Goal: Task Accomplishment & Management: Complete application form

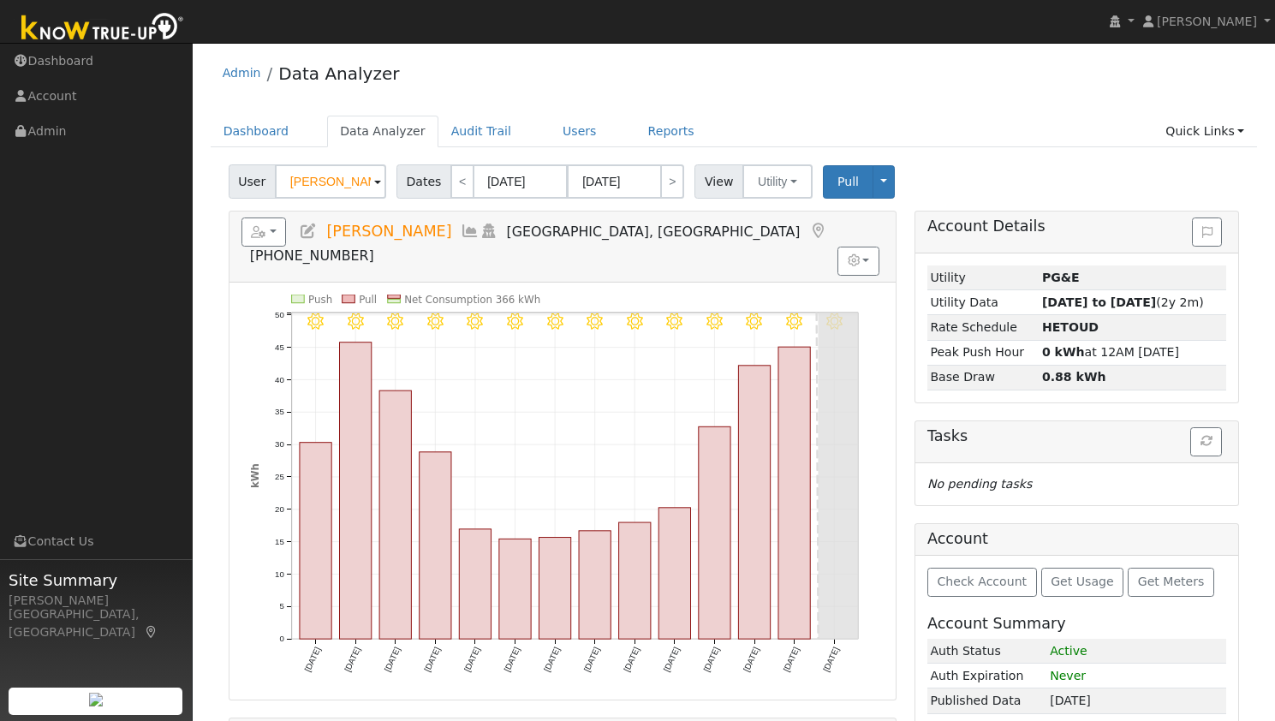
scroll to position [86, 0]
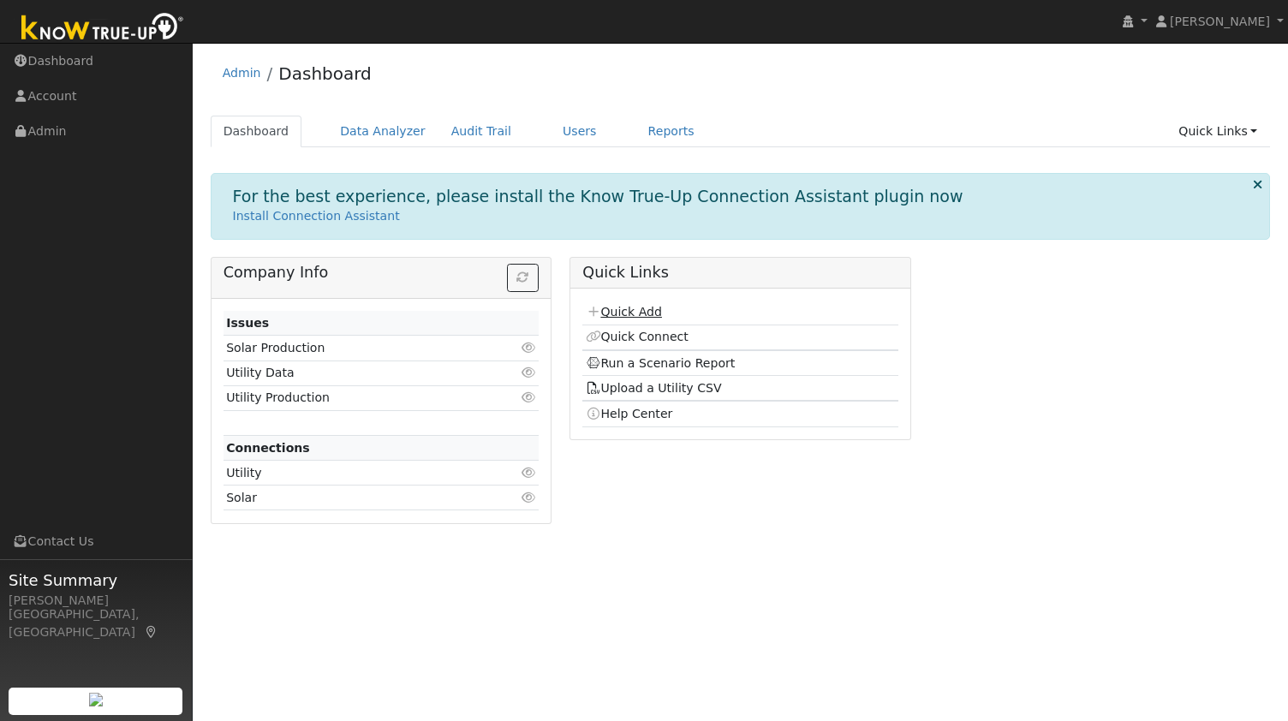
click at [623, 316] on link "Quick Add" at bounding box center [624, 312] width 76 height 14
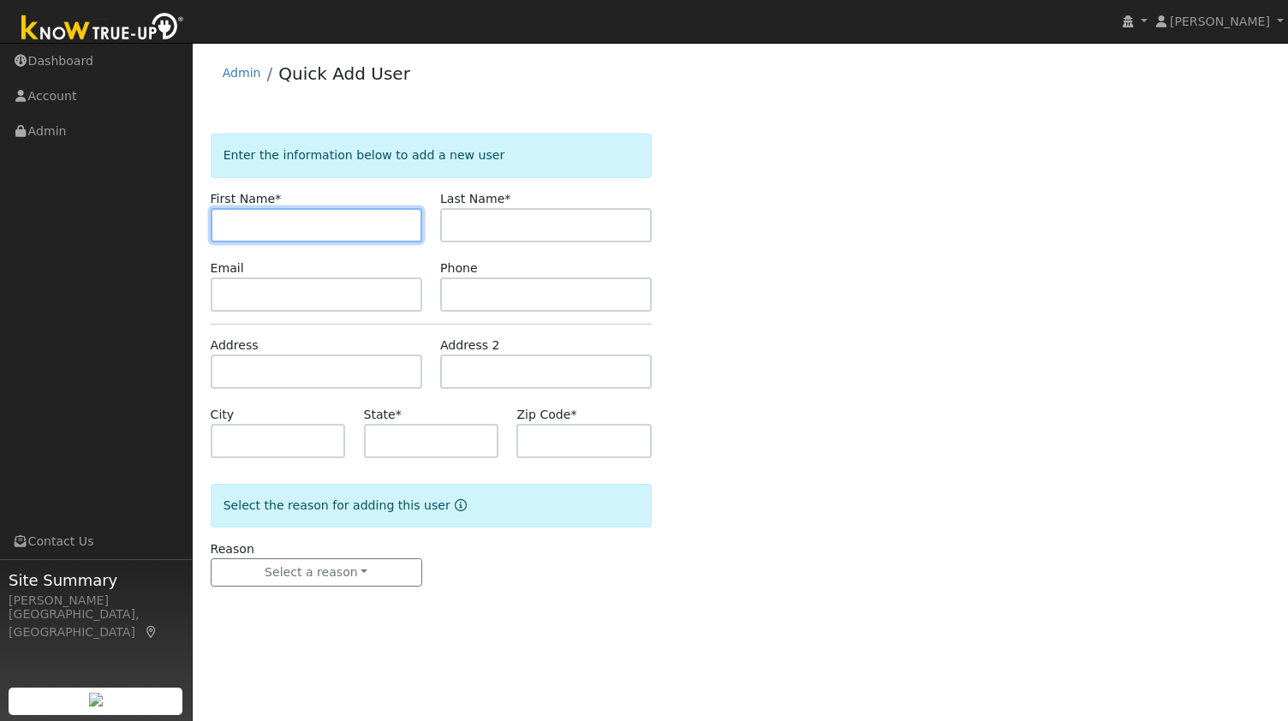
paste input "Pawan Kumar"
type input "Pawan"
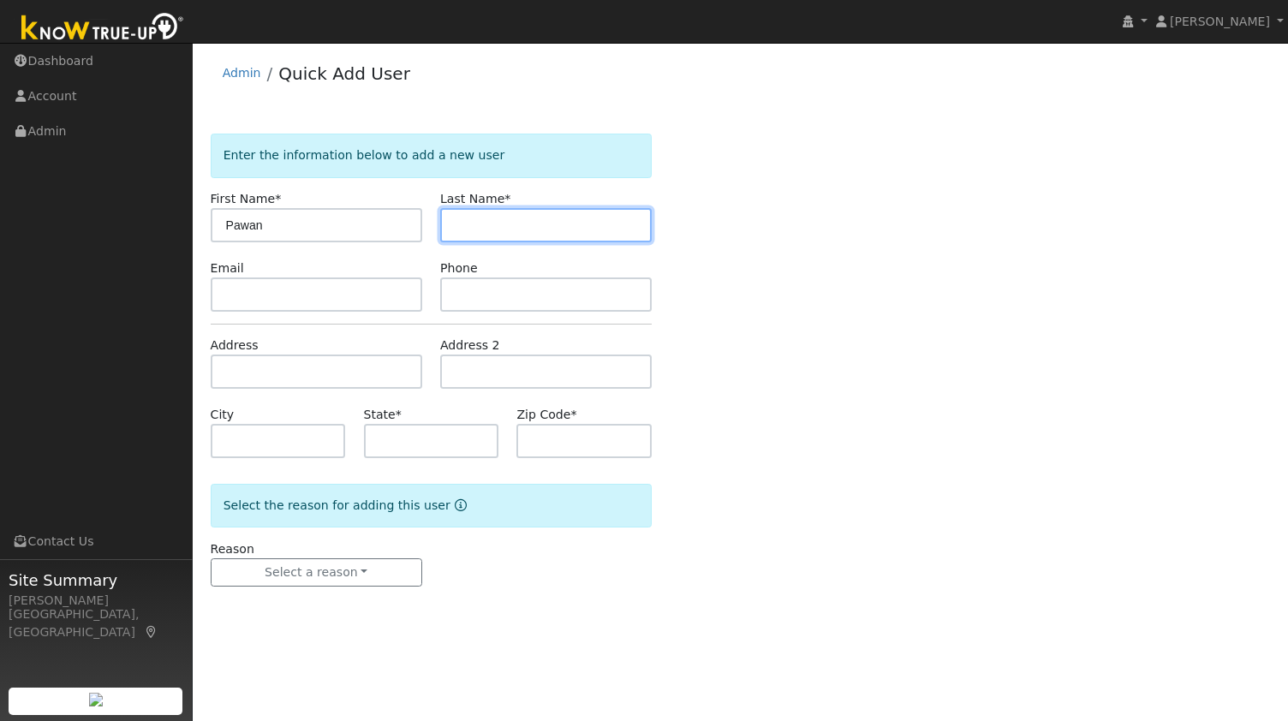
paste input "Kumar"
type input "Kumar"
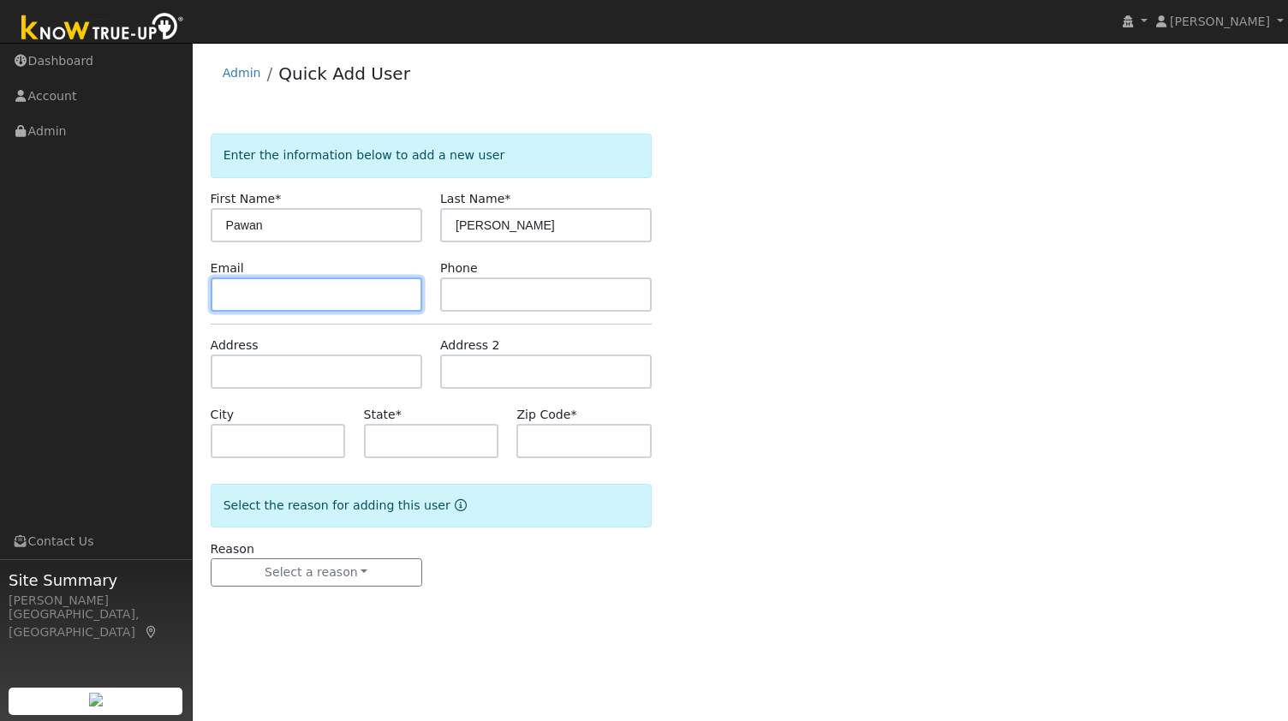
click at [338, 299] on input "text" at bounding box center [317, 294] width 212 height 34
paste input "harshtylertech@gmail.com"
type input "harshtylertech@gmail.com"
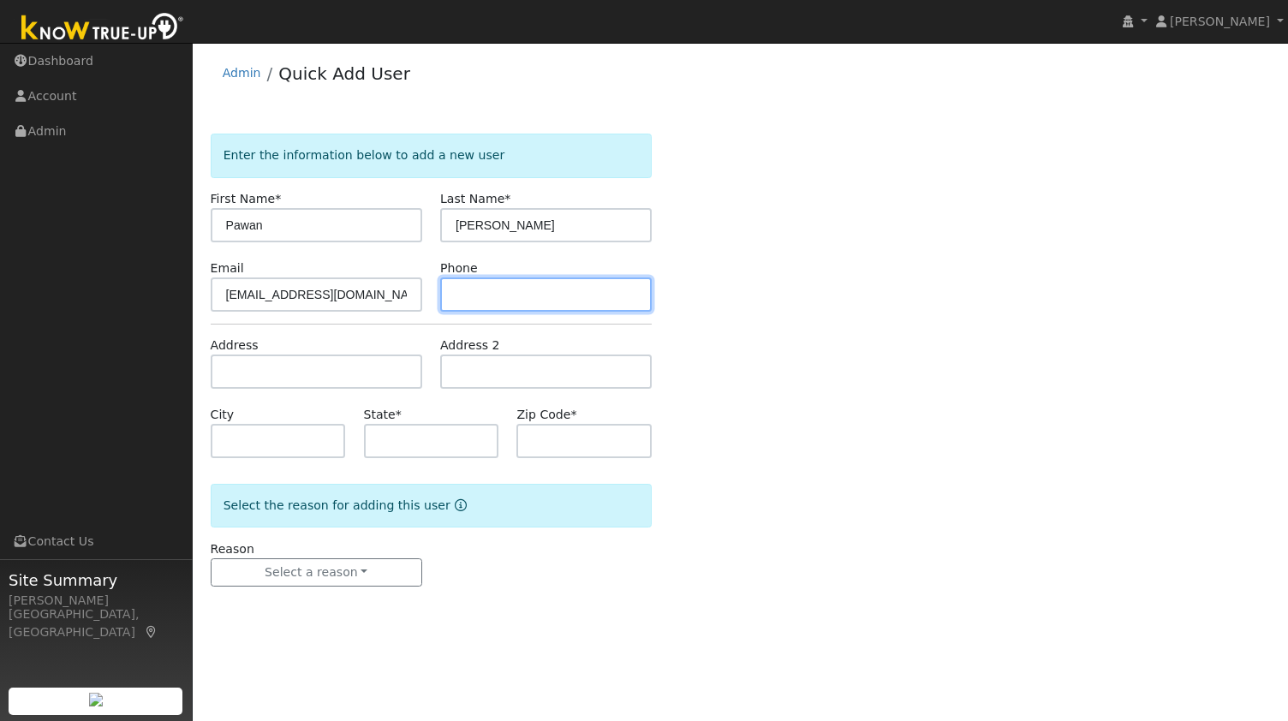
click at [575, 302] on input "text" at bounding box center [546, 294] width 212 height 34
paste input "7142534198"
type input "7142534198"
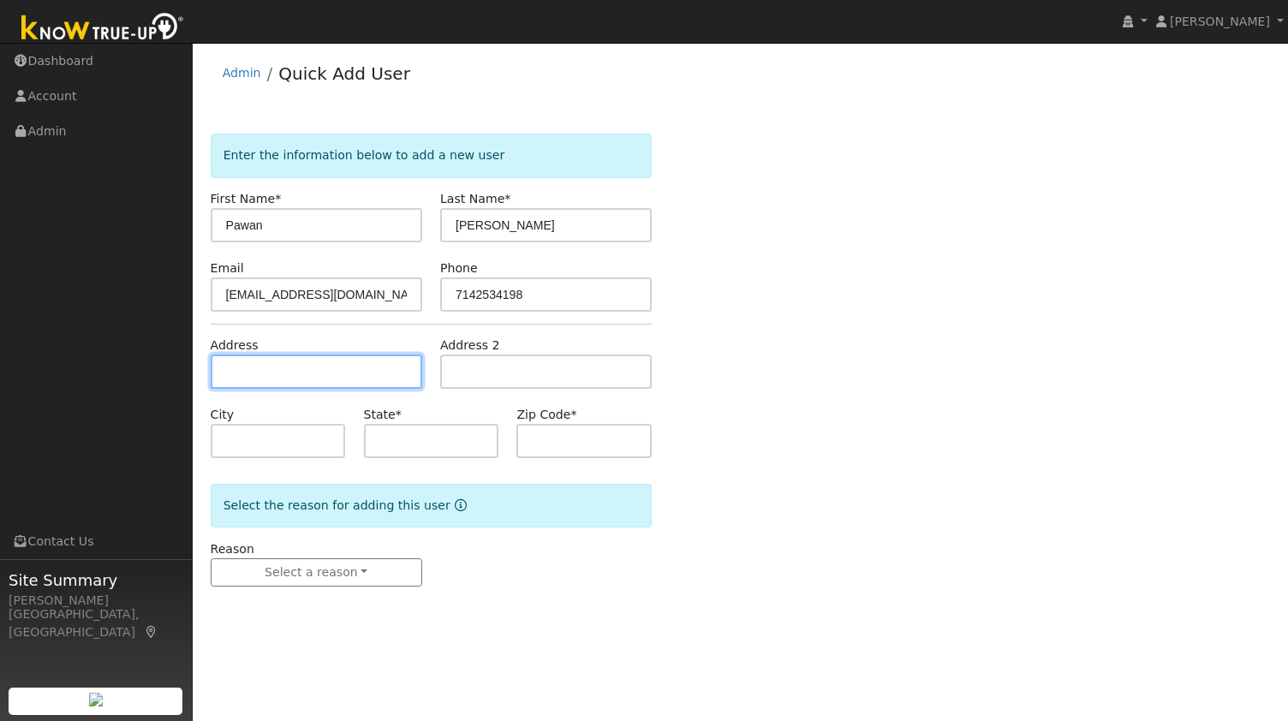
click at [349, 362] on input "text" at bounding box center [317, 372] width 212 height 34
paste input "12 Live Oak Ct, Pittsburg, CA 94565, USA"
type input "12 Live Oak Court"
type input "Pittsburg"
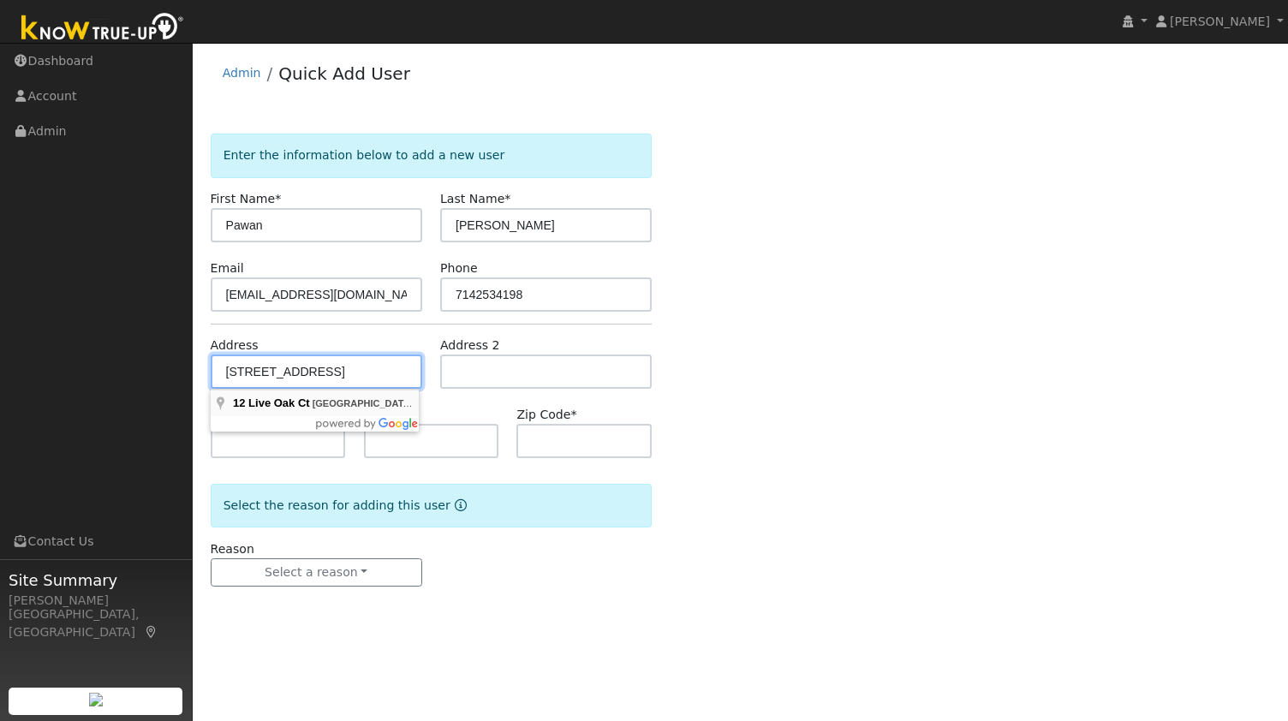
type input "CA"
type input "94565"
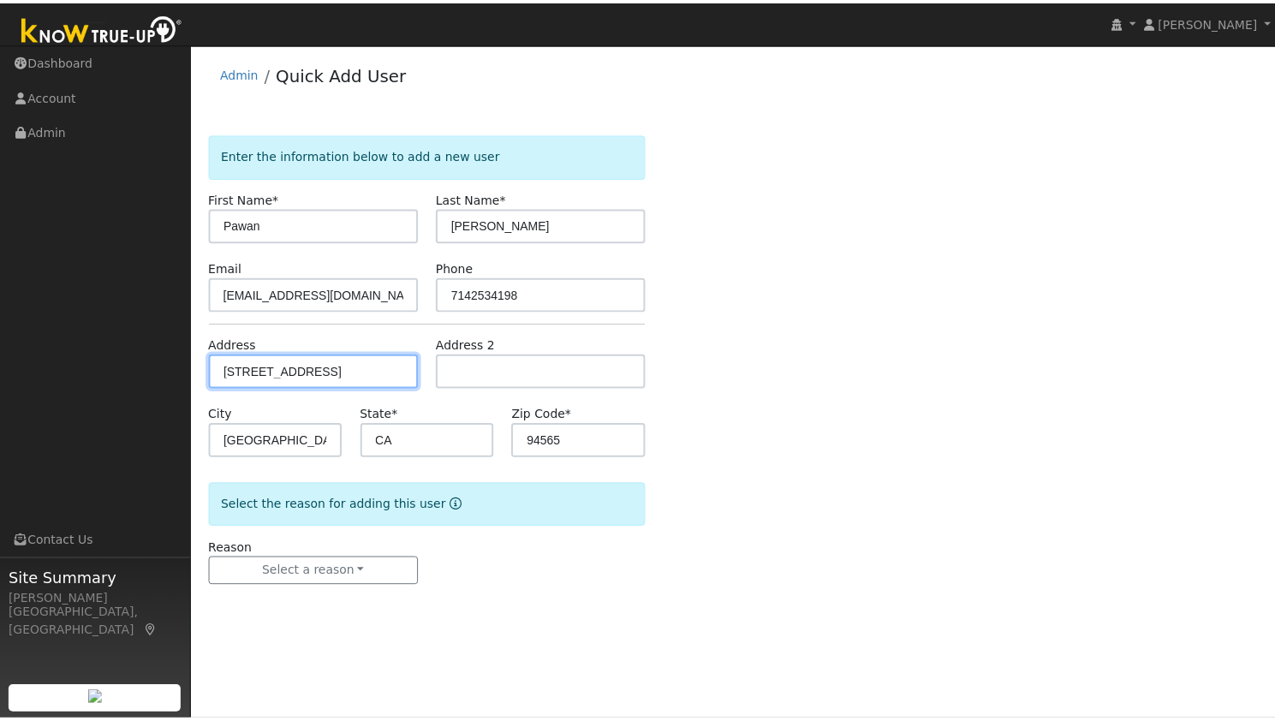
scroll to position [0, 0]
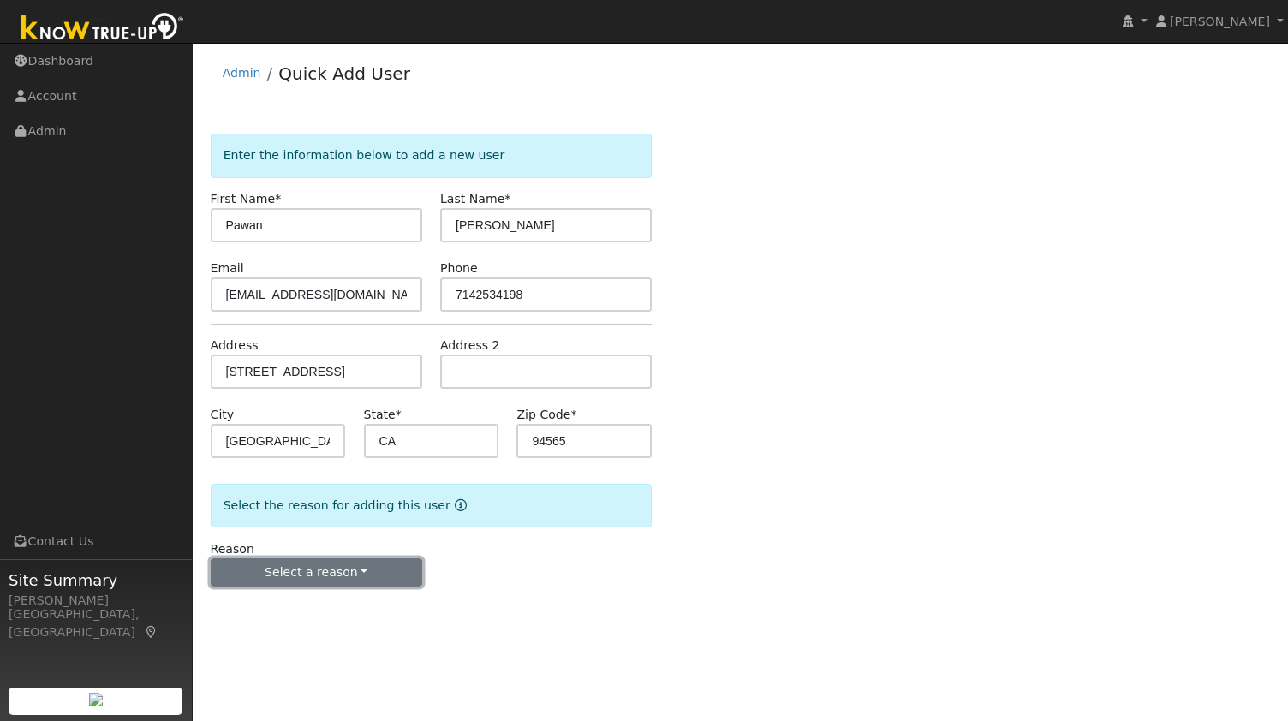
click at [292, 585] on button "Select a reason" at bounding box center [317, 572] width 212 height 29
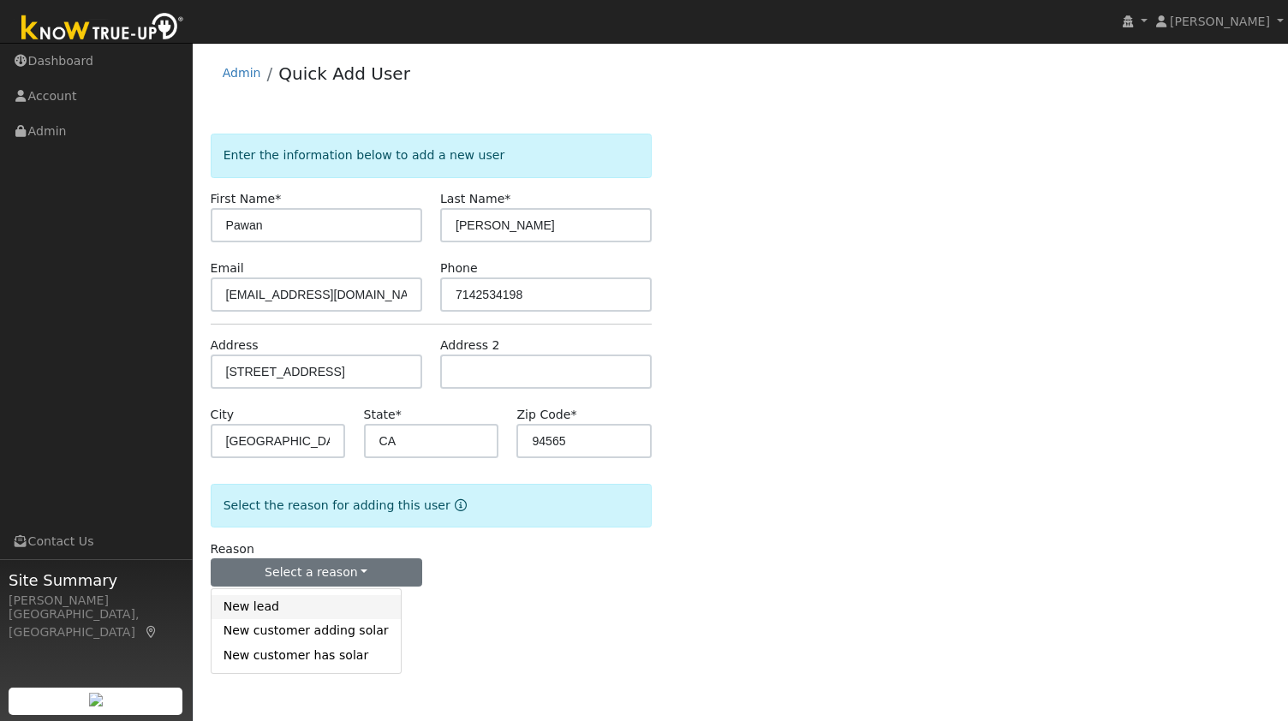
click at [264, 599] on link "New lead" at bounding box center [306, 607] width 189 height 24
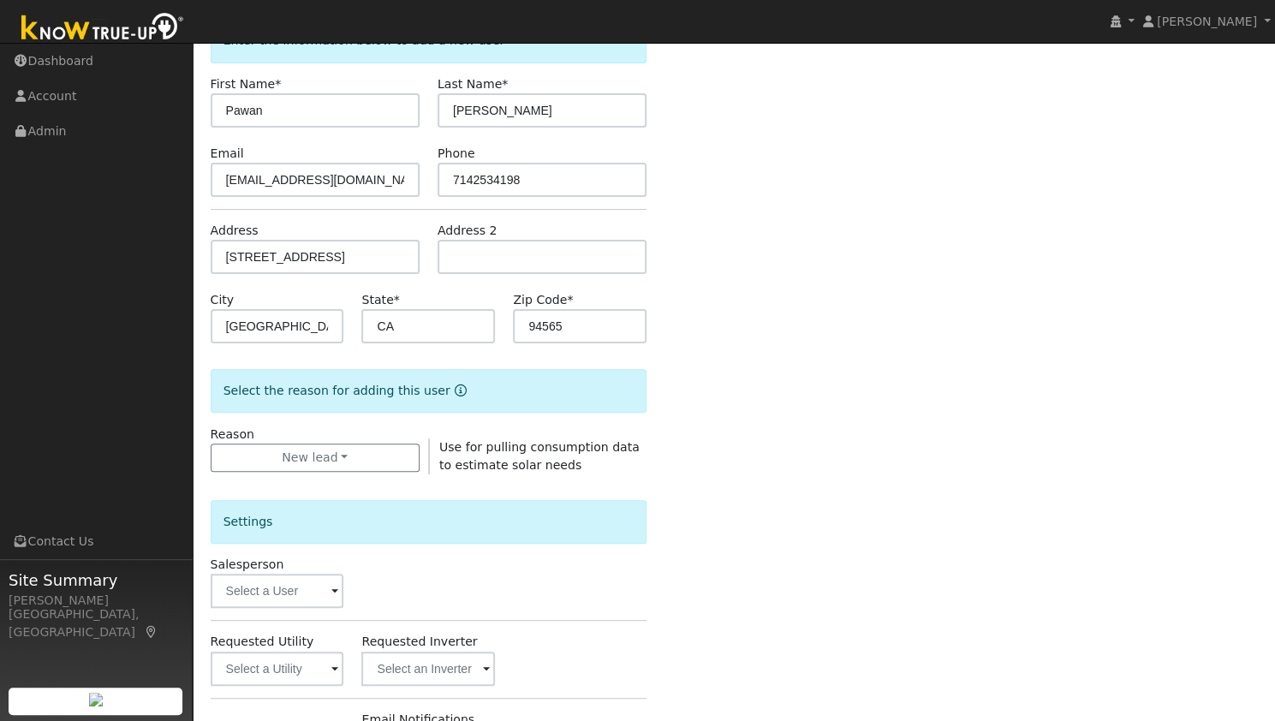
scroll to position [116, 0]
click at [280, 662] on input "text" at bounding box center [278, 667] width 134 height 34
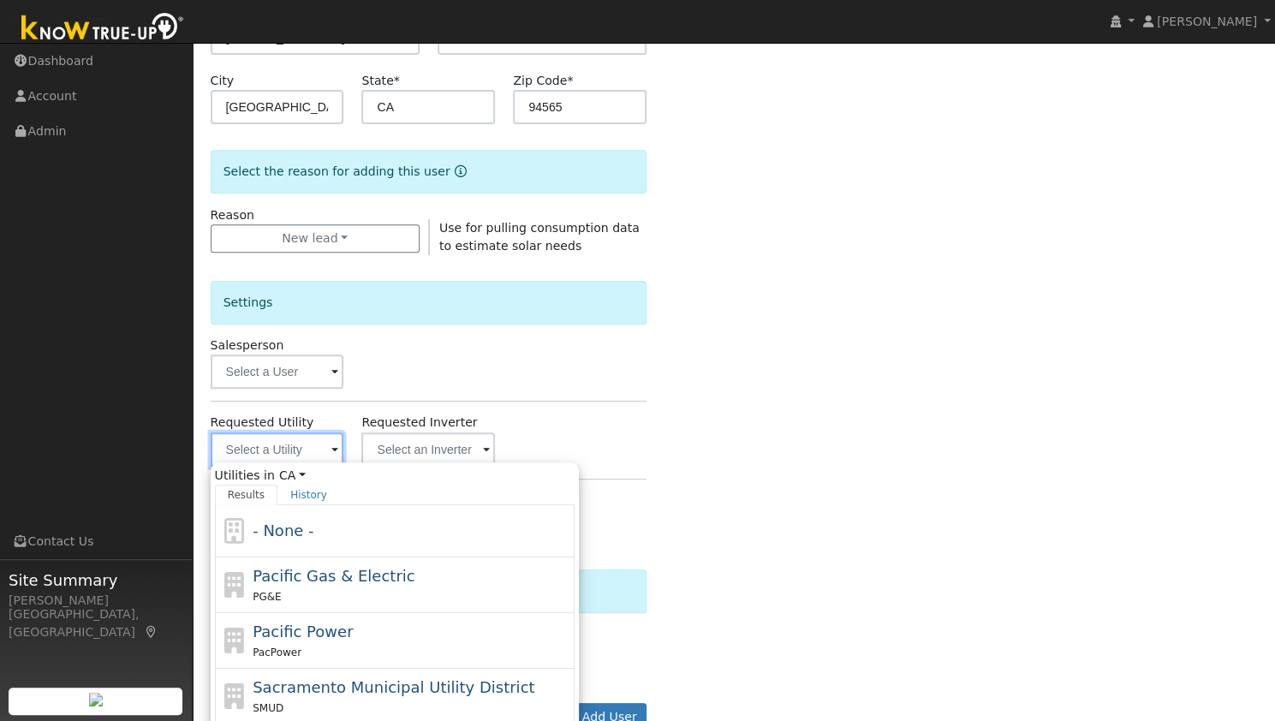
scroll to position [368, 0]
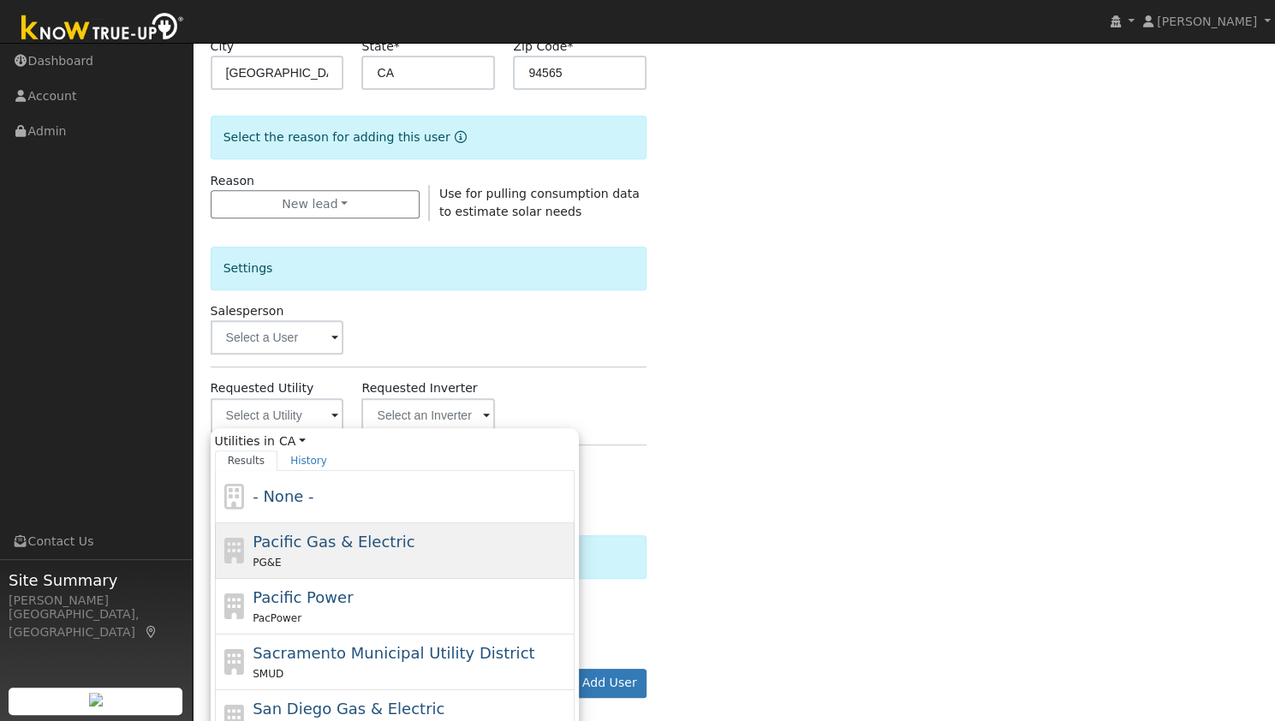
click at [321, 566] on div "PG&E" at bounding box center [412, 562] width 318 height 18
type input "Pacific Gas & Electric"
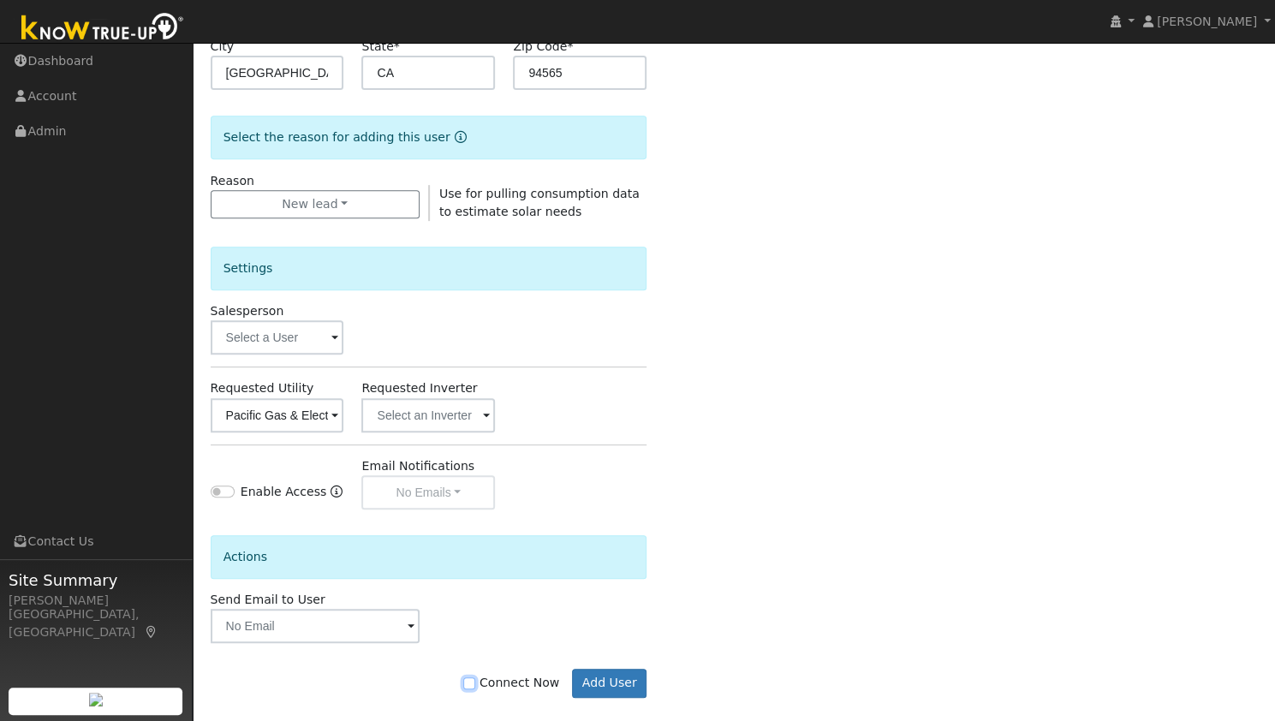
click at [475, 684] on input "Connect Now" at bounding box center [469, 683] width 12 height 12
checkbox input "true"
click at [617, 677] on button "Add User" at bounding box center [609, 683] width 75 height 29
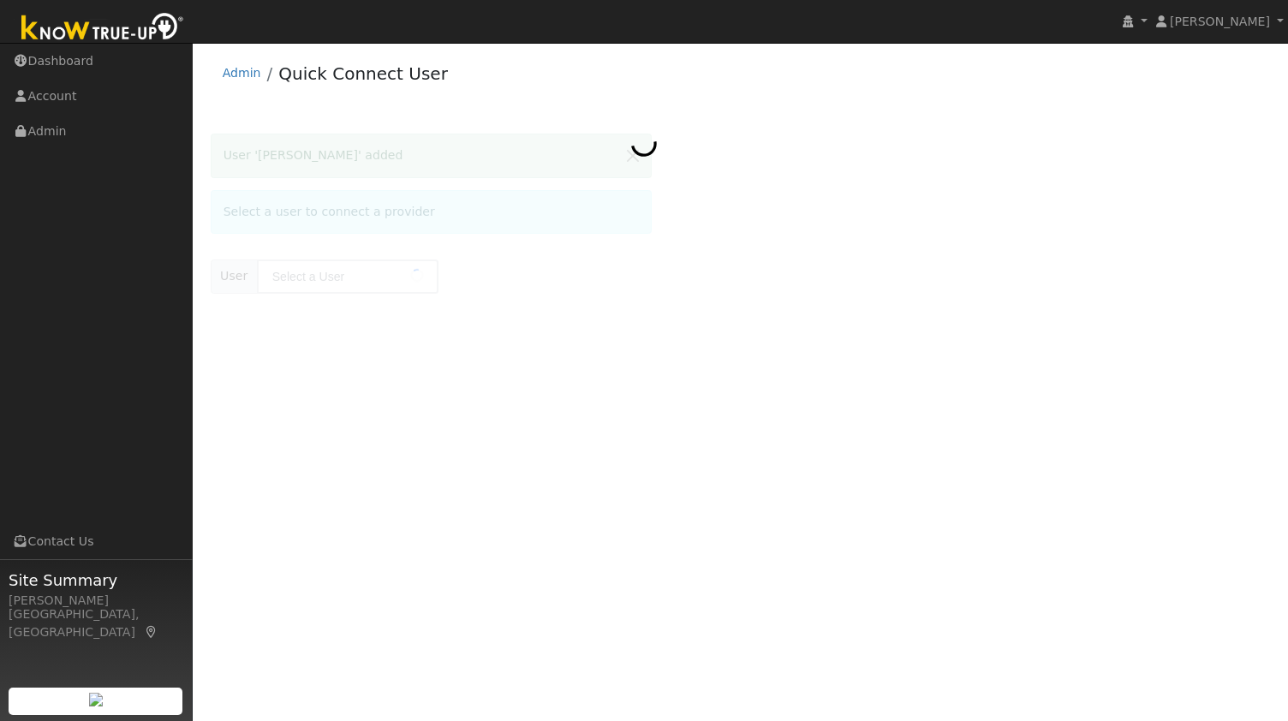
type input "[PERSON_NAME]"
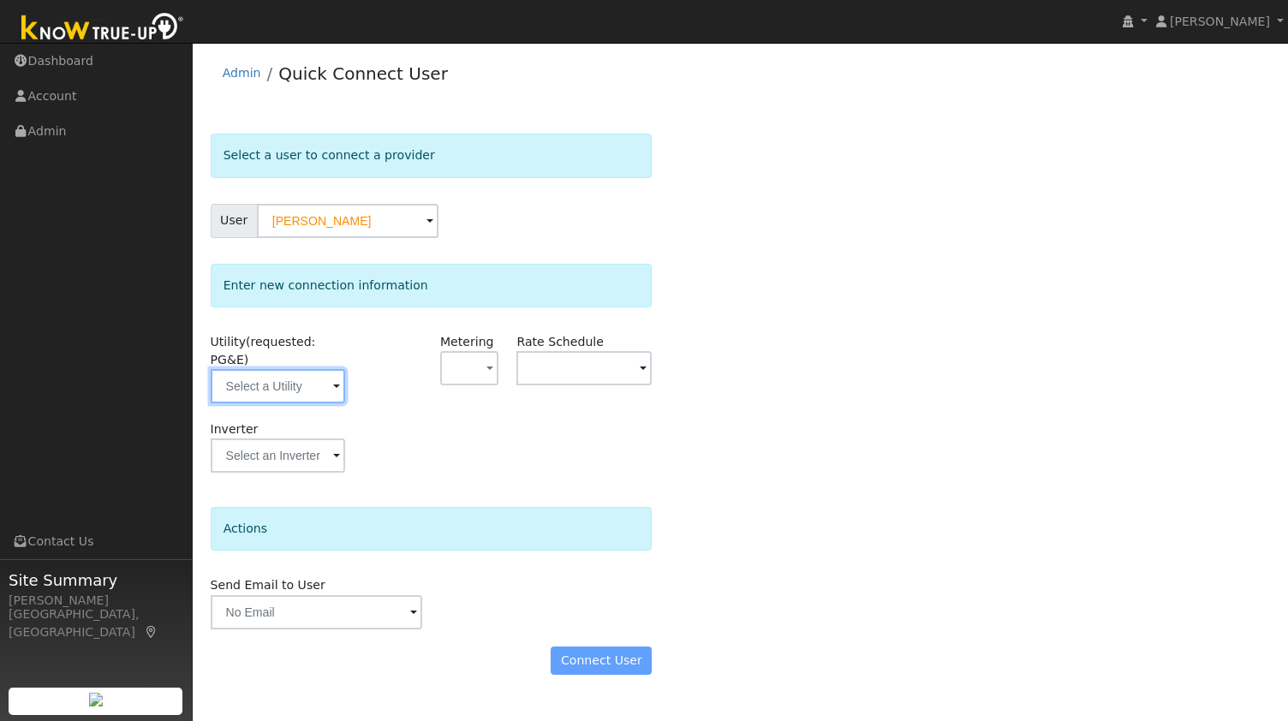
click at [293, 369] on input "text" at bounding box center [278, 386] width 135 height 34
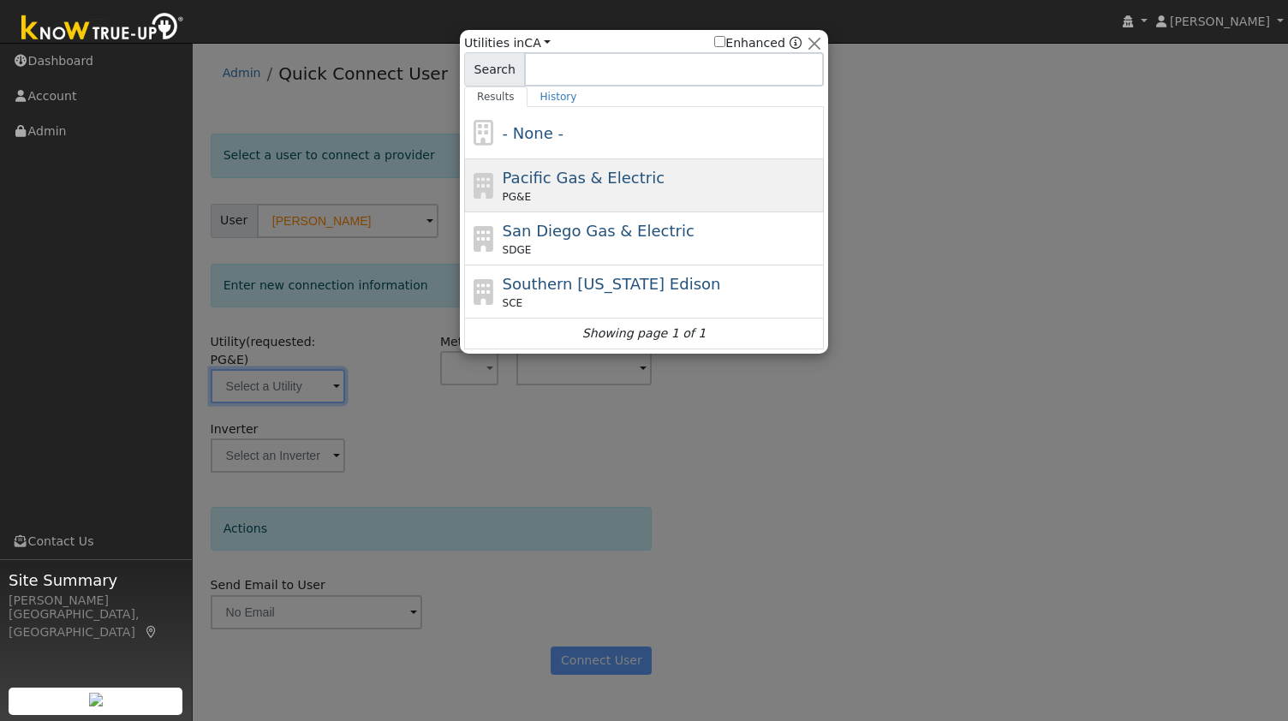
click at [599, 176] on span "Pacific Gas & Electric" at bounding box center [584, 178] width 162 height 18
type input "PG&E"
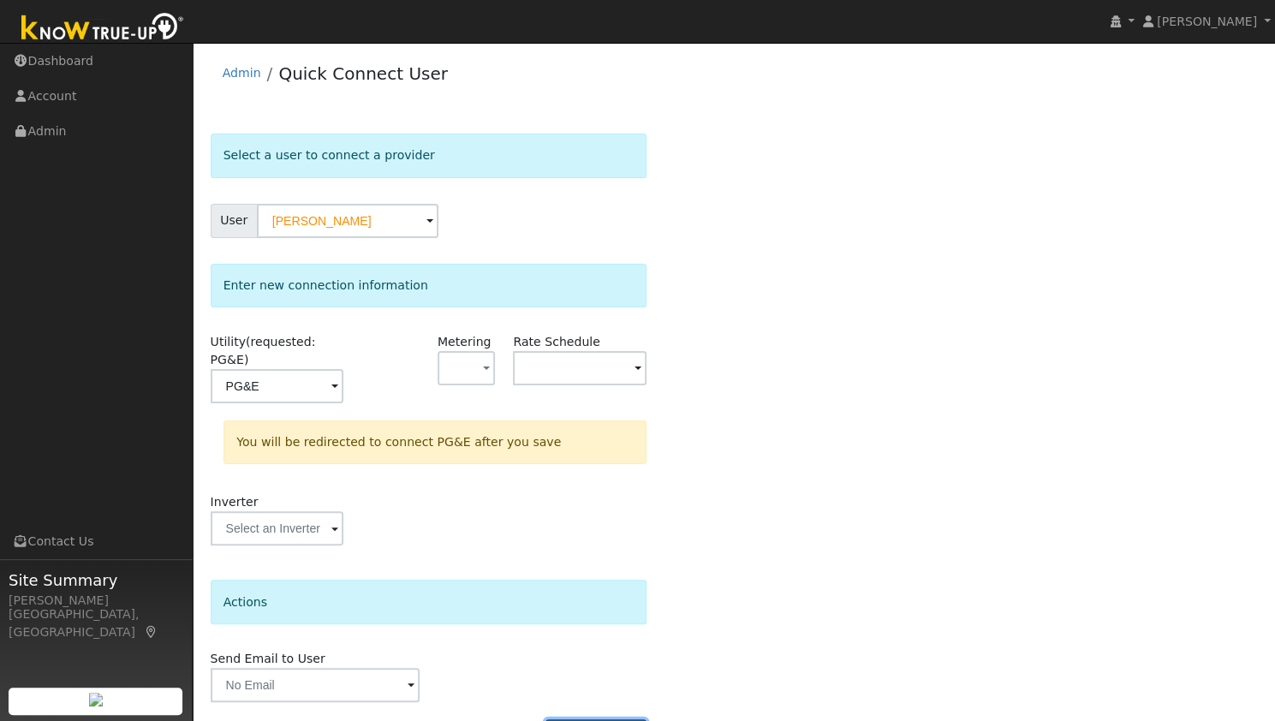
click at [574, 719] on button "Connect User" at bounding box center [596, 733] width 101 height 29
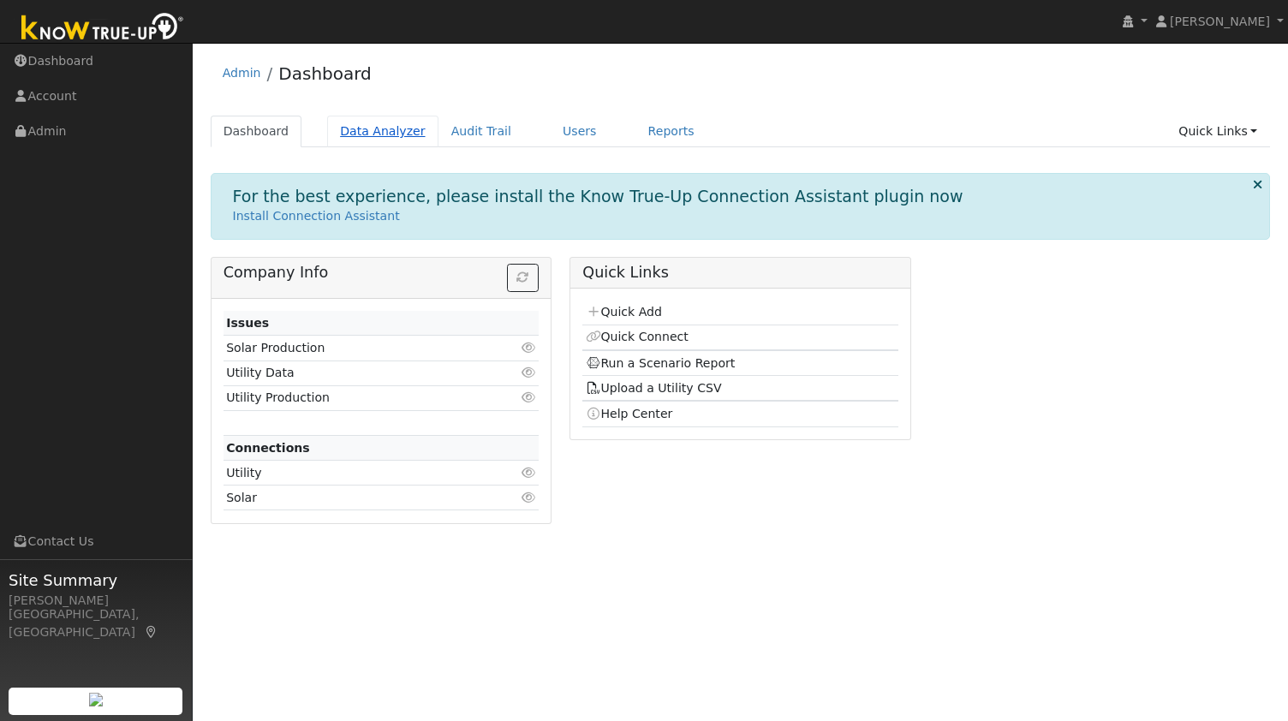
click at [327, 134] on link "Data Analyzer" at bounding box center [382, 132] width 111 height 32
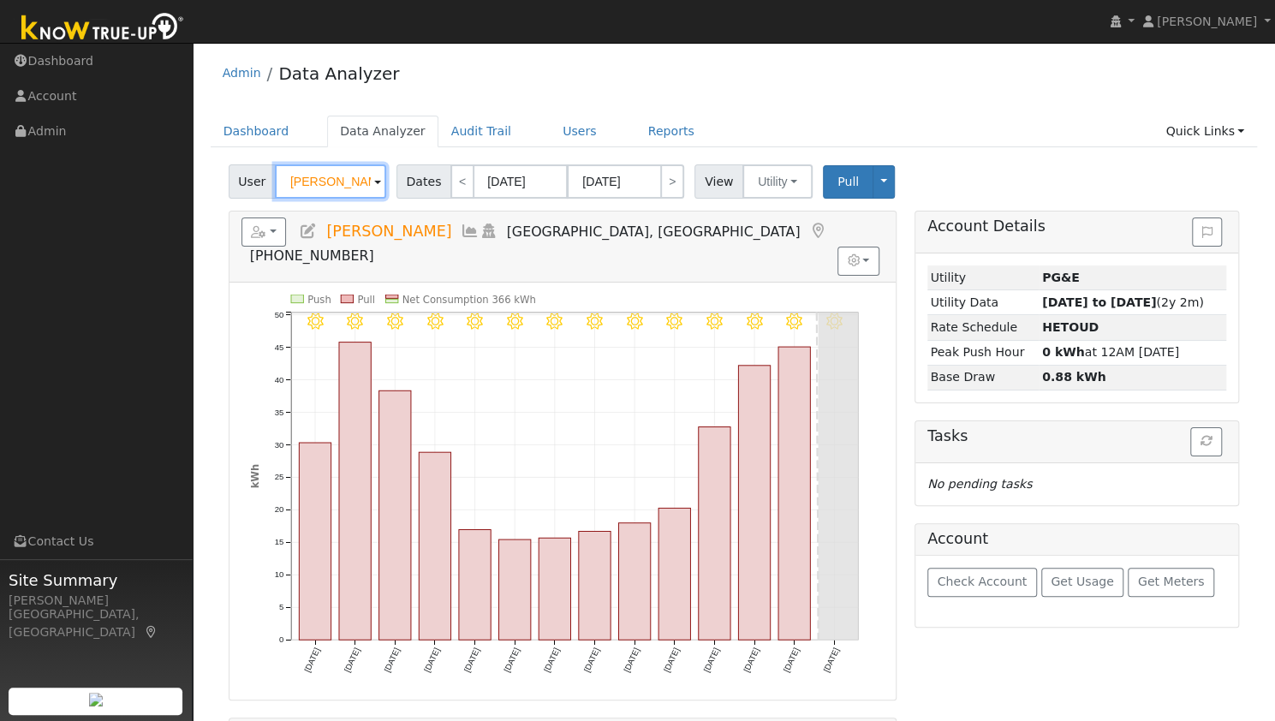
click at [312, 181] on input "[PERSON_NAME]" at bounding box center [330, 181] width 111 height 34
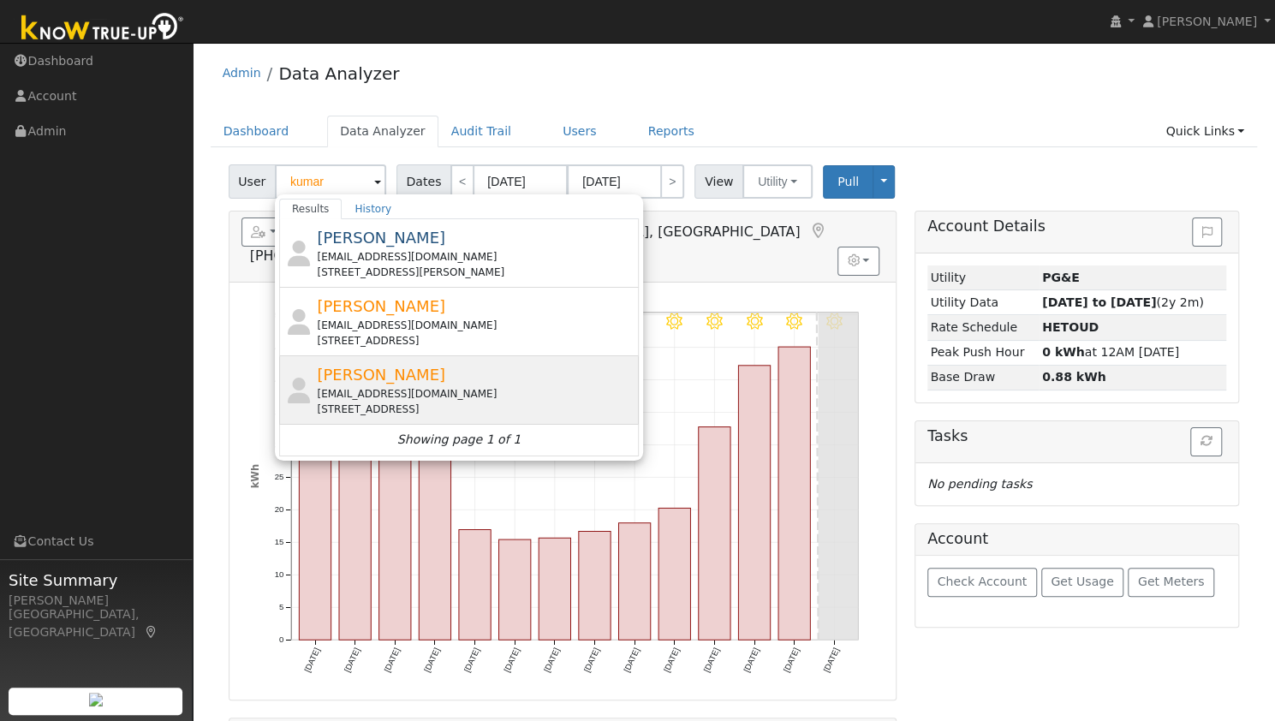
click at [372, 398] on div "[EMAIL_ADDRESS][DOMAIN_NAME]" at bounding box center [476, 393] width 318 height 15
type input "[PERSON_NAME]"
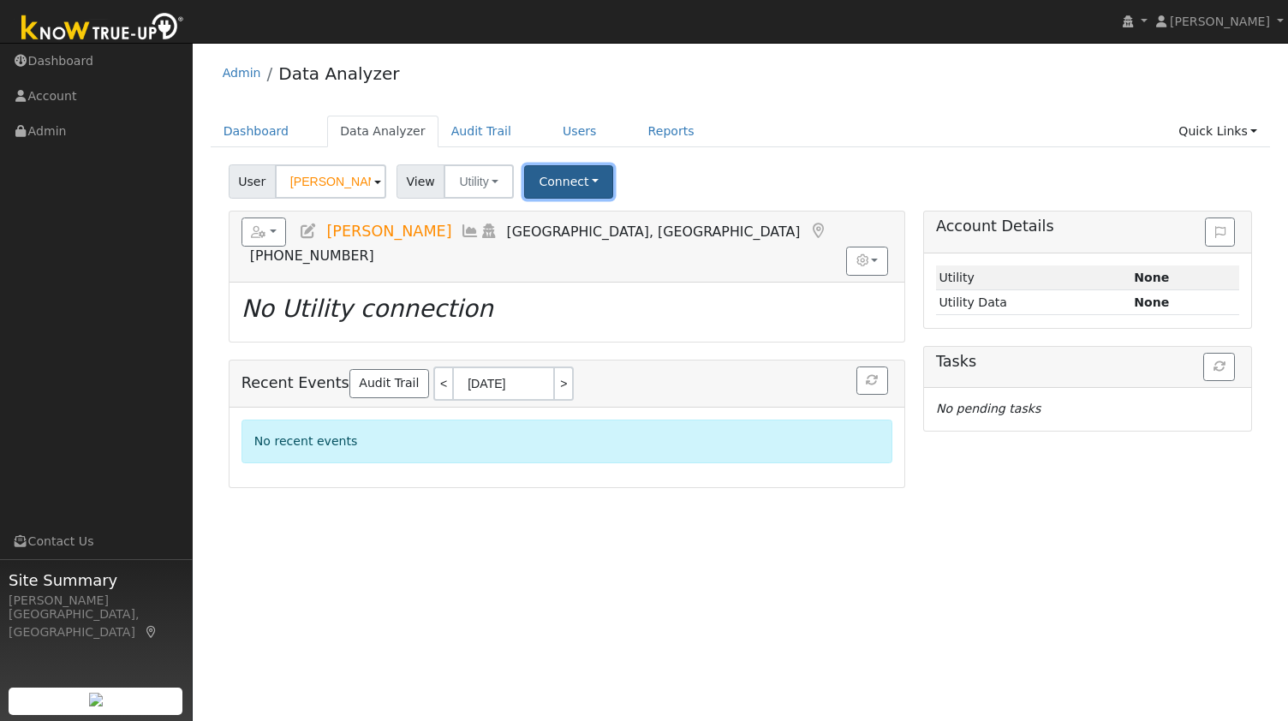
click at [547, 174] on button "Connect" at bounding box center [568, 181] width 89 height 33
click at [572, 230] on div "Select a Provider Quick Connect" at bounding box center [591, 237] width 135 height 75
click at [581, 253] on link "Quick Connect" at bounding box center [592, 256] width 134 height 24
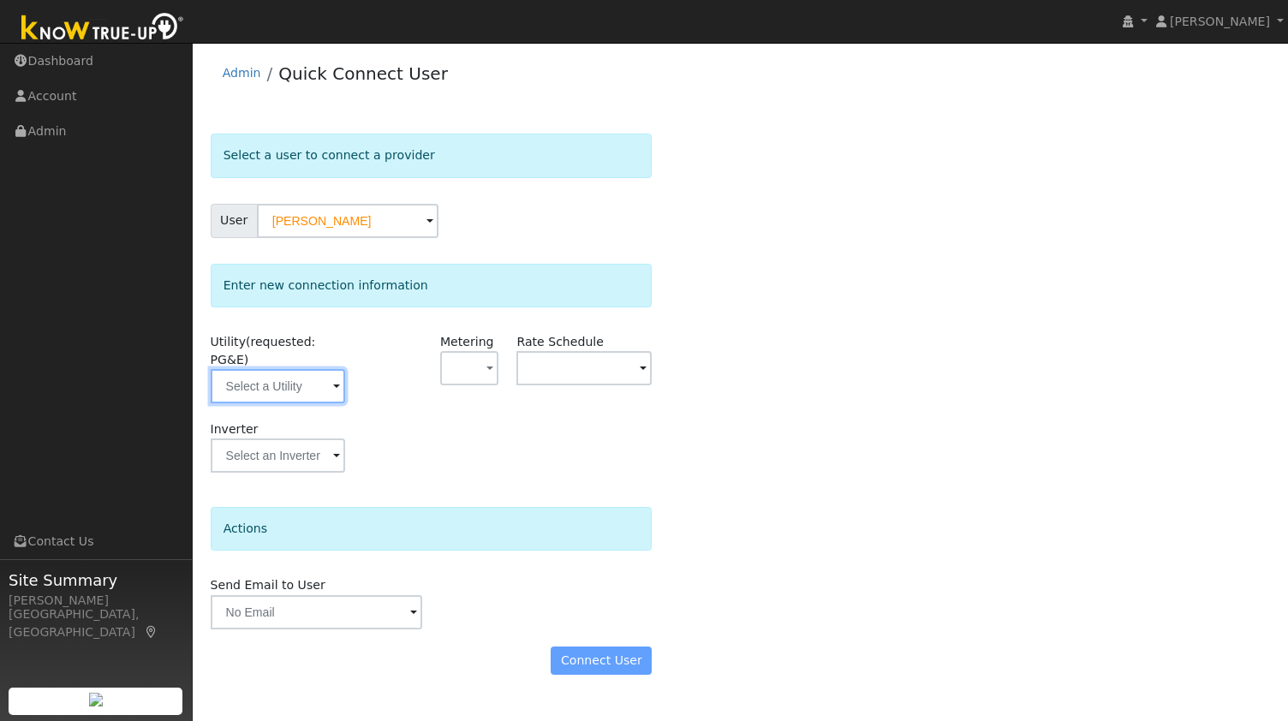
click at [283, 373] on input "text" at bounding box center [278, 386] width 135 height 34
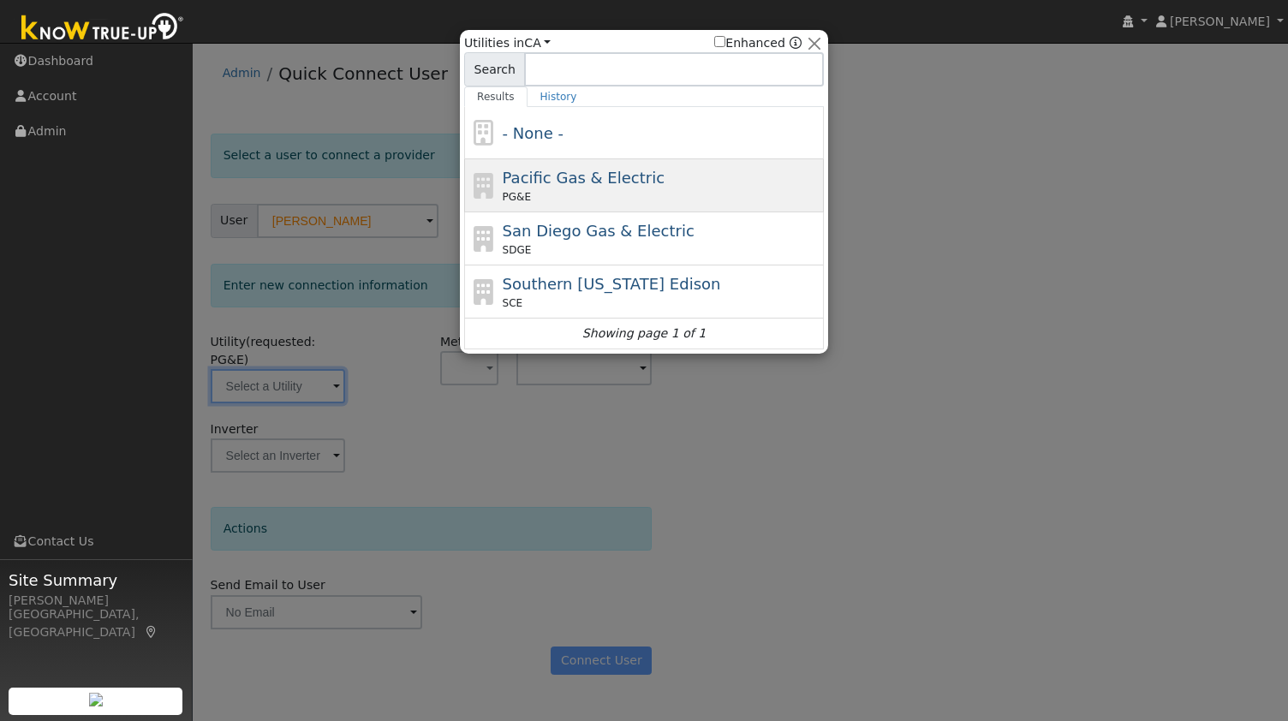
click at [584, 179] on span "Pacific Gas & Electric" at bounding box center [584, 178] width 162 height 18
type input "PG&E"
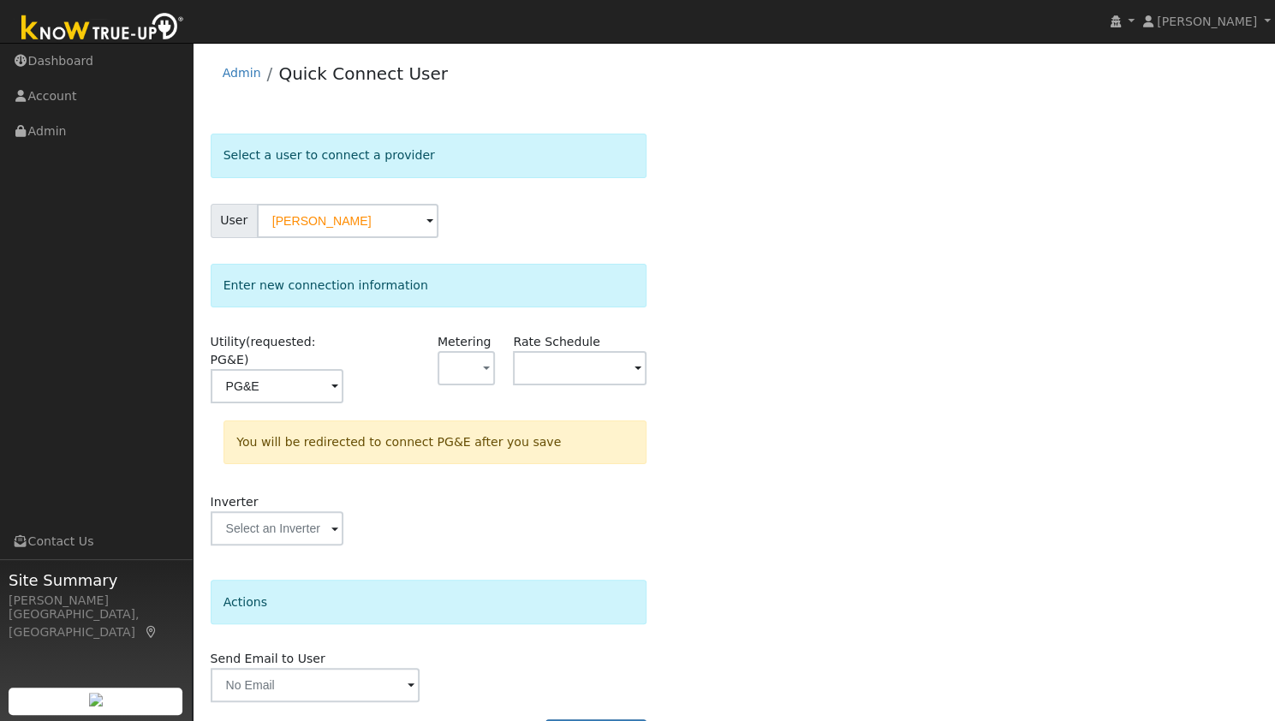
scroll to position [32, 0]
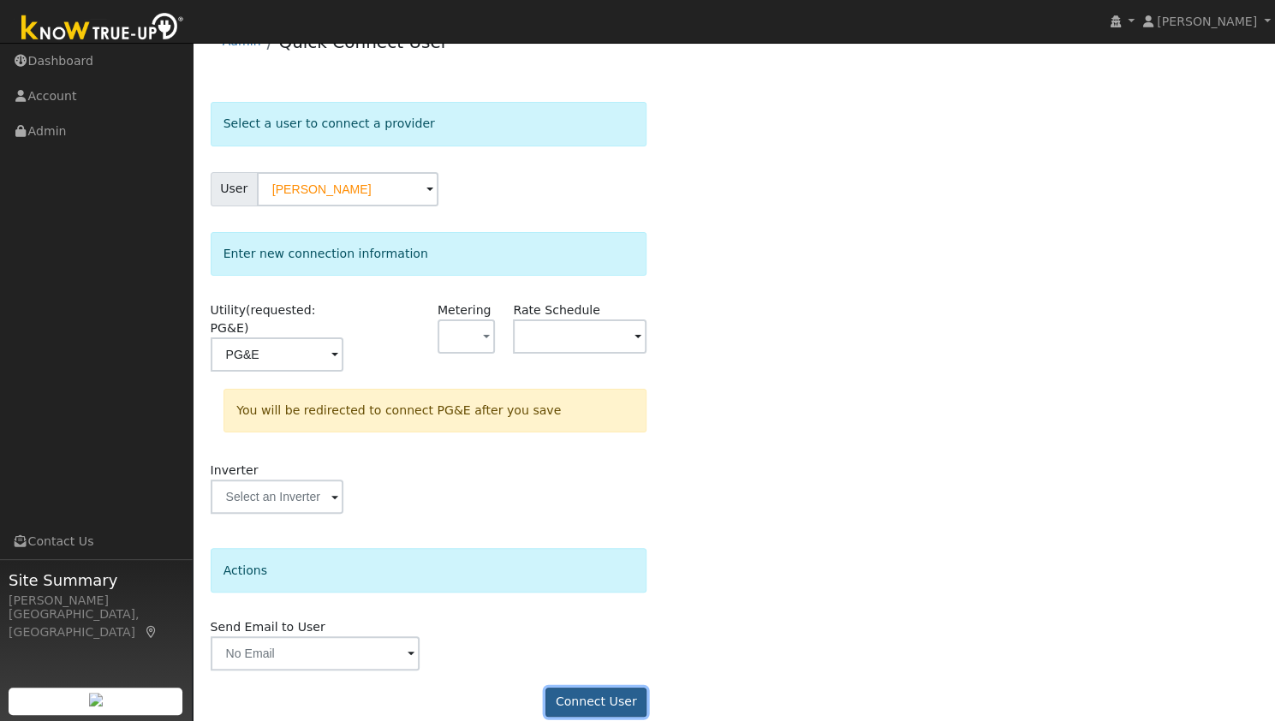
click at [605, 691] on button "Connect User" at bounding box center [596, 702] width 101 height 29
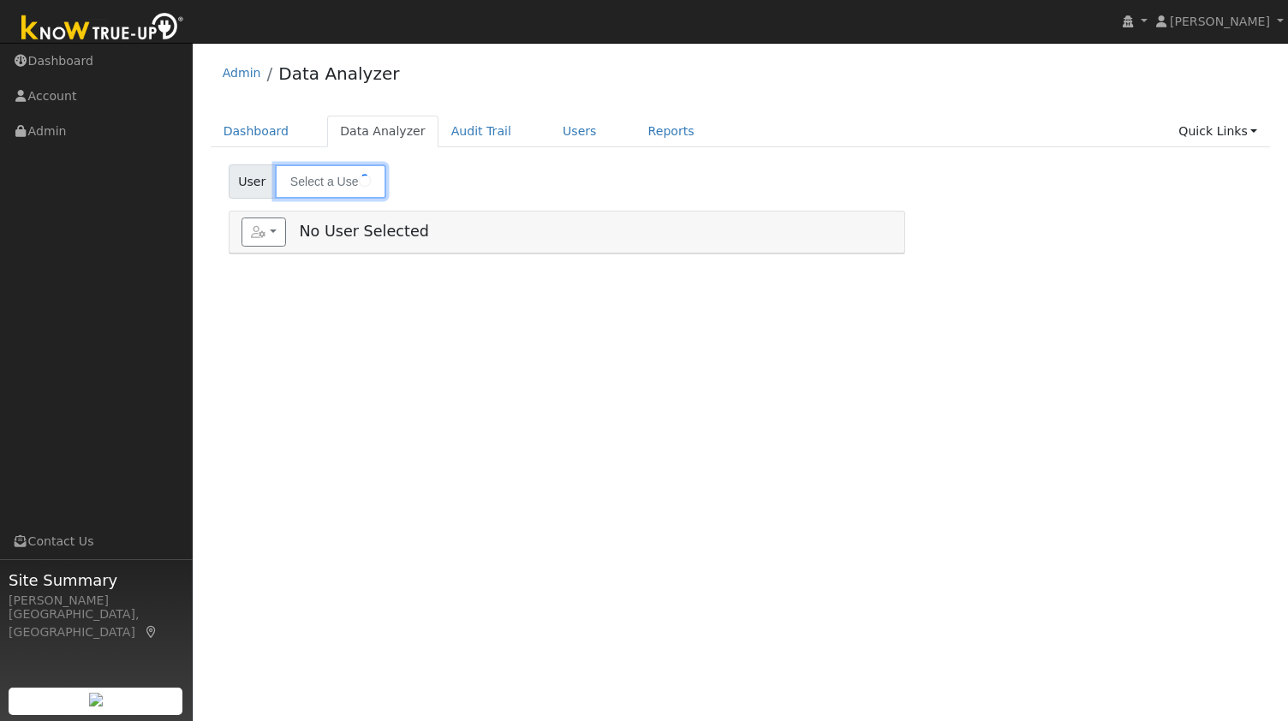
type input "Pawan Kumar"
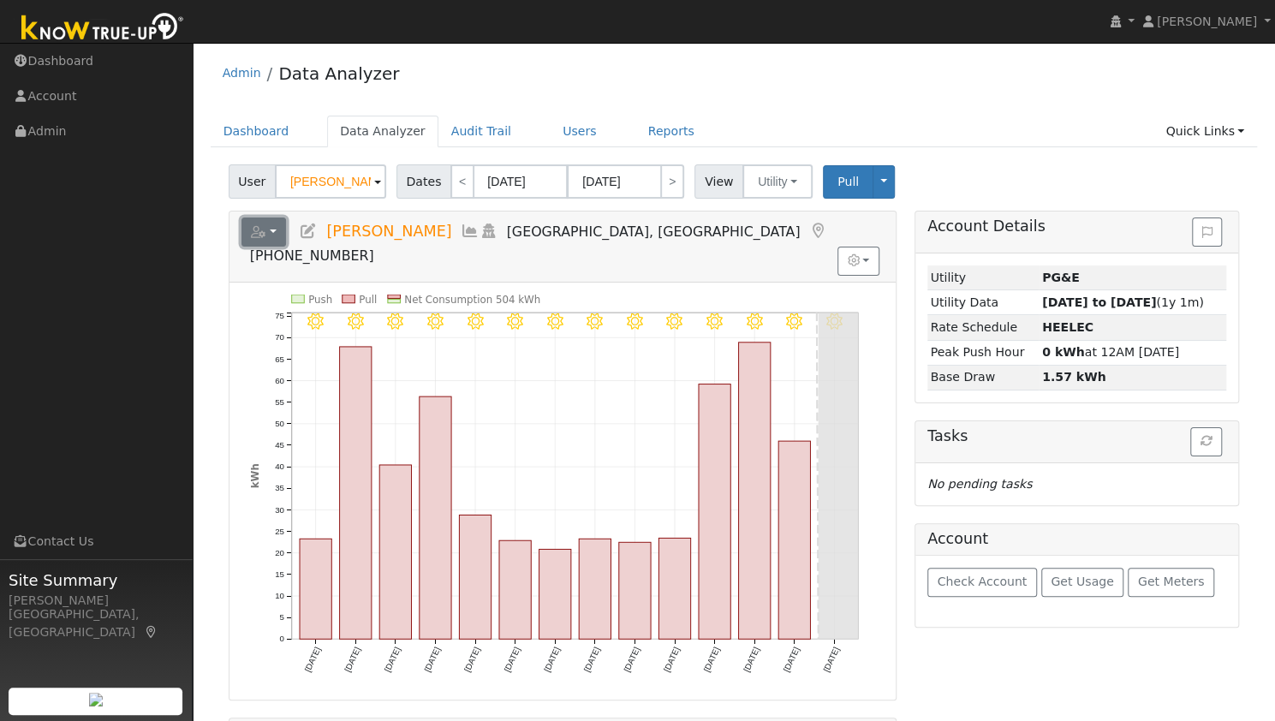
click at [279, 237] on button "button" at bounding box center [263, 232] width 45 height 29
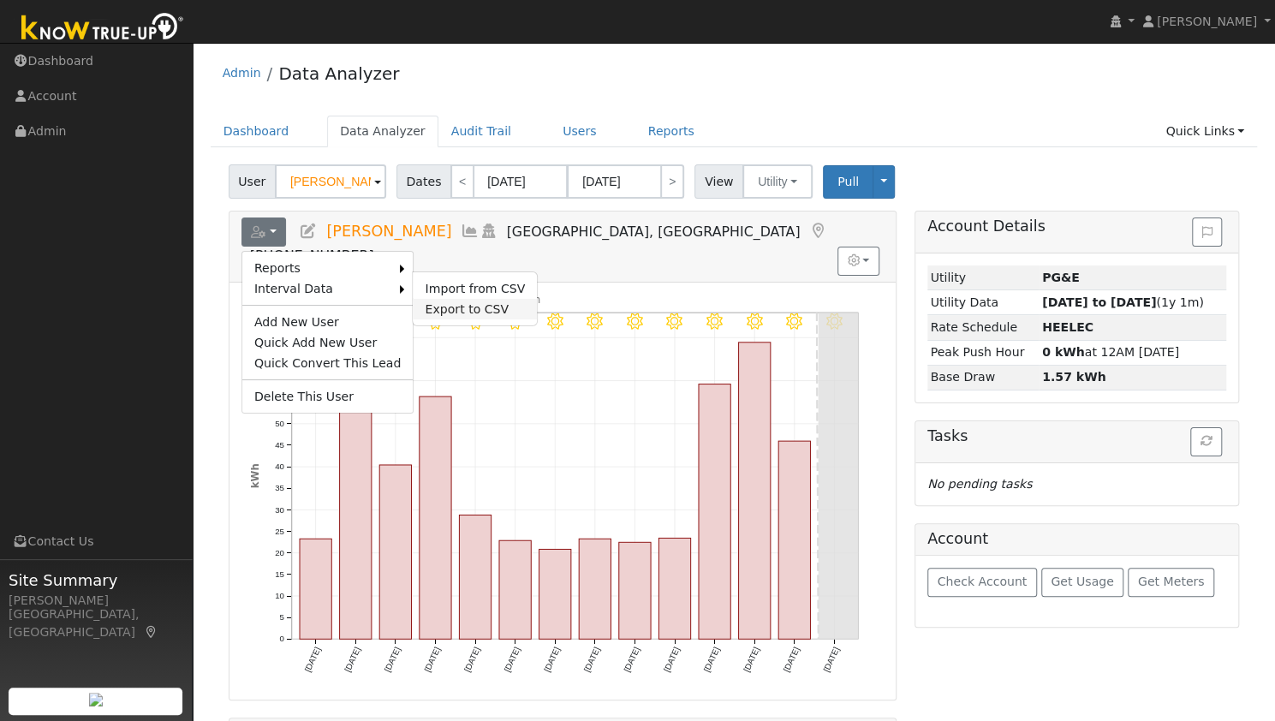
click at [425, 307] on link "Export to CSV" at bounding box center [475, 309] width 124 height 21
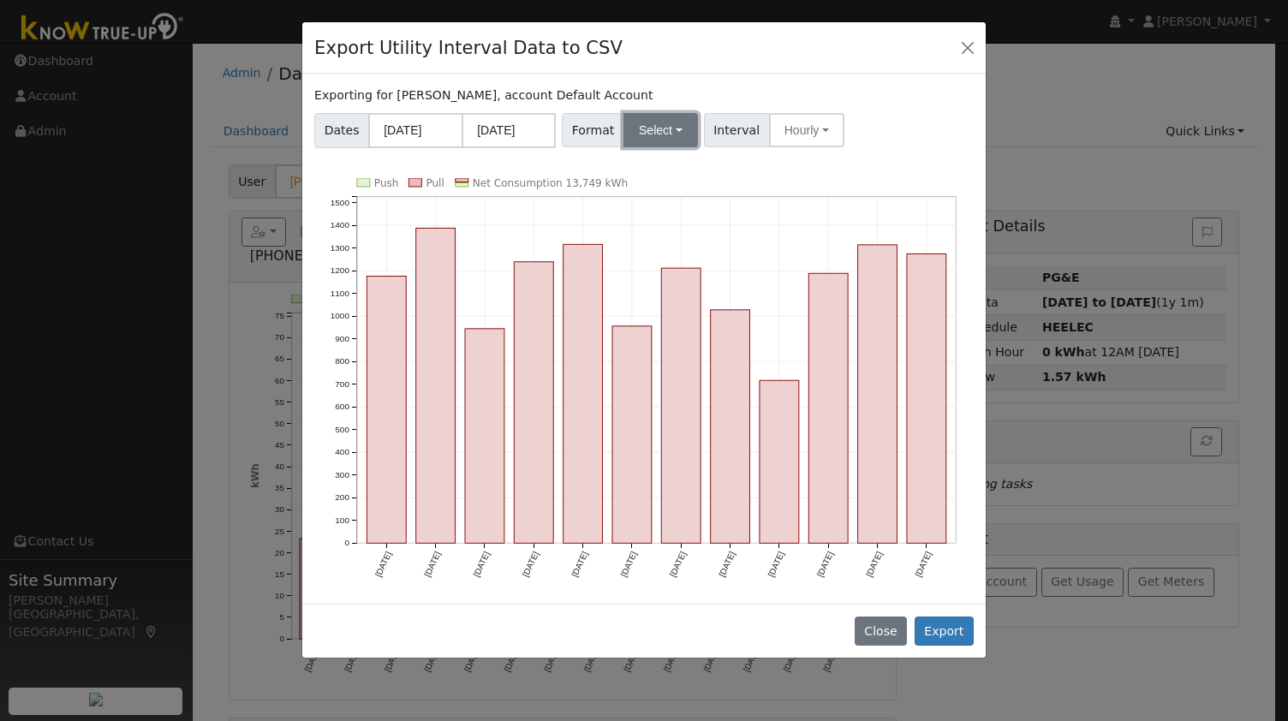
click at [670, 128] on button "Select" at bounding box center [660, 130] width 75 height 34
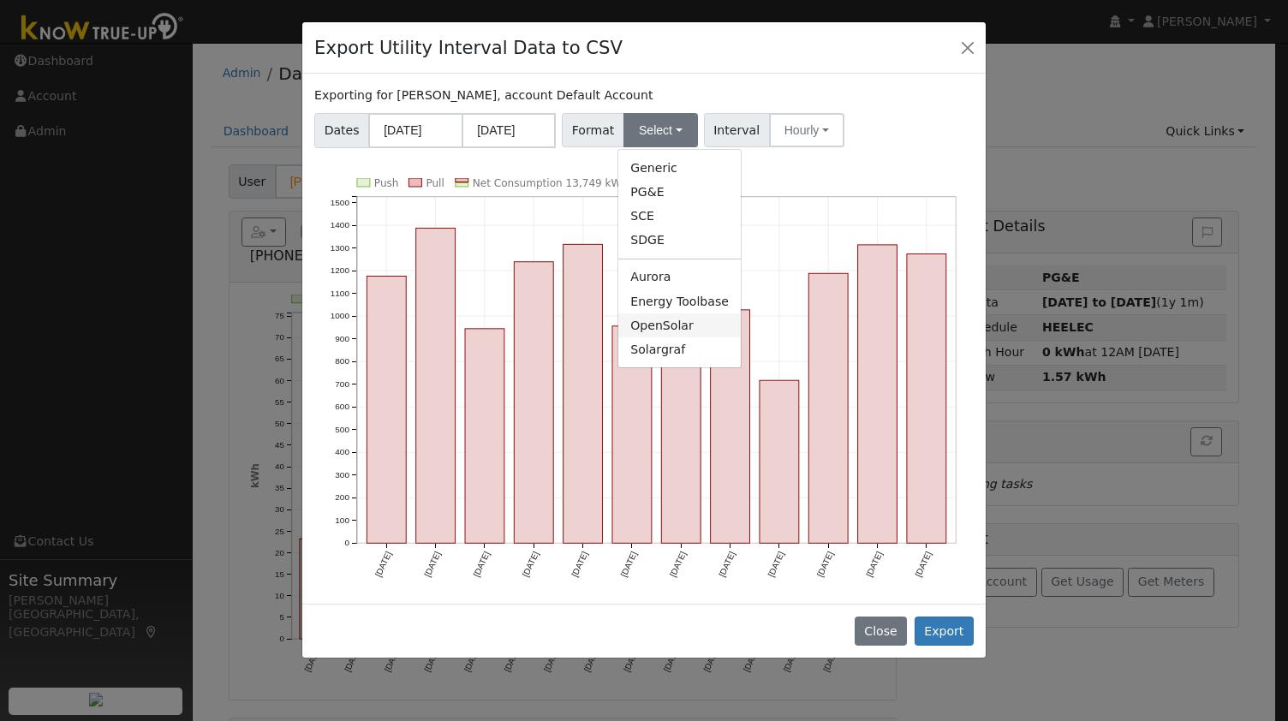
click at [651, 325] on link "OpenSolar" at bounding box center [679, 325] width 122 height 24
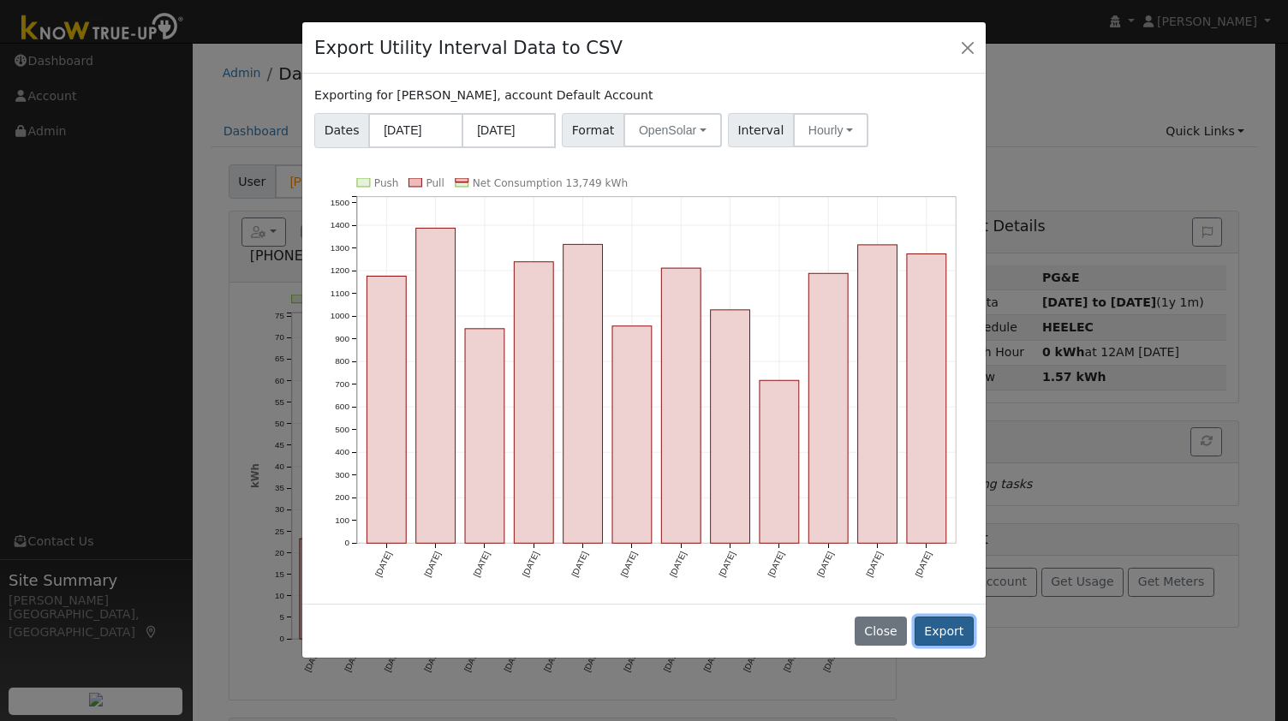
click at [935, 624] on button "Export" at bounding box center [944, 631] width 59 height 29
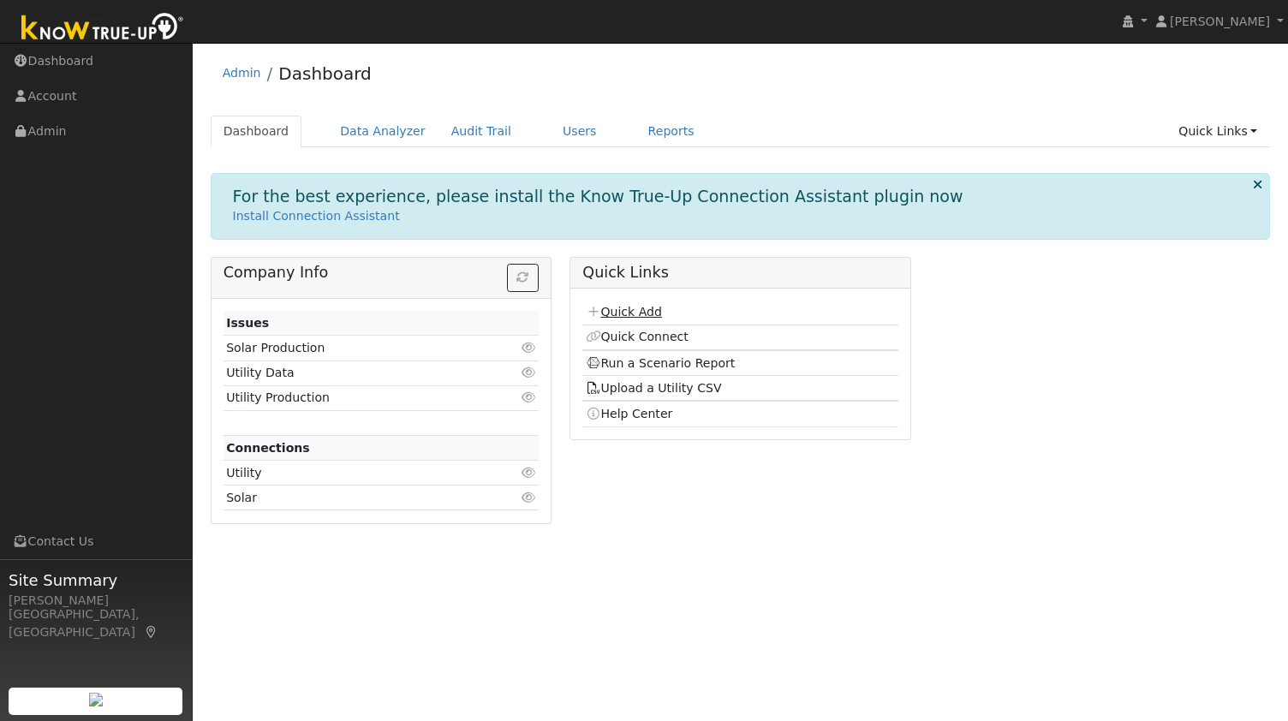
click at [623, 310] on link "Quick Add" at bounding box center [624, 312] width 76 height 14
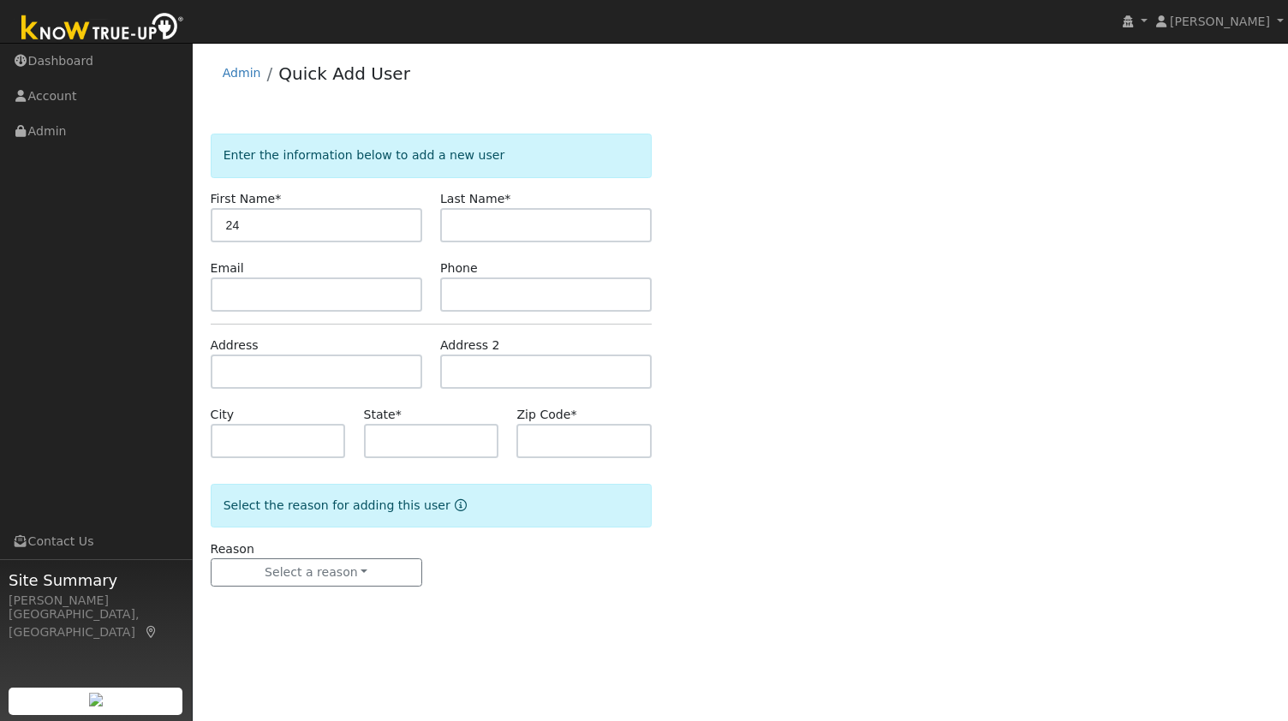
type input "2"
click at [283, 360] on input "text" at bounding box center [317, 372] width 212 height 34
paste input "244 Corte De La Reina, Walnut Creek"
type input "244 Corte De La Reina"
type input "Walnut Creek"
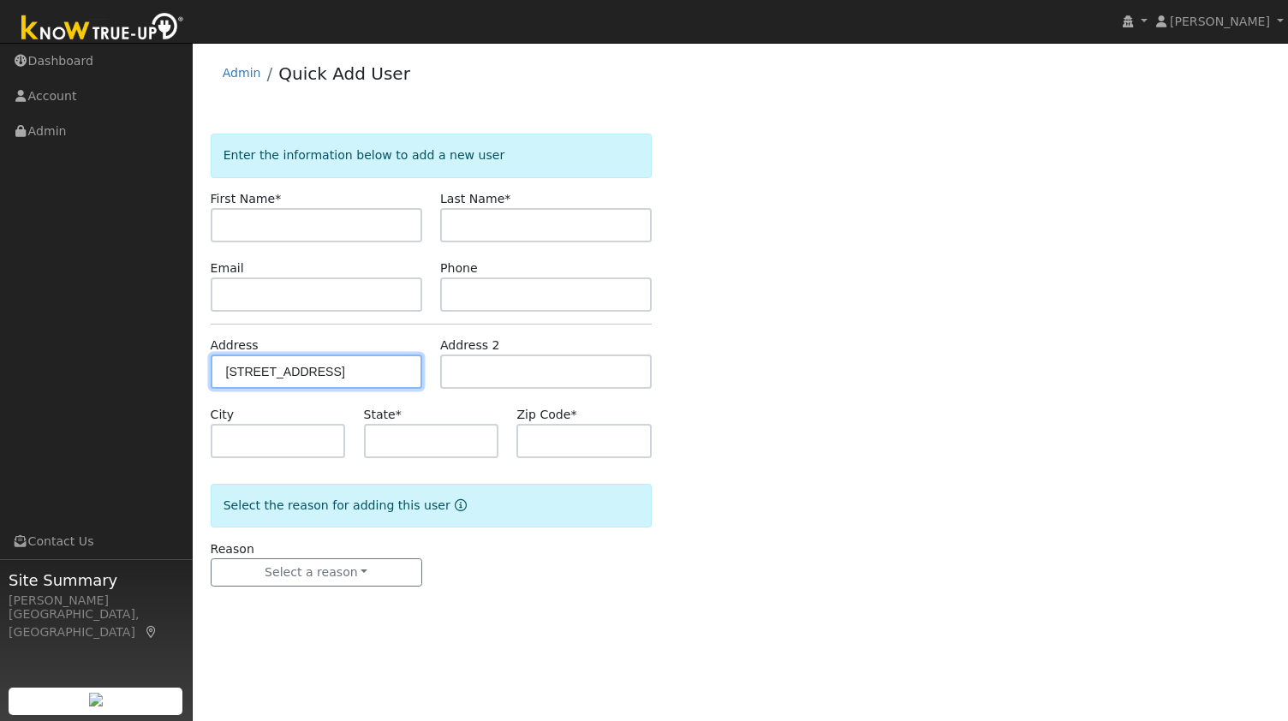
type input "CA"
type input "94598"
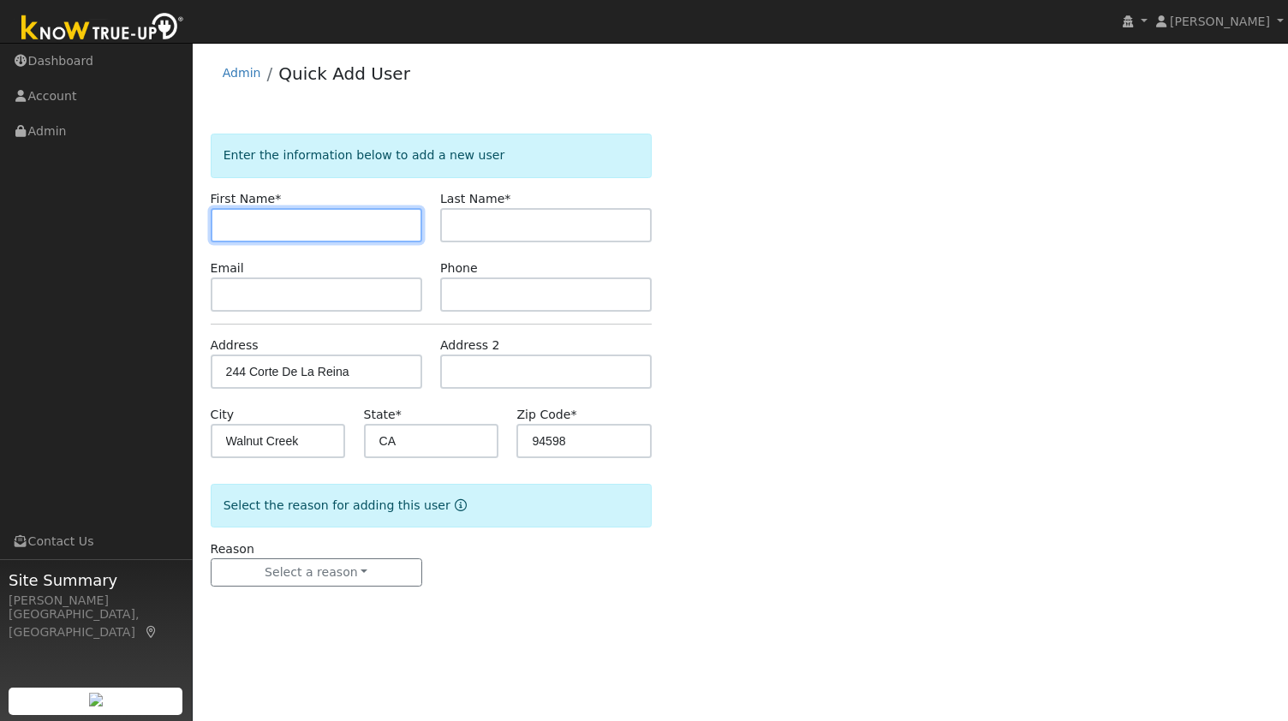
click at [367, 220] on input "text" at bounding box center [317, 225] width 212 height 34
paste input "[PERSON_NAME]"
type input "Dheeraj"
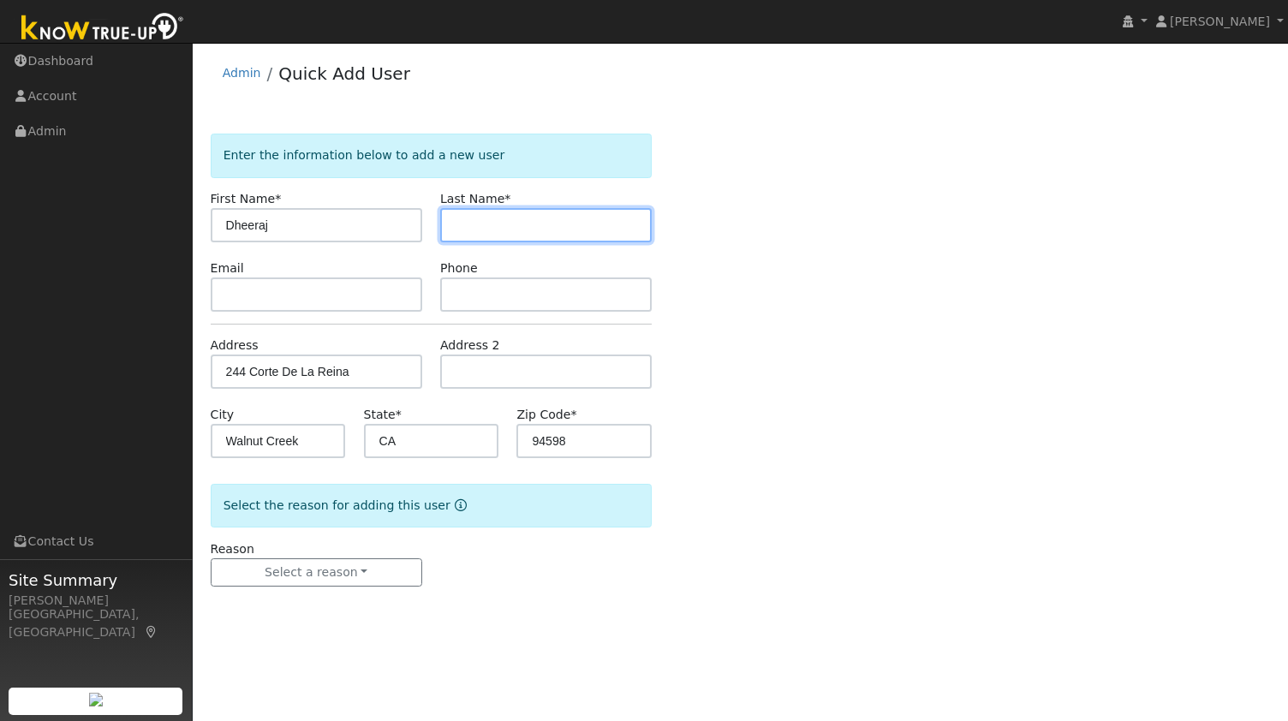
paste input "Nati"
type input "Nati"
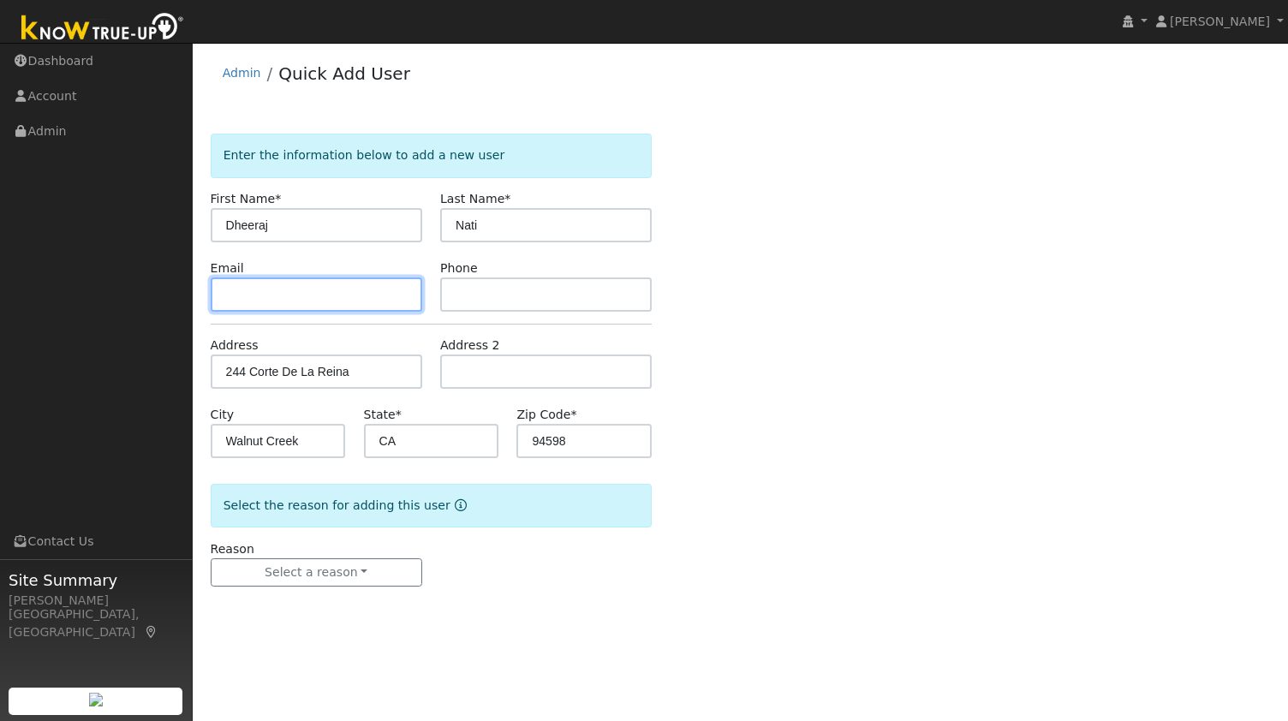
click at [351, 301] on input "text" at bounding box center [317, 294] width 212 height 34
paste input "dheeraj000@hotmail.com"
type input "dheeraj000@hotmail.com"
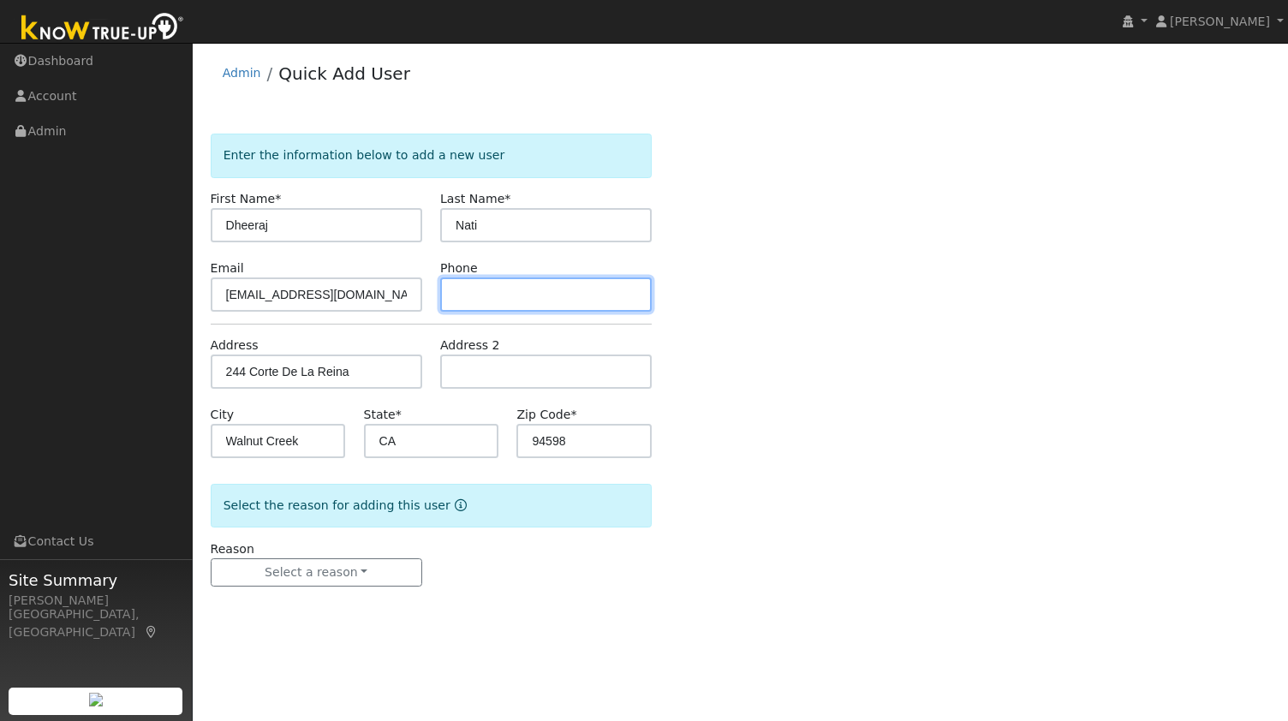
click at [503, 299] on input "text" at bounding box center [546, 294] width 212 height 34
paste input "4153518666"
type input "4153518666"
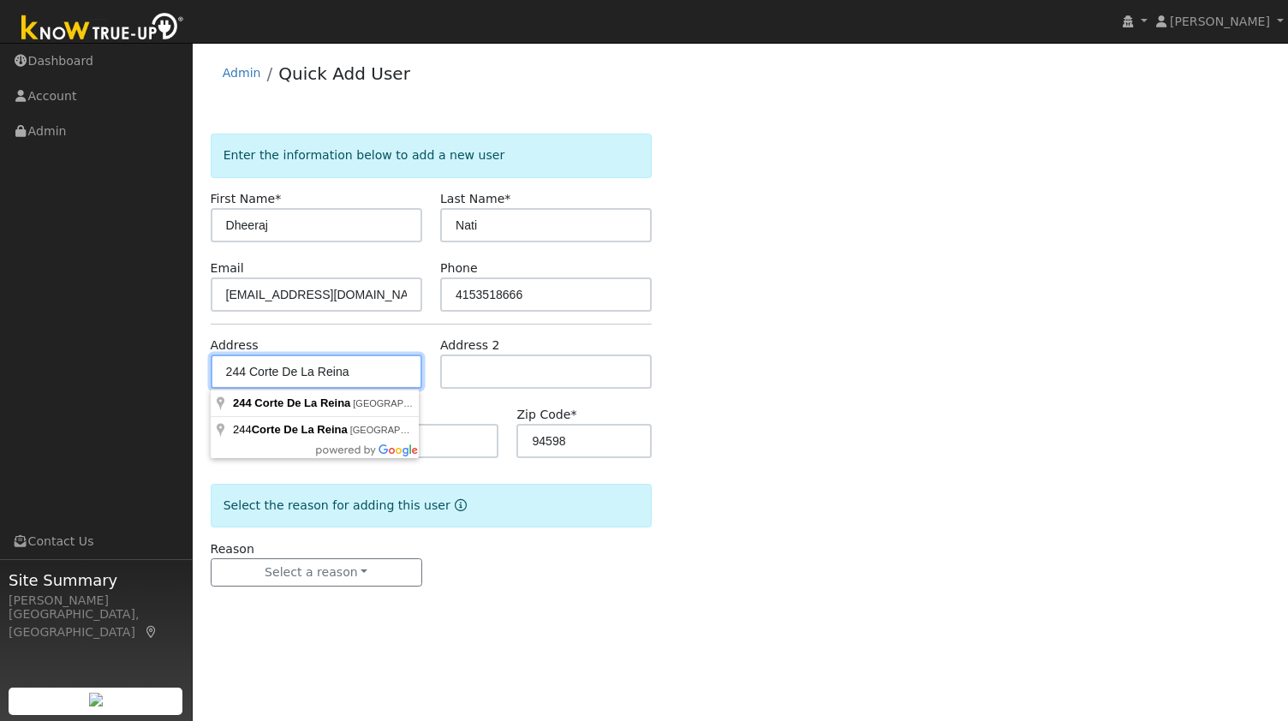
click at [346, 379] on input "244 Corte De La Reina" at bounding box center [317, 372] width 212 height 34
type input "244 Corte De La Reina"
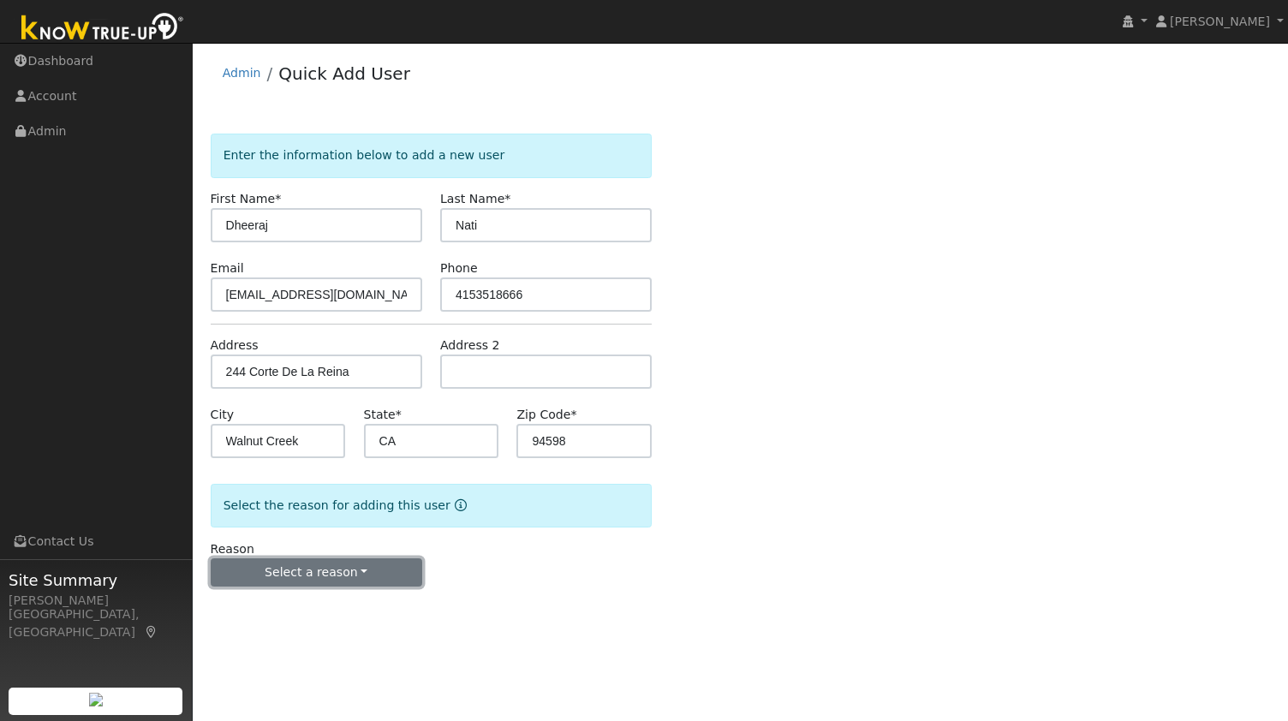
click at [325, 576] on button "Select a reason" at bounding box center [317, 572] width 212 height 29
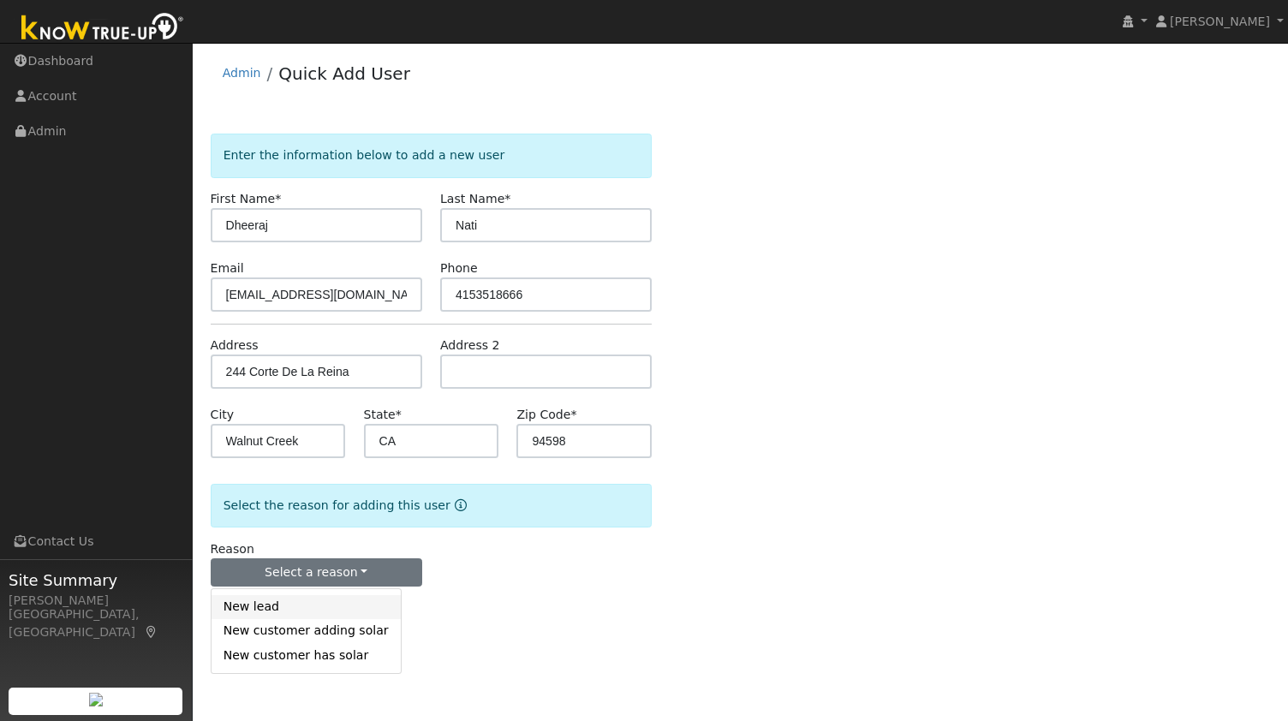
click at [312, 599] on link "New lead" at bounding box center [306, 607] width 189 height 24
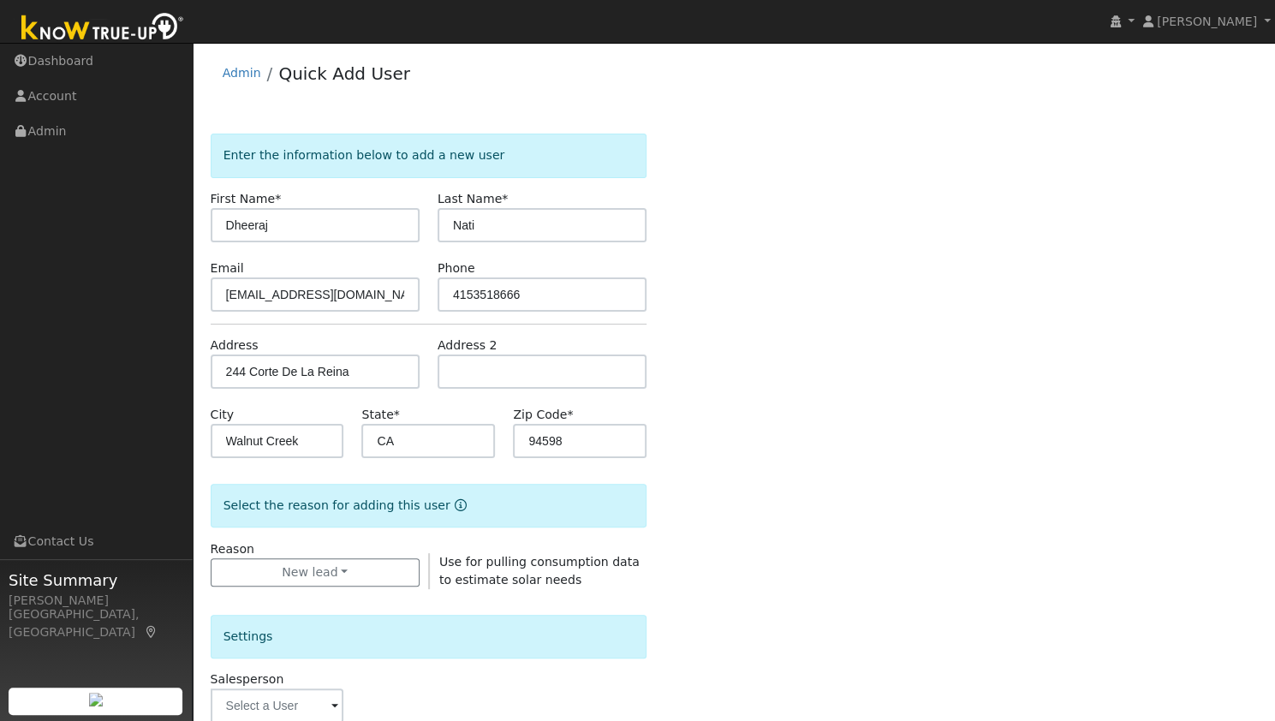
scroll to position [224, 0]
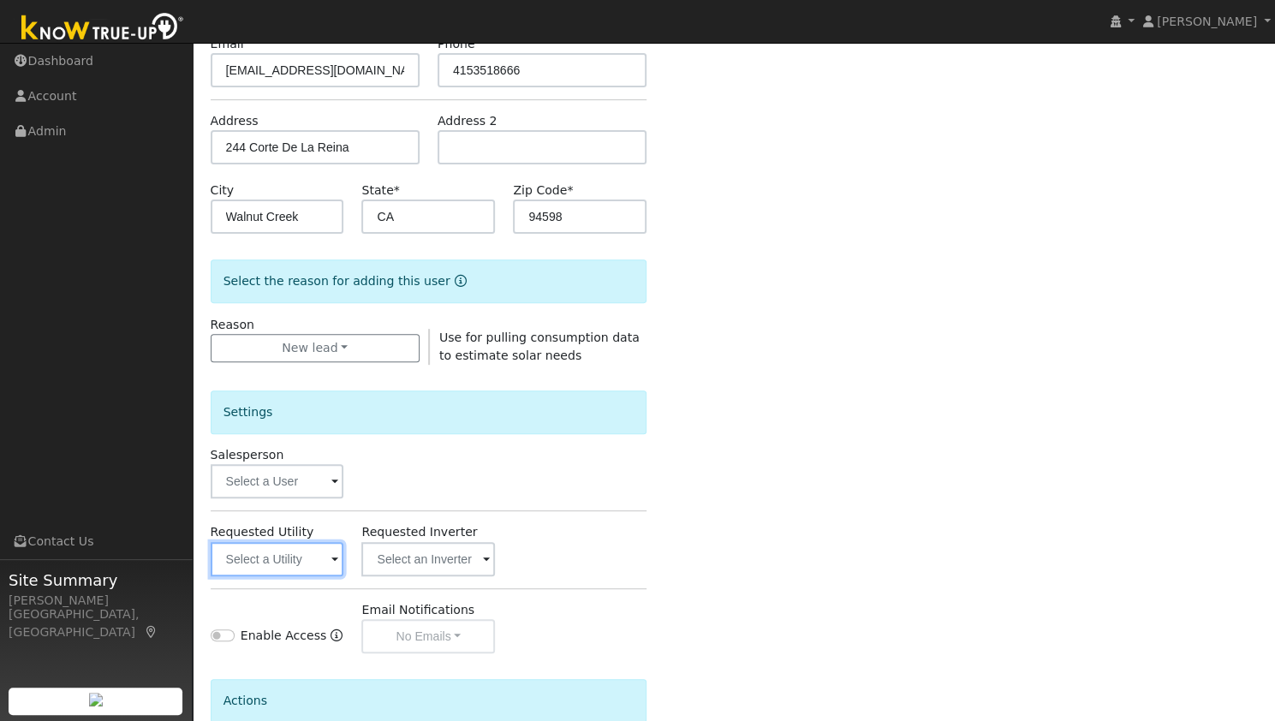
click at [297, 562] on input "text" at bounding box center [278, 559] width 134 height 34
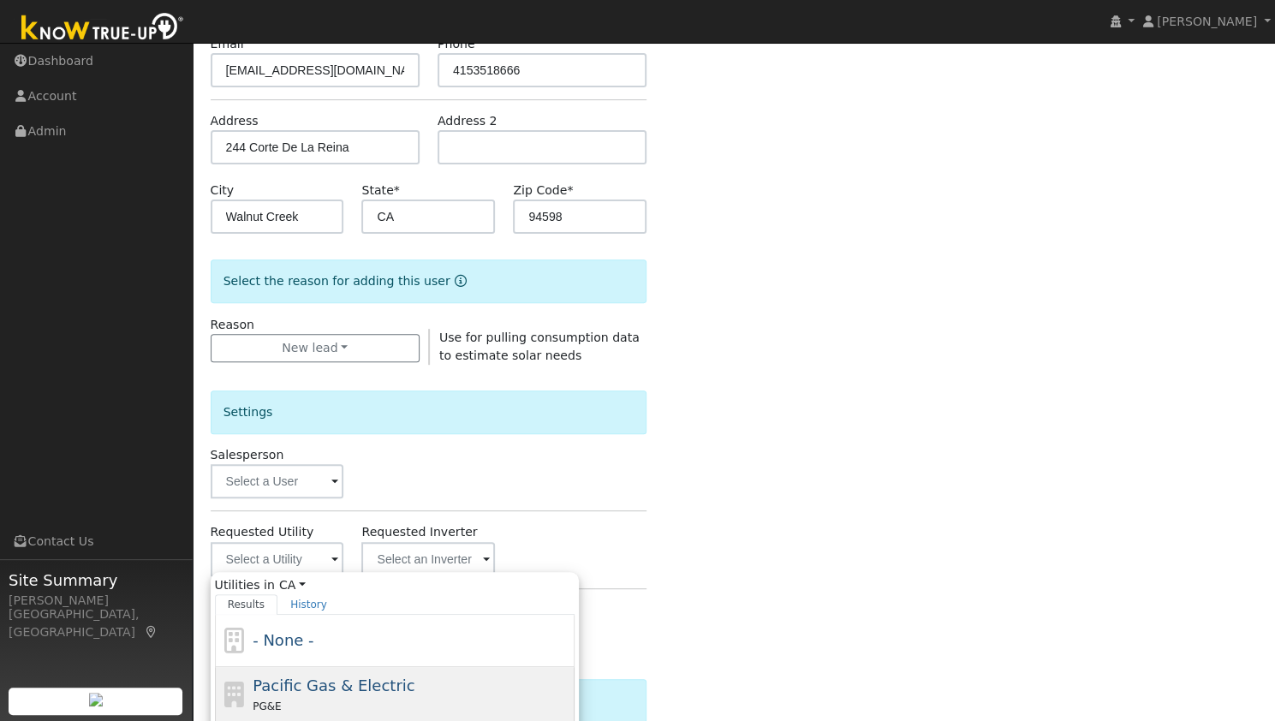
click at [364, 689] on span "Pacific Gas & Electric" at bounding box center [334, 686] width 162 height 18
type input "Pacific Gas & Electric"
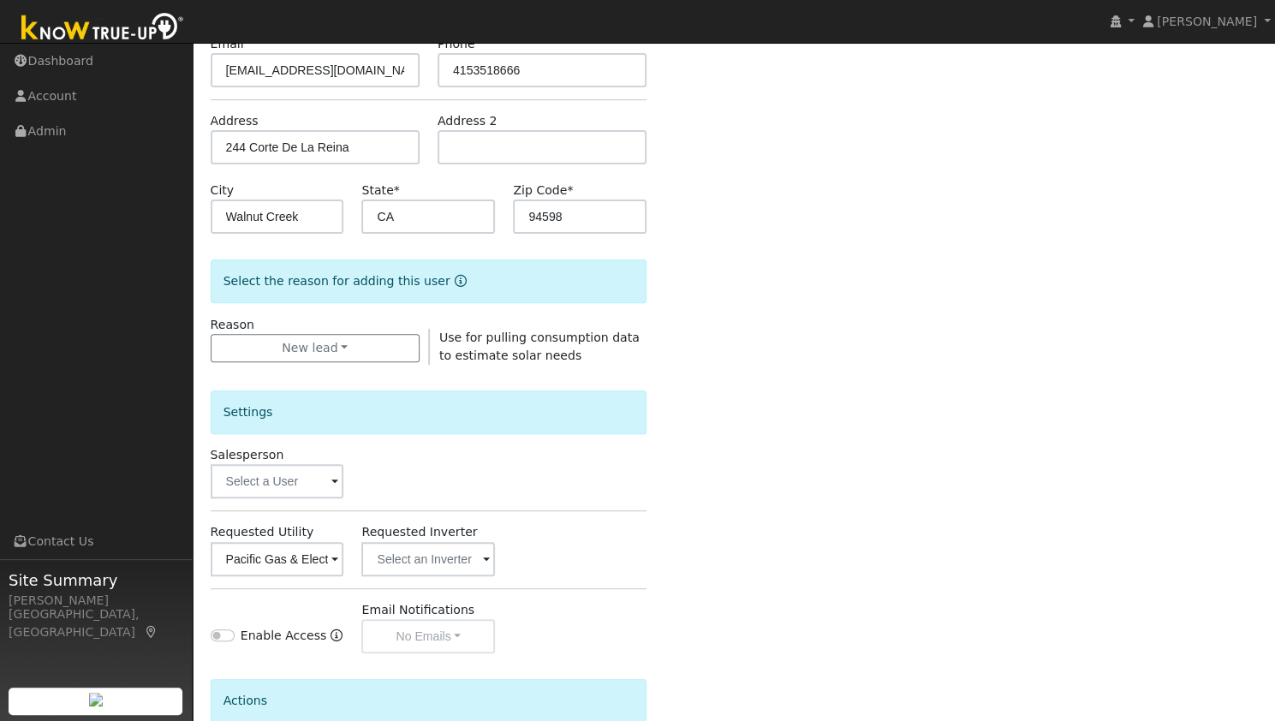
scroll to position [385, 0]
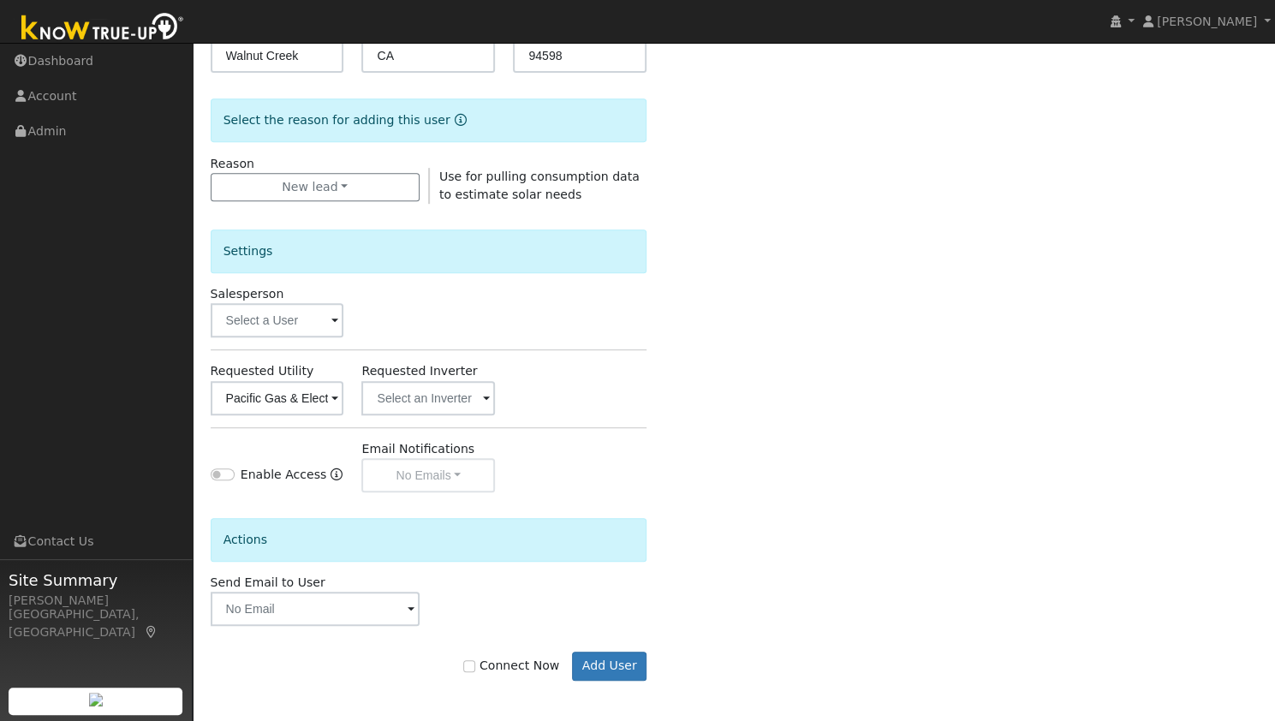
click at [530, 667] on label "Connect Now" at bounding box center [511, 666] width 96 height 18
click at [475, 667] on input "Connect Now" at bounding box center [469, 666] width 12 height 12
checkbox input "true"
click at [595, 659] on button "Add User" at bounding box center [609, 666] width 75 height 29
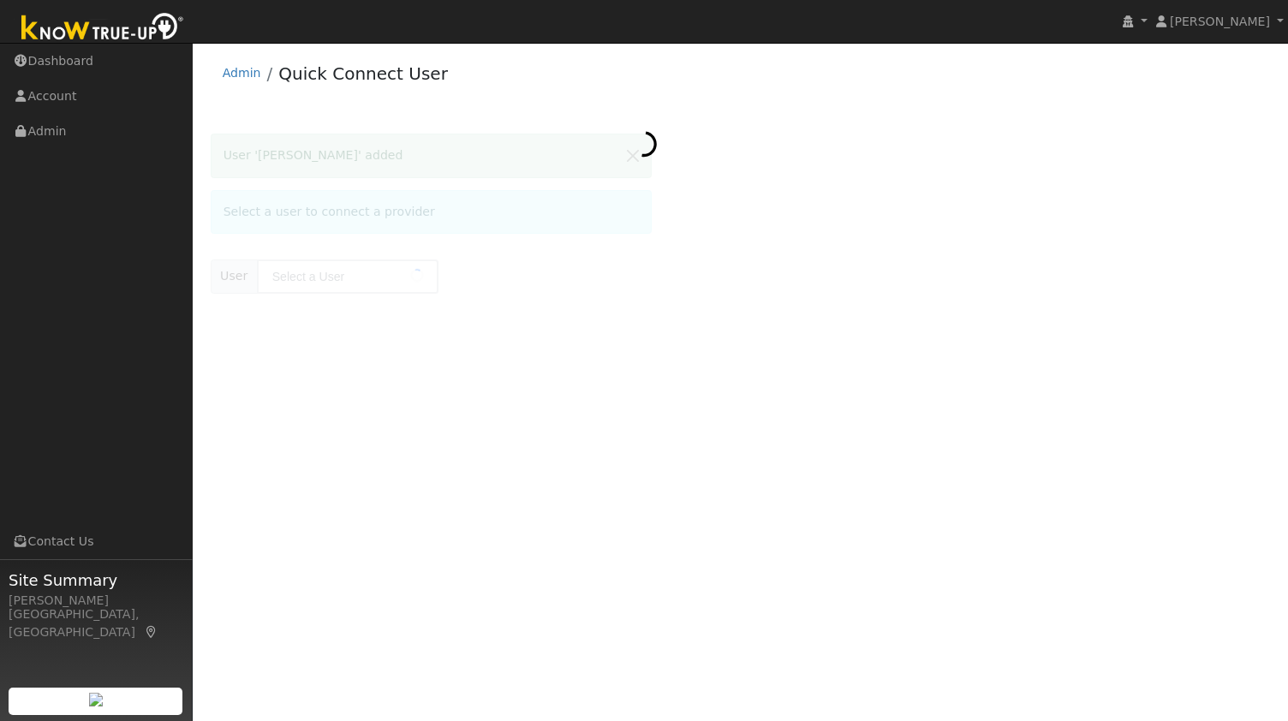
type input "[PERSON_NAME]"
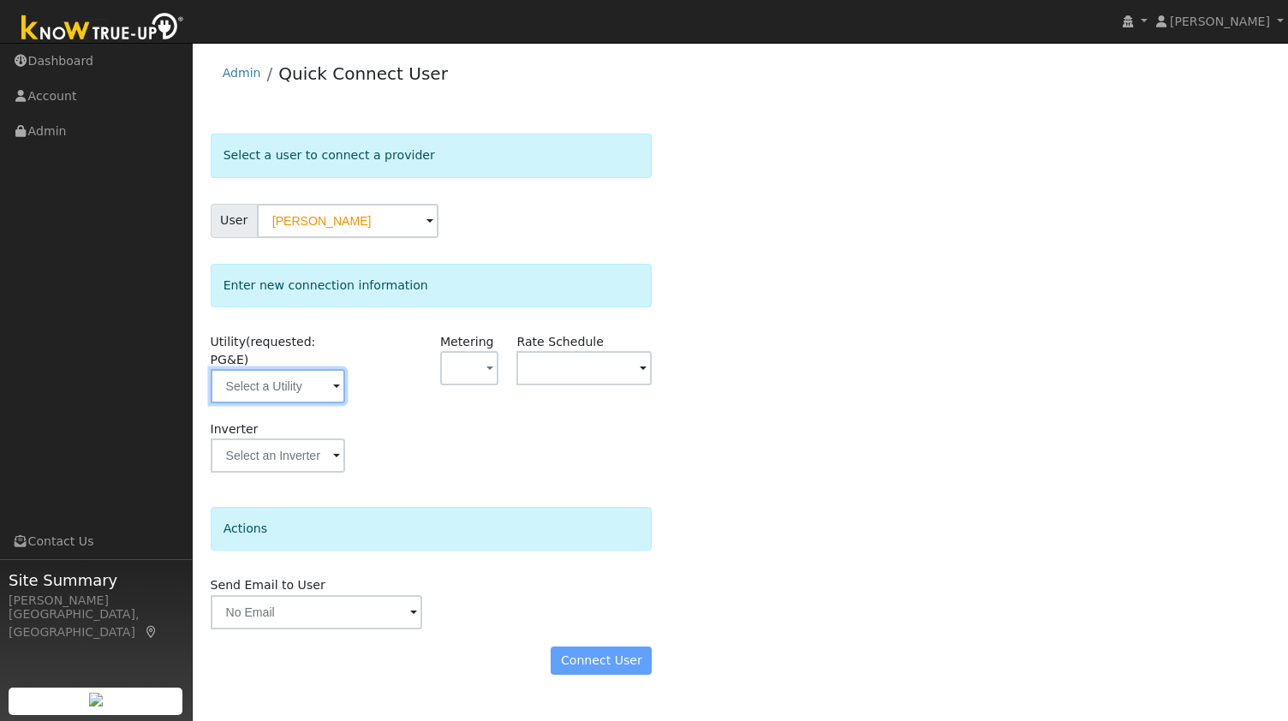
click at [247, 369] on input "text" at bounding box center [278, 386] width 135 height 34
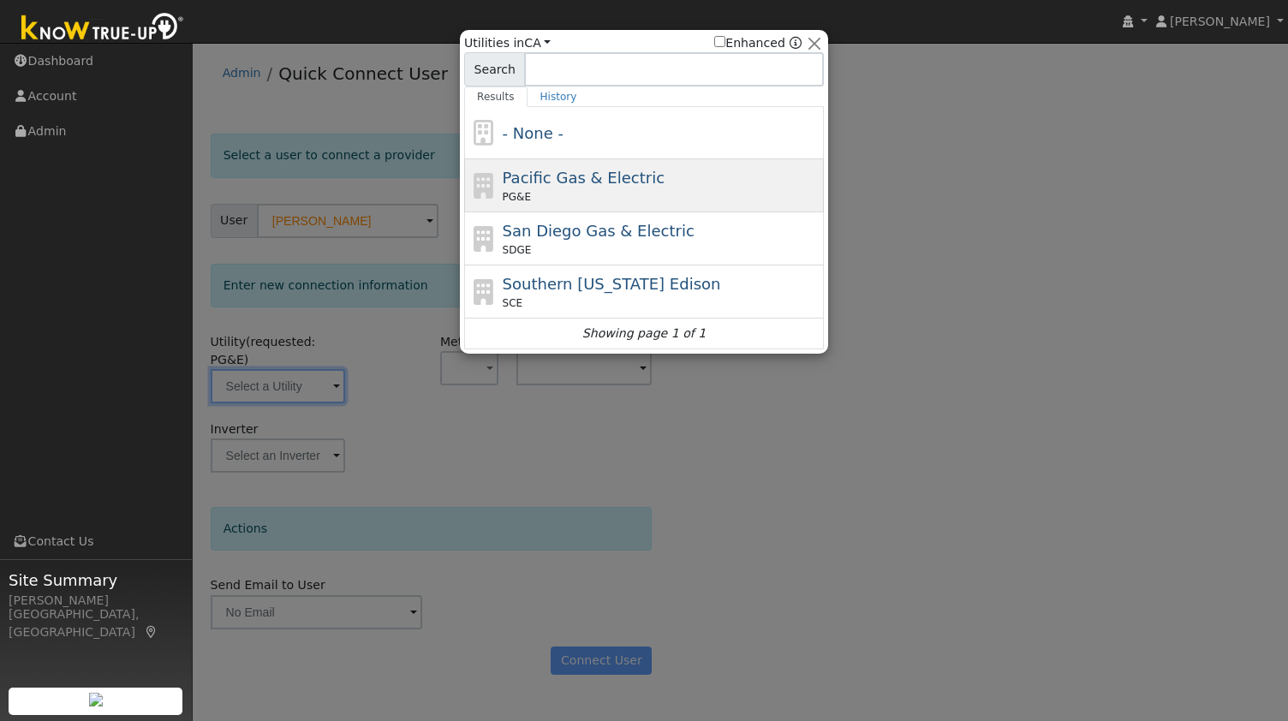
click at [578, 175] on span "Pacific Gas & Electric" at bounding box center [584, 178] width 162 height 18
type input "PG&E"
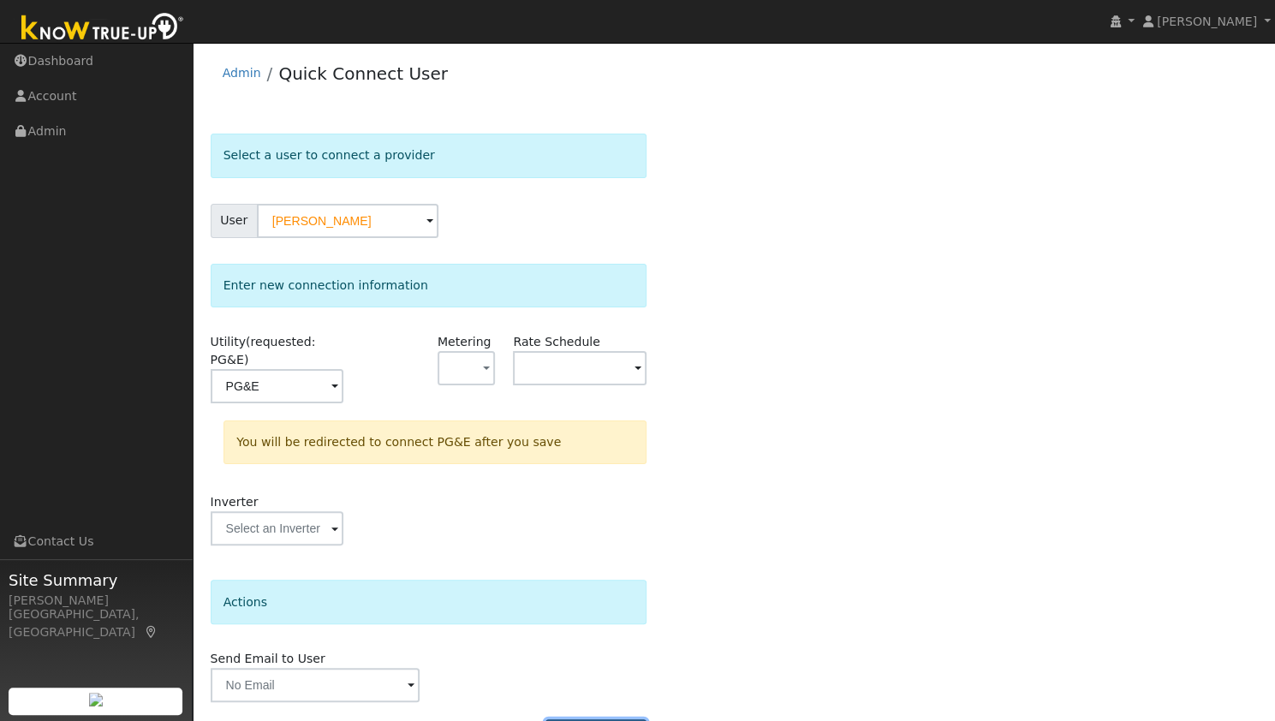
click at [602, 719] on button "Connect User" at bounding box center [596, 733] width 101 height 29
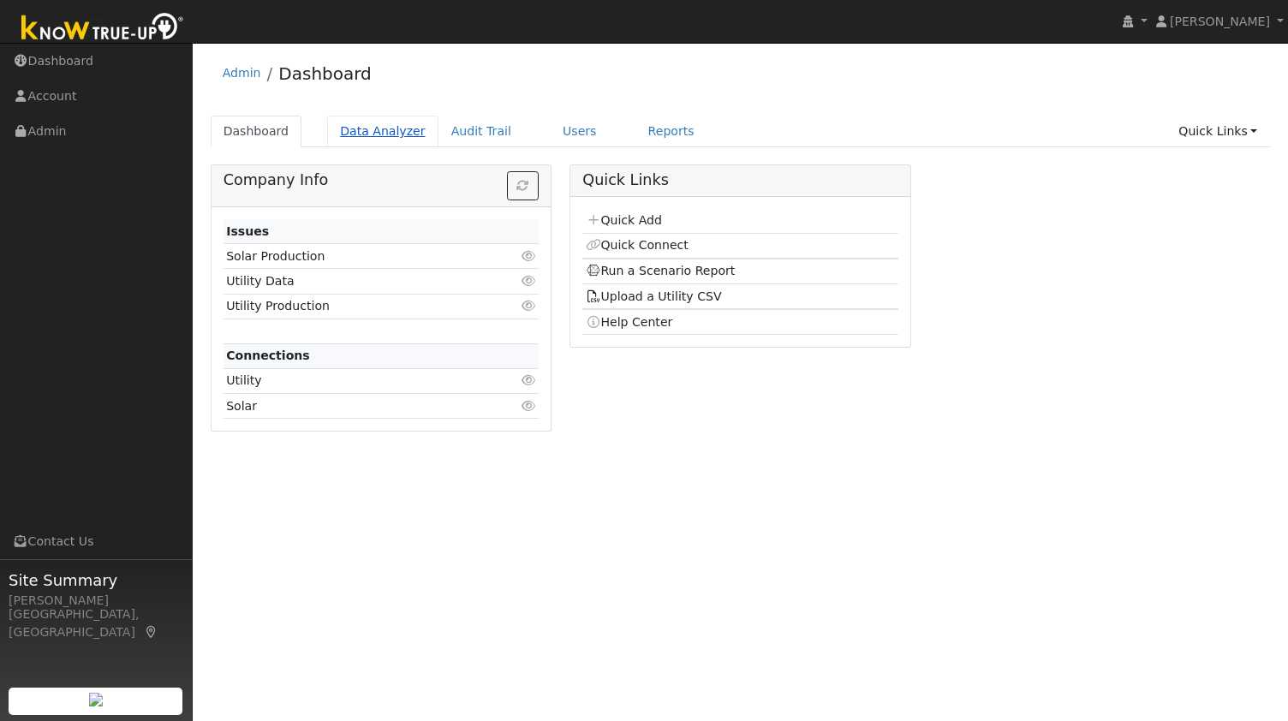
click at [379, 134] on link "Data Analyzer" at bounding box center [382, 132] width 111 height 32
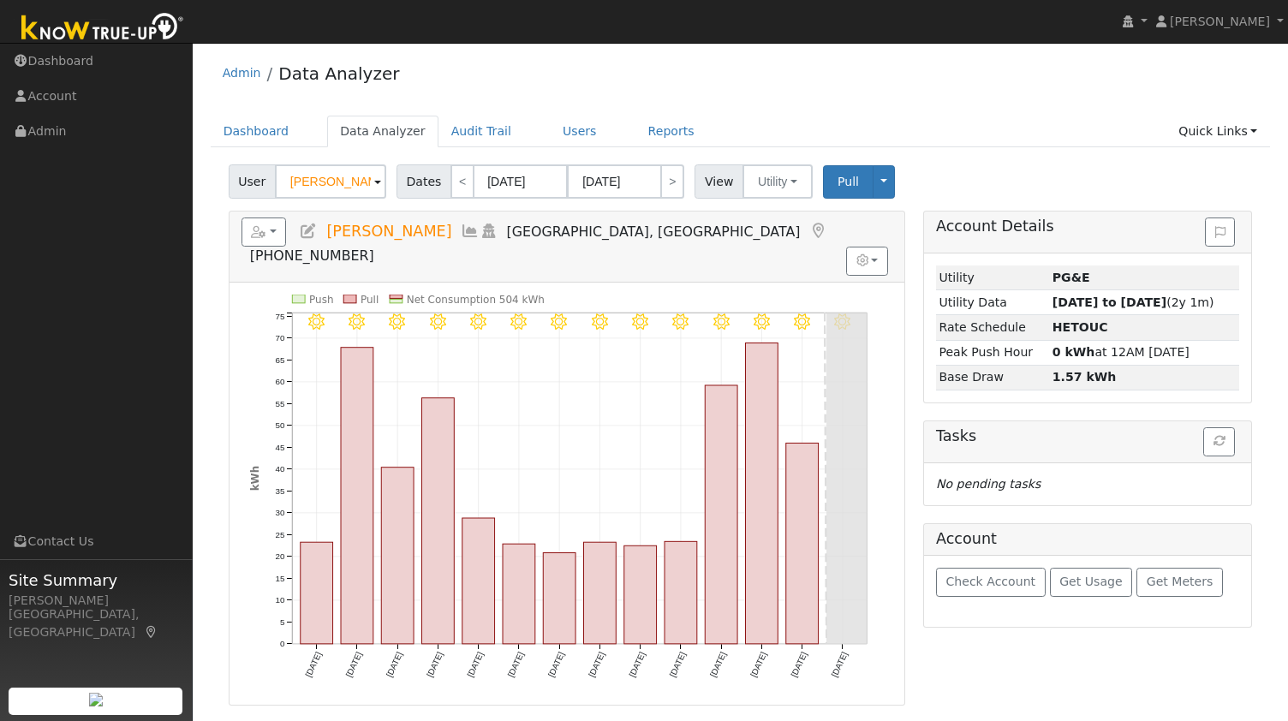
click at [322, 179] on input "[PERSON_NAME]" at bounding box center [330, 181] width 111 height 34
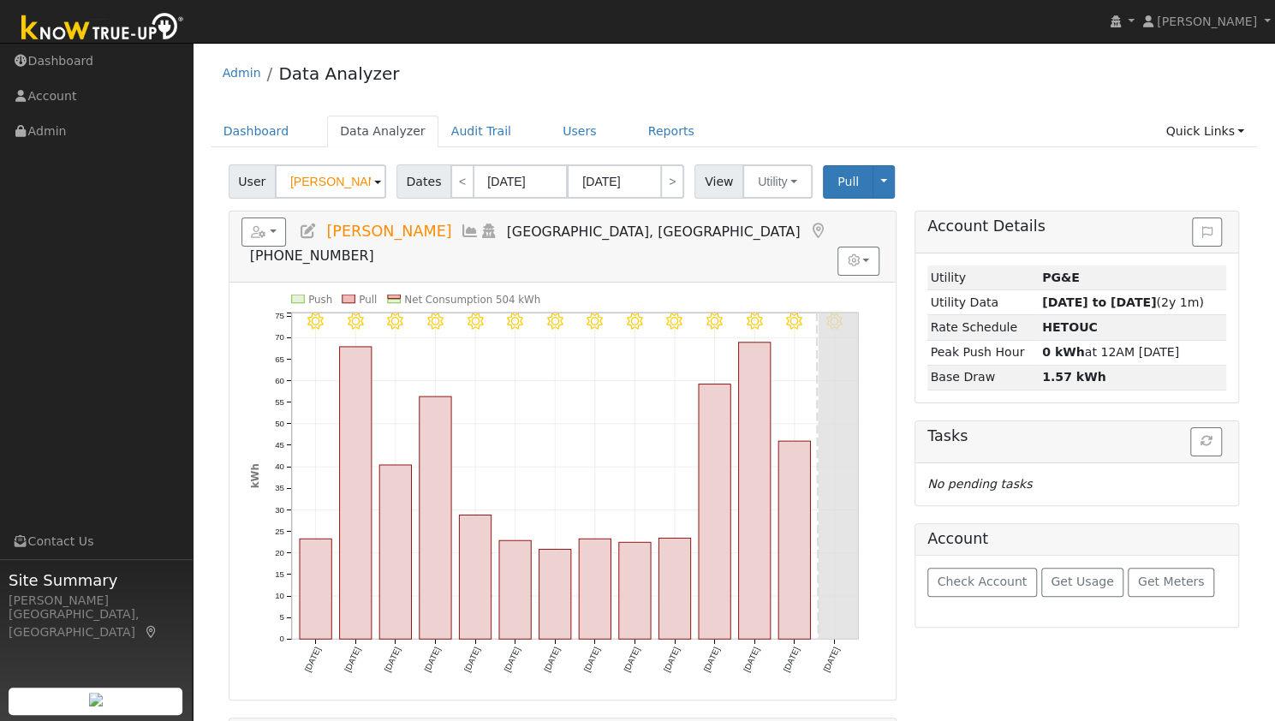
click at [322, 179] on input "[PERSON_NAME]" at bounding box center [330, 181] width 111 height 34
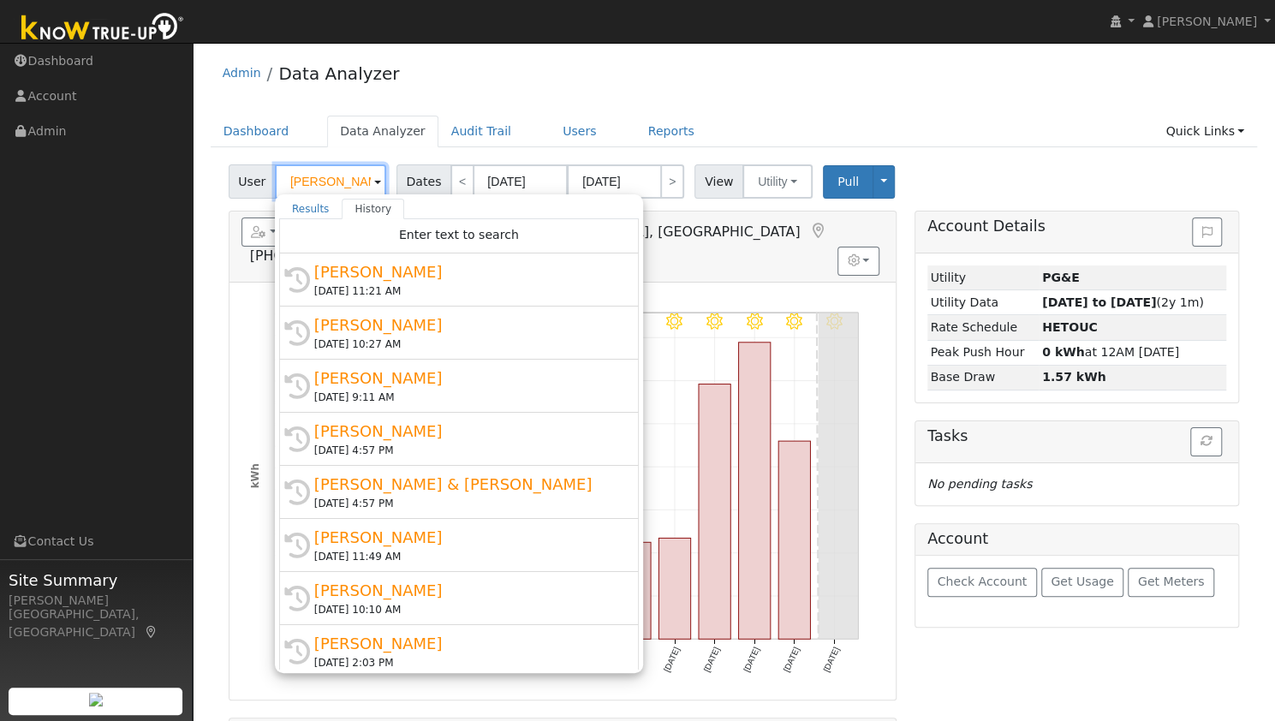
click at [322, 179] on input "Pawan Kumar" at bounding box center [330, 181] width 111 height 34
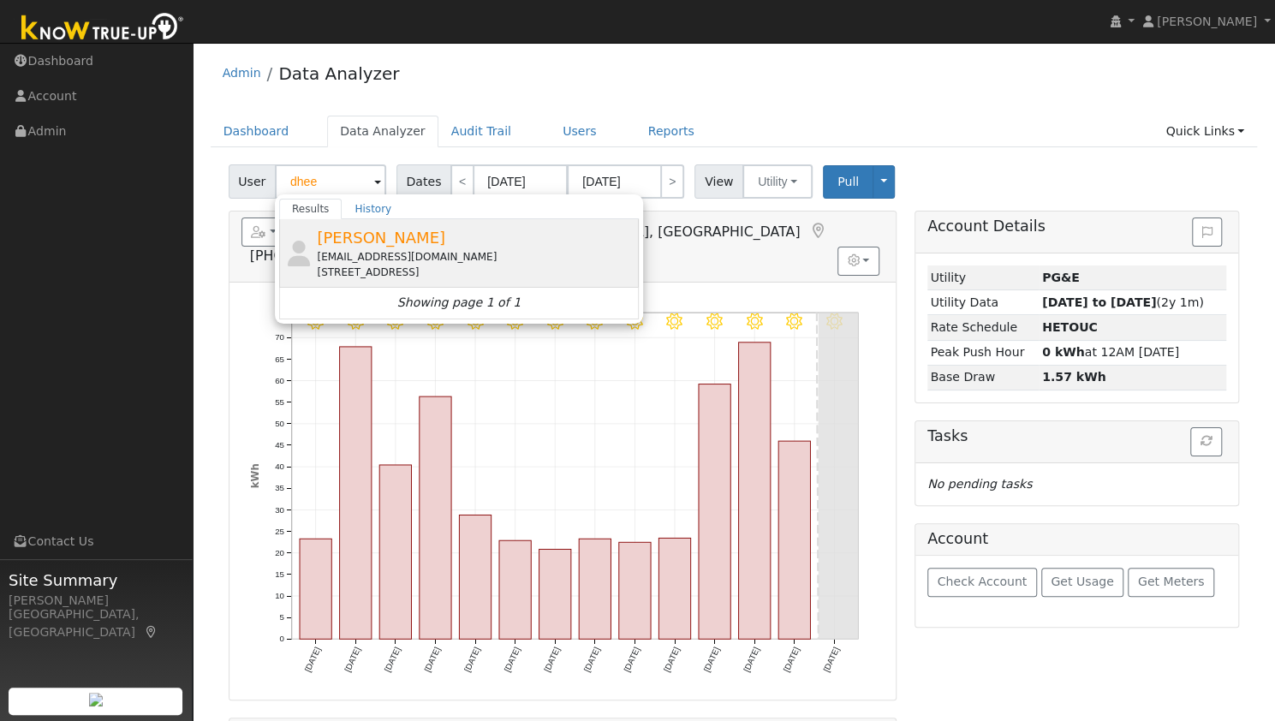
click at [410, 272] on div "244 Corte De La Reina, Walnut Creek, CA 94598" at bounding box center [476, 272] width 318 height 15
type input "Dheeraj Nati"
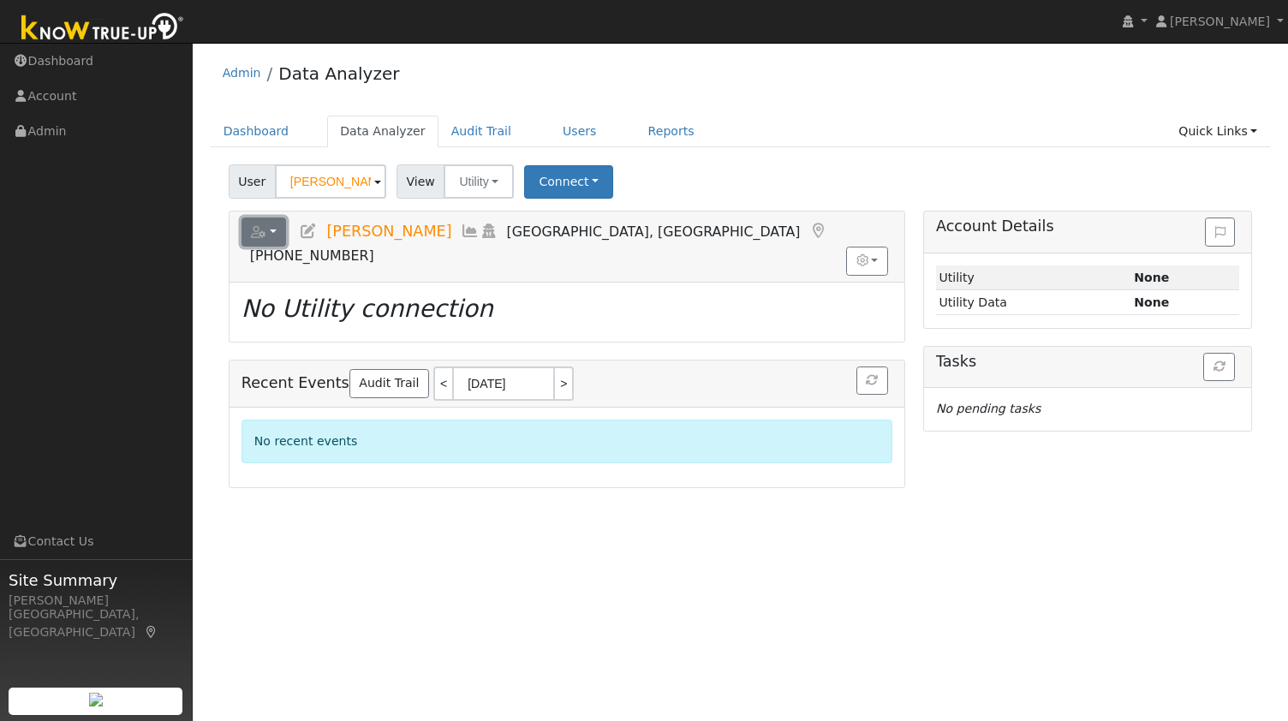
click at [281, 237] on button "button" at bounding box center [263, 232] width 45 height 29
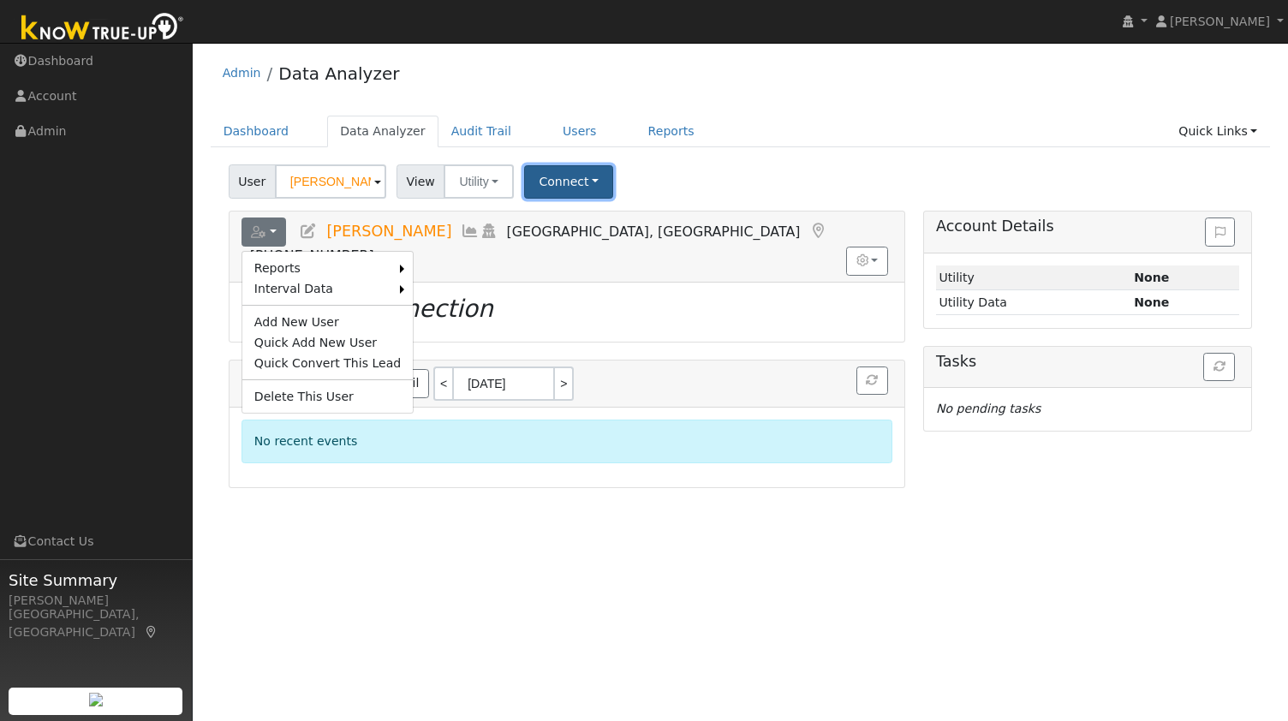
click at [535, 169] on button "Connect" at bounding box center [568, 181] width 89 height 33
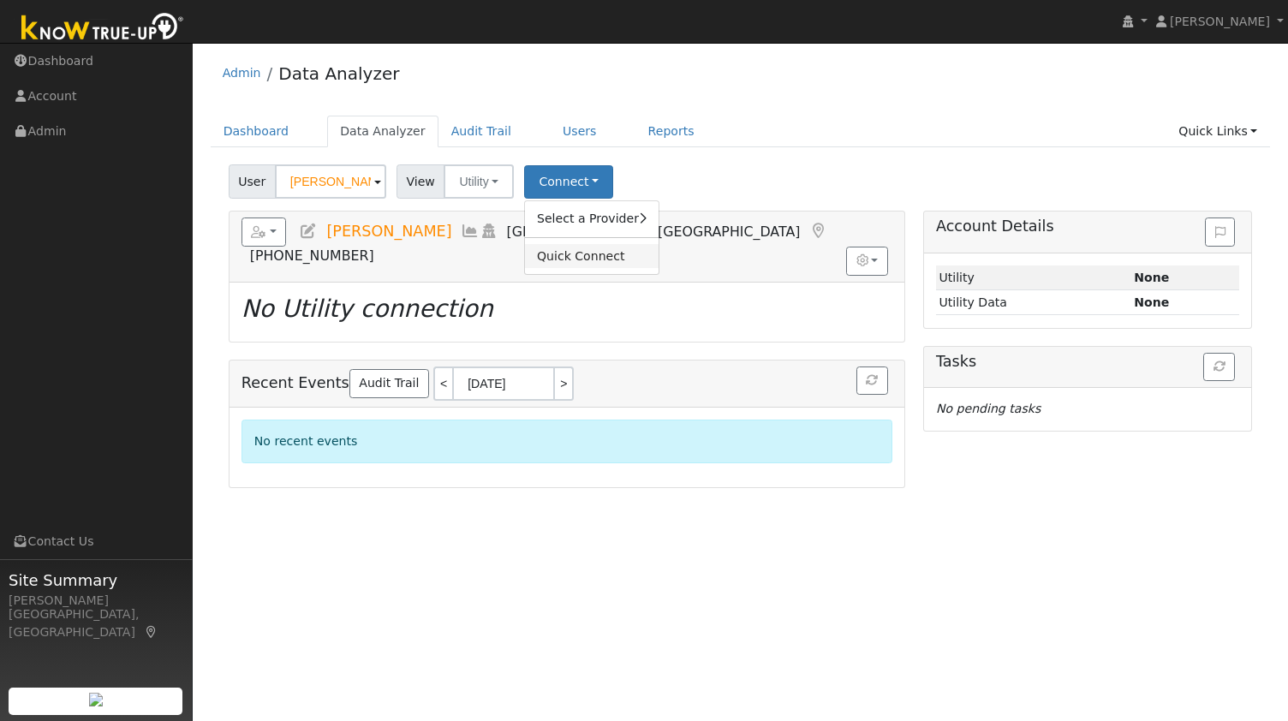
click at [581, 256] on link "Quick Connect" at bounding box center [592, 256] width 134 height 24
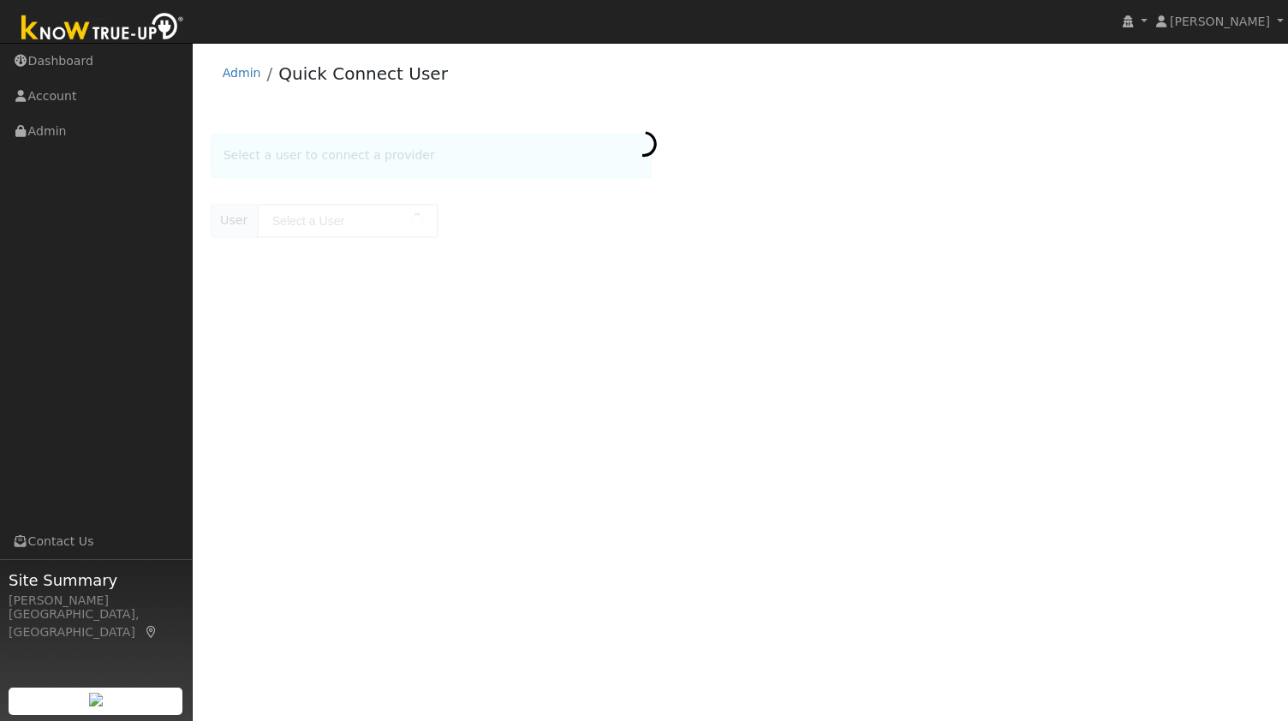
type input "[PERSON_NAME]"
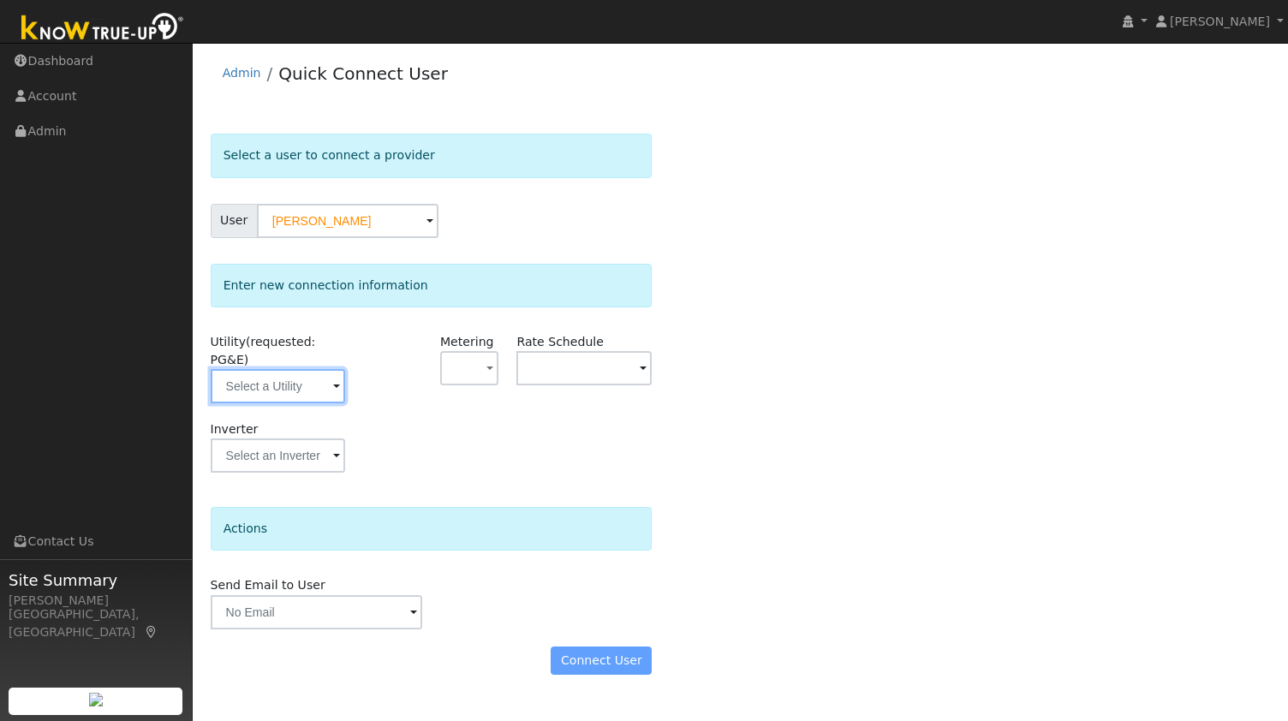
click at [295, 369] on input "text" at bounding box center [278, 386] width 135 height 34
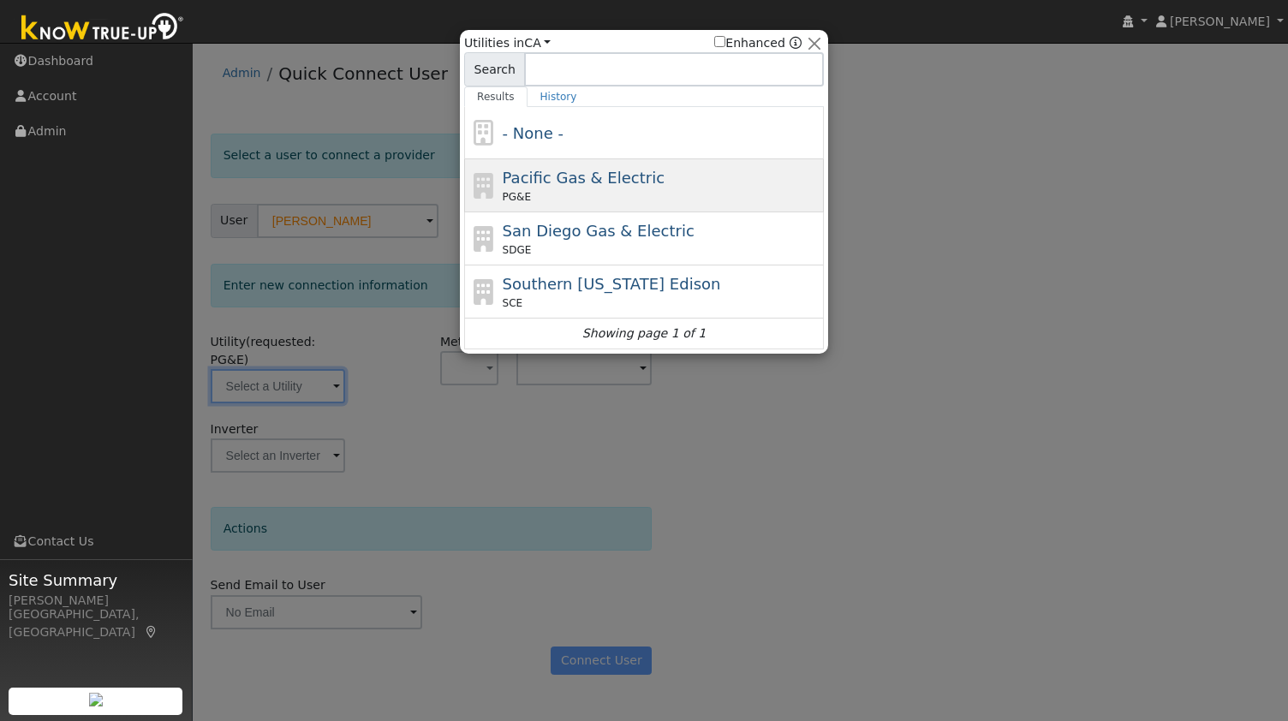
click at [594, 182] on span "Pacific Gas & Electric" at bounding box center [584, 178] width 162 height 18
type input "PG&E"
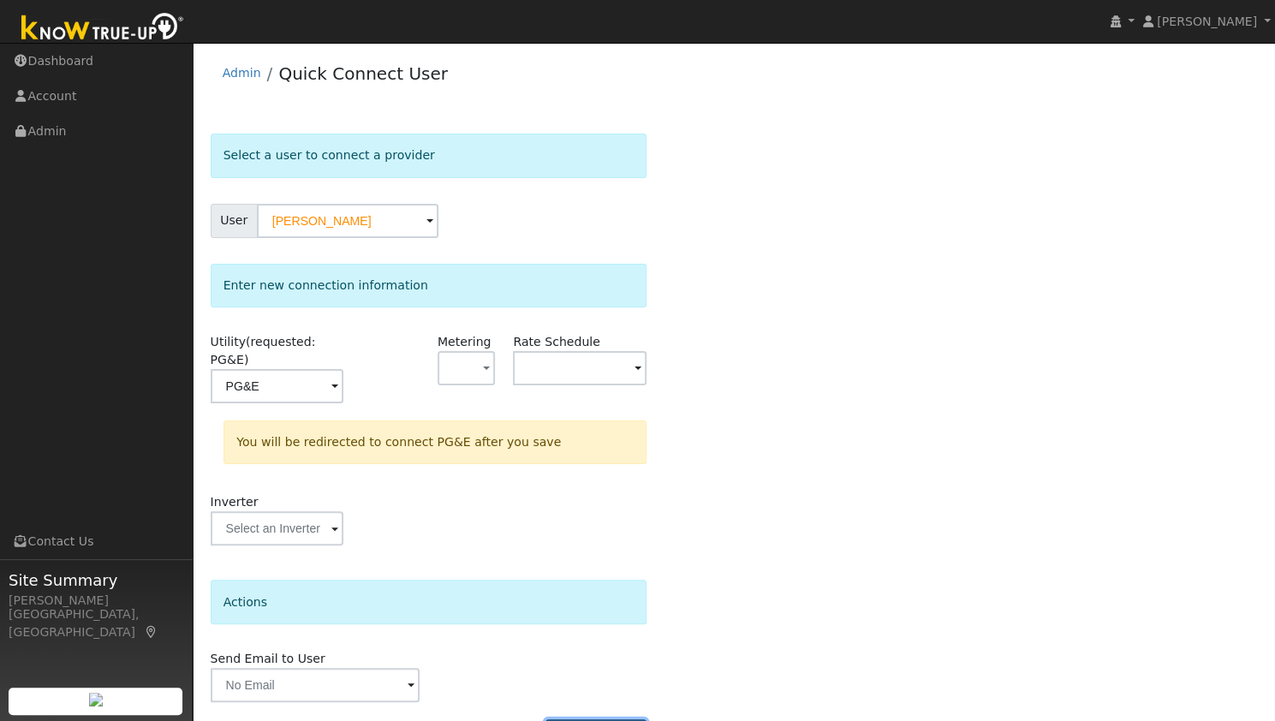
click at [606, 719] on button "Connect User" at bounding box center [596, 733] width 101 height 29
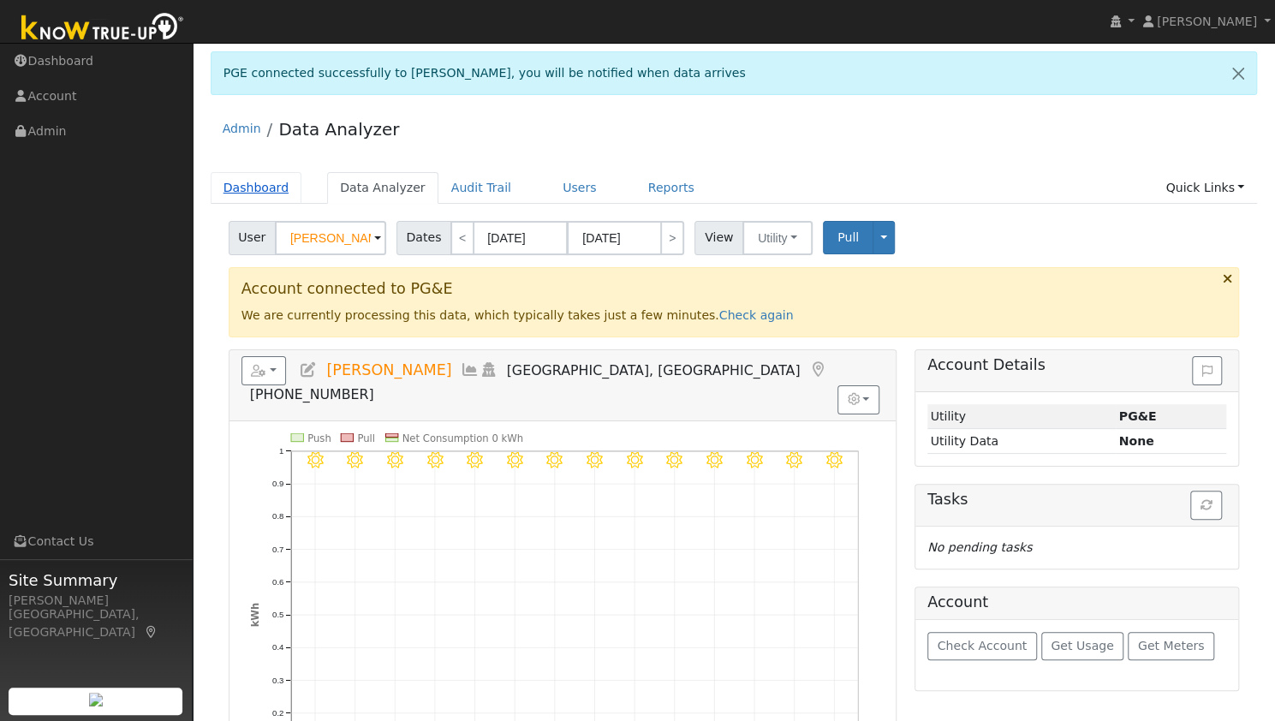
click at [247, 186] on link "Dashboard" at bounding box center [257, 188] width 92 height 32
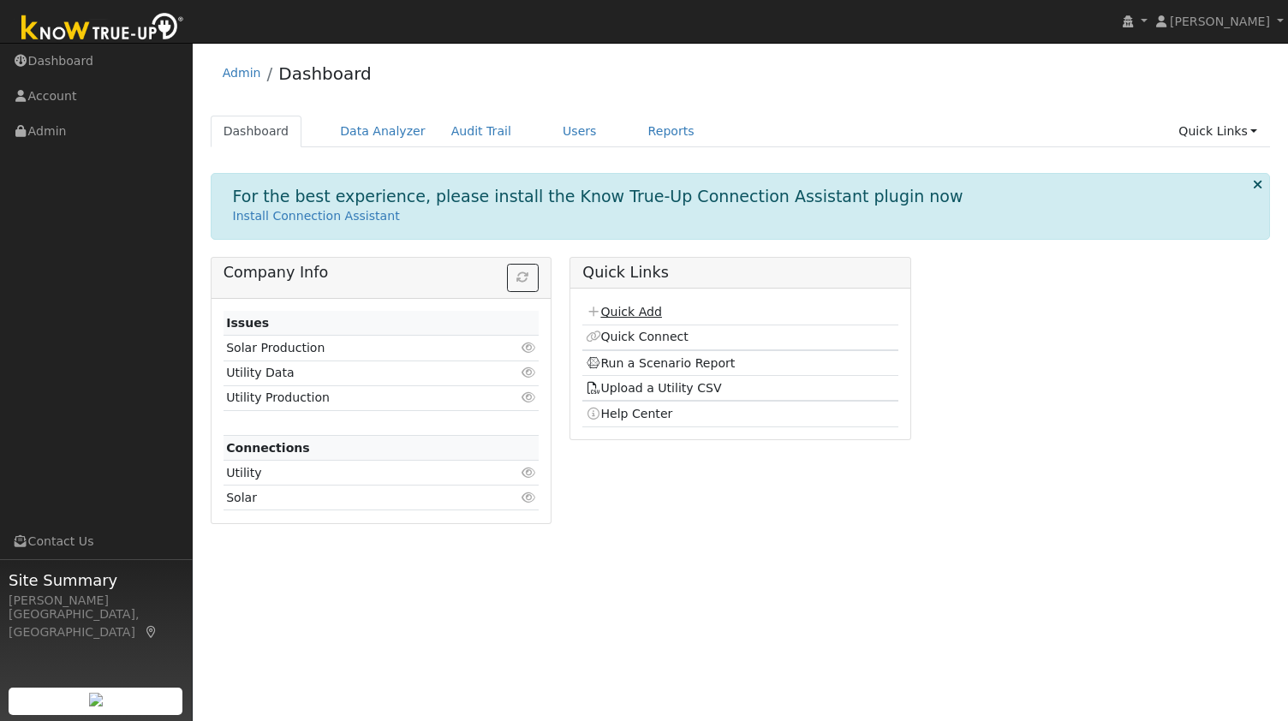
click at [625, 311] on link "Quick Add" at bounding box center [624, 312] width 76 height 14
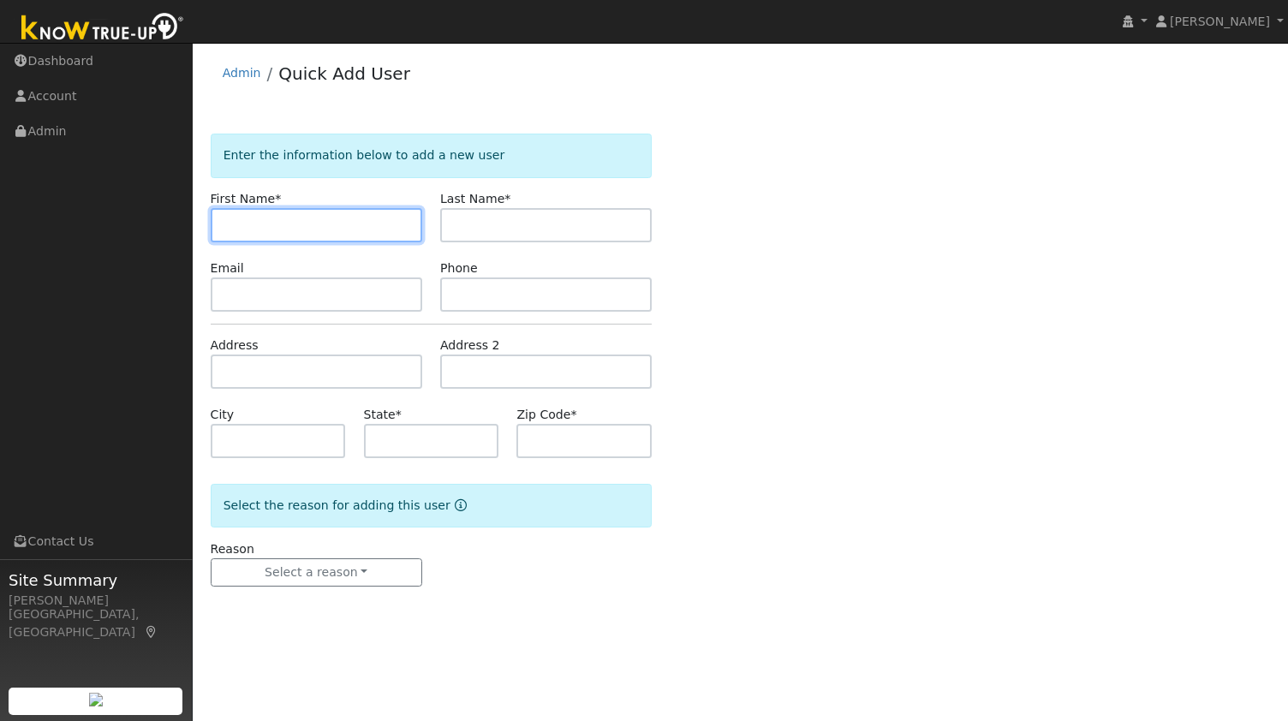
paste input "[PERSON_NAME] '[PERSON_NAME]' [PERSON_NAME]"
type input "[PERSON_NAME] '[PERSON_NAME]'"
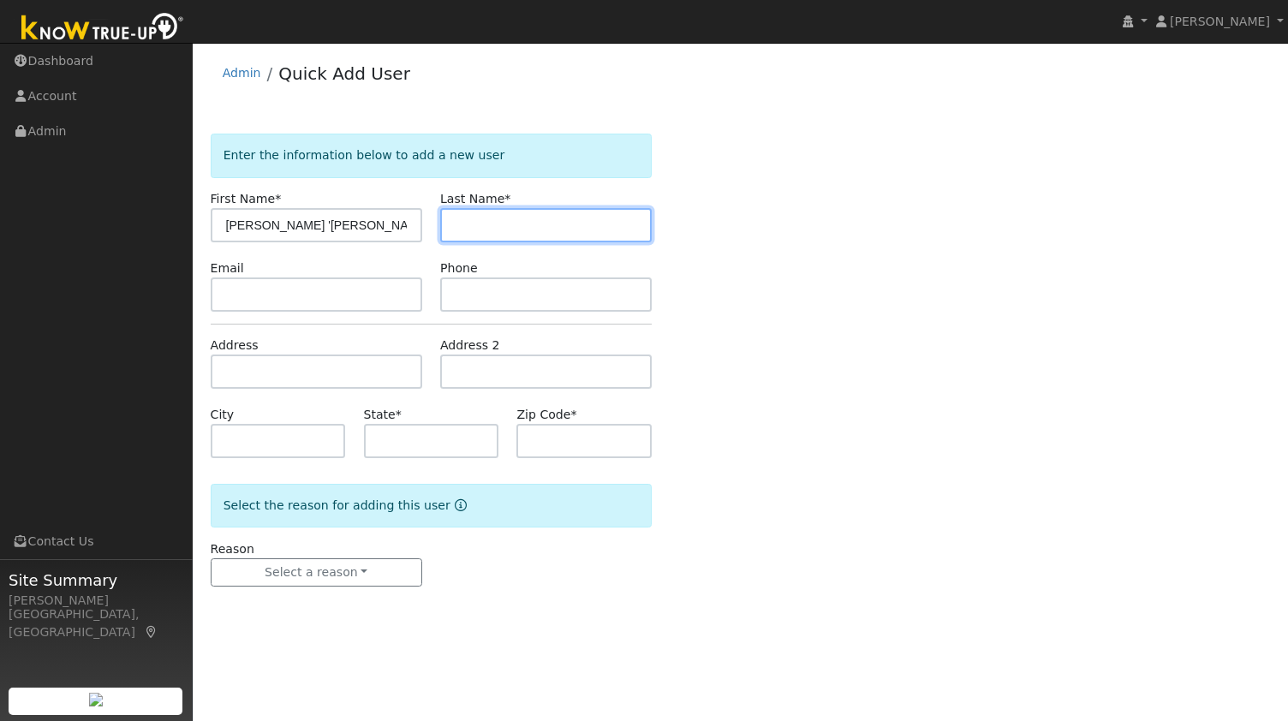
paste input "[PERSON_NAME]"
type input "[PERSON_NAME]"
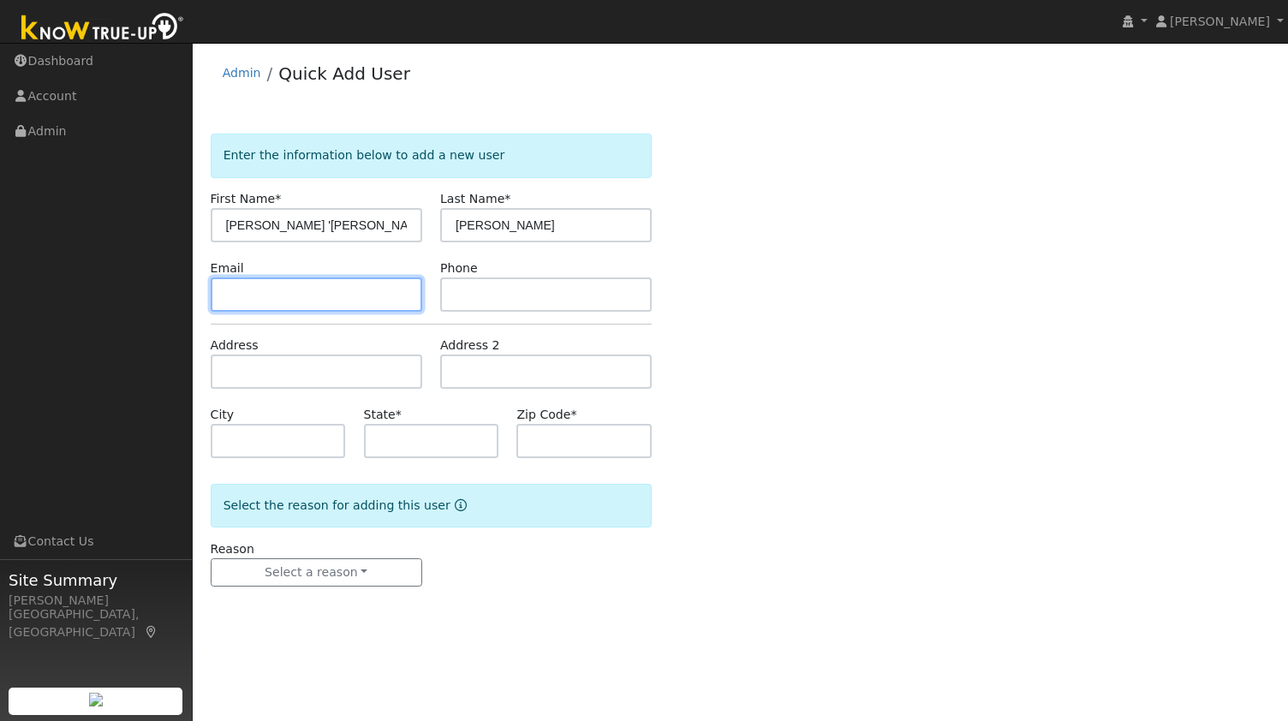
click at [345, 292] on input "text" at bounding box center [317, 294] width 212 height 34
paste input "5108211002"
type input "5108211002"
drag, startPoint x: 345, startPoint y: 292, endPoint x: 142, endPoint y: 307, distance: 203.5
click at [142, 307] on div "[PERSON_NAME] [PERSON_NAME] Profile My Company Help Center Terms Of Service See…" at bounding box center [644, 382] width 1288 height 678
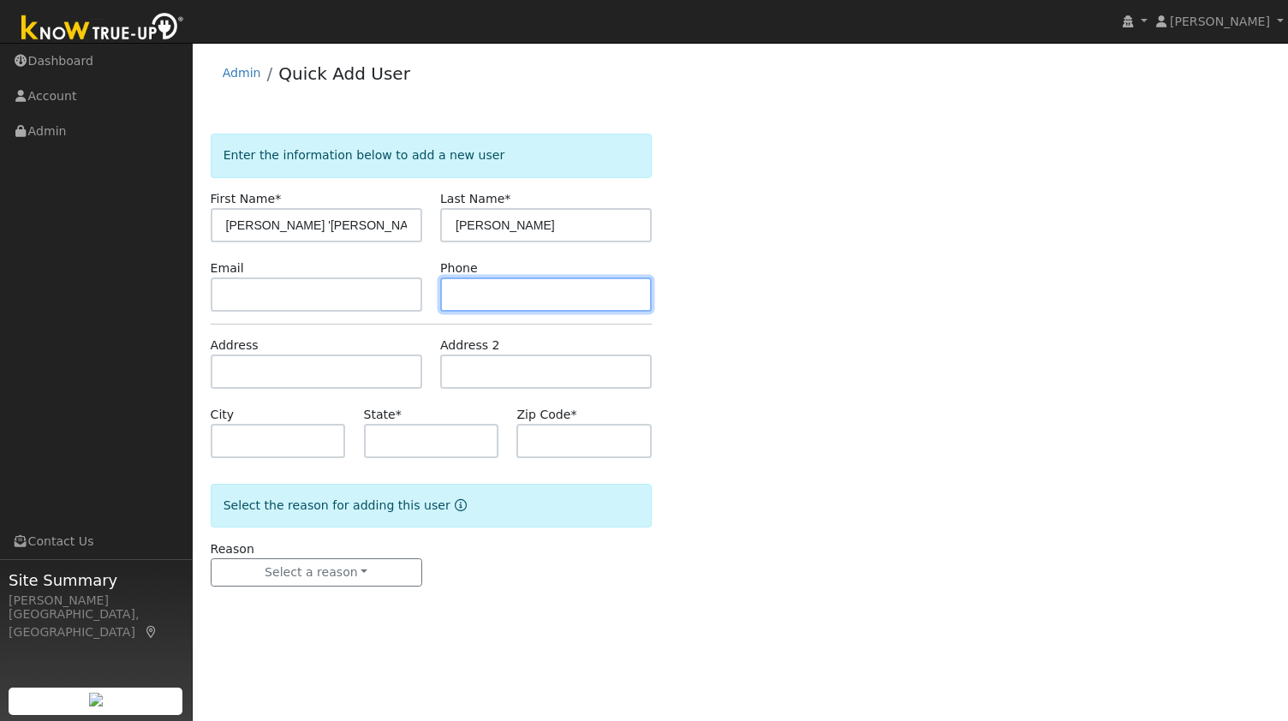
click at [474, 299] on input "text" at bounding box center [546, 294] width 212 height 34
paste input "5108211002"
type input "5108211002"
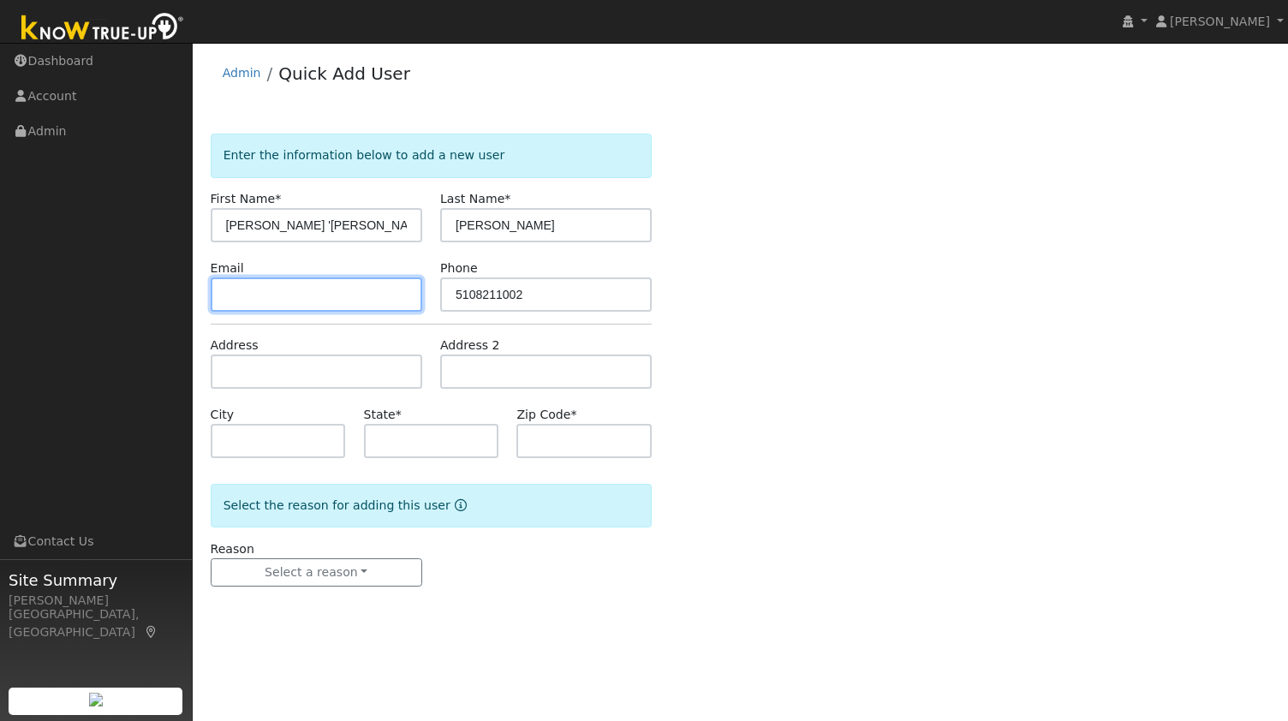
click at [266, 298] on input "text" at bounding box center [317, 294] width 212 height 34
paste input "nickandmaribreeden@gmail.com"
type input "nickandmaribreeden@gmail.com"
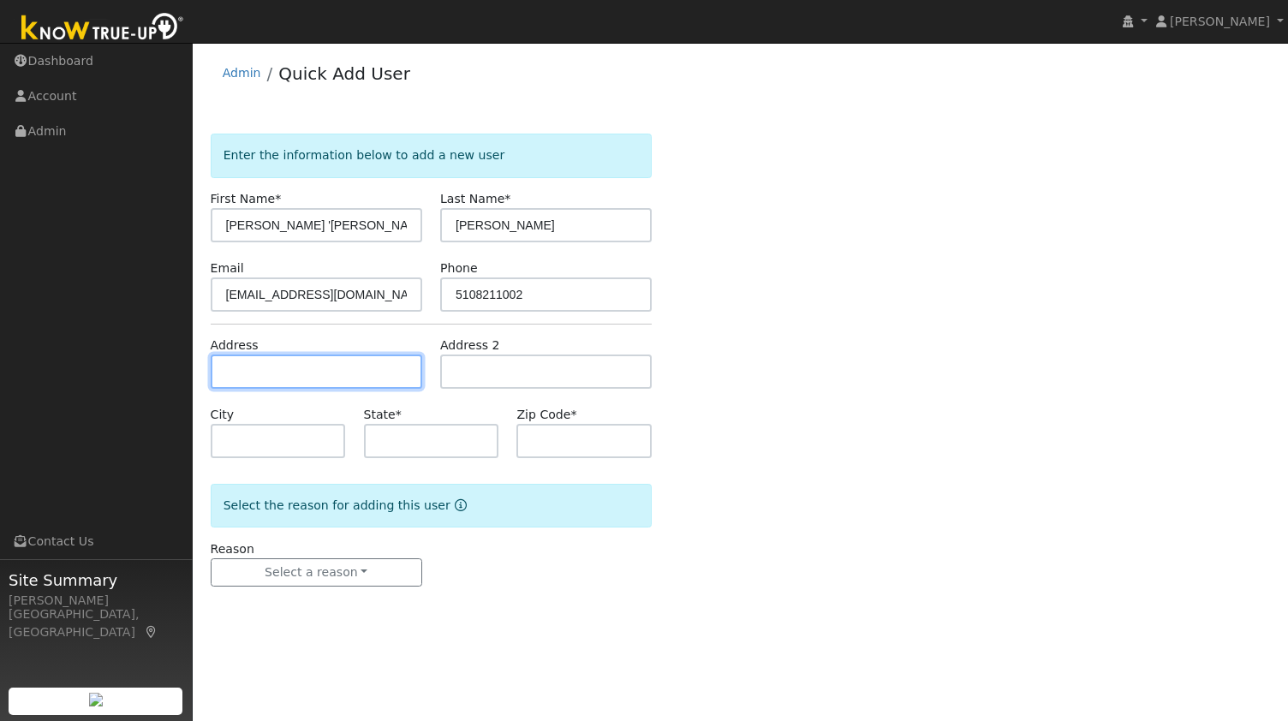
click at [329, 383] on input "text" at bounding box center [317, 372] width 212 height 34
paste input "4489 Sheepberry Ct, Concord, CA 94521, USA"
type input "4489 Sheepberry Court"
type input "Concord"
type input "CA"
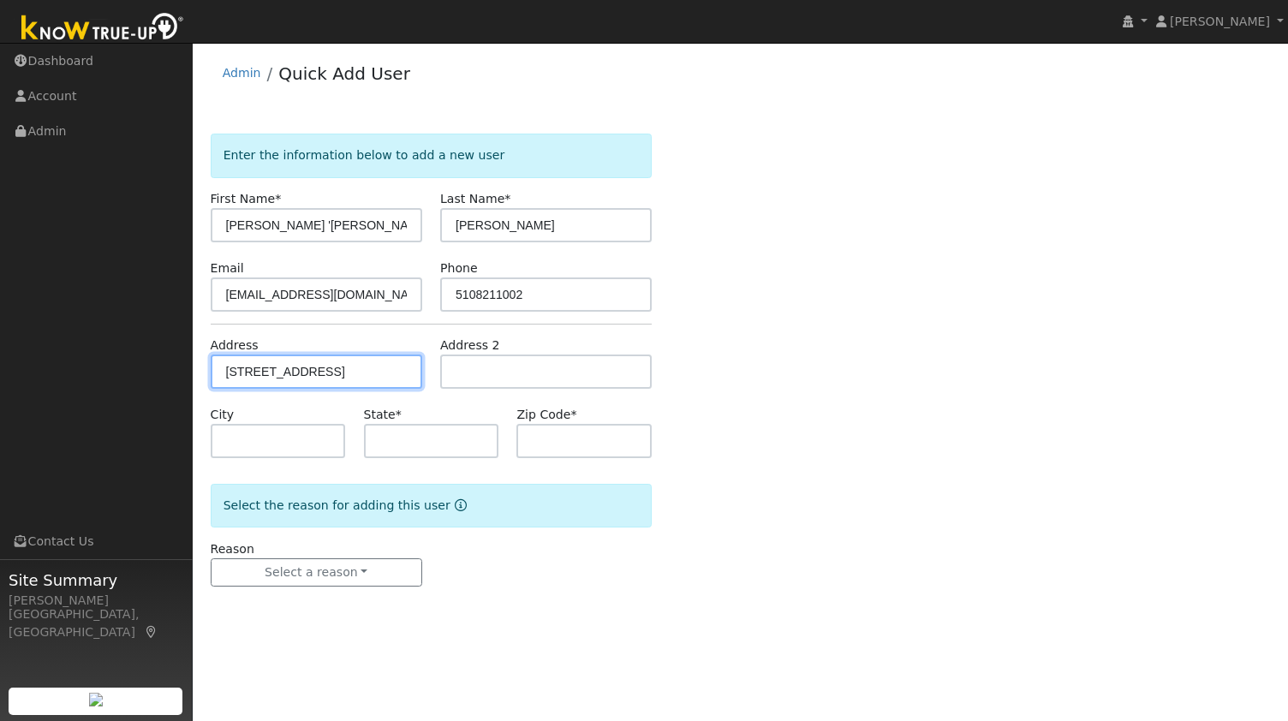
type input "94521"
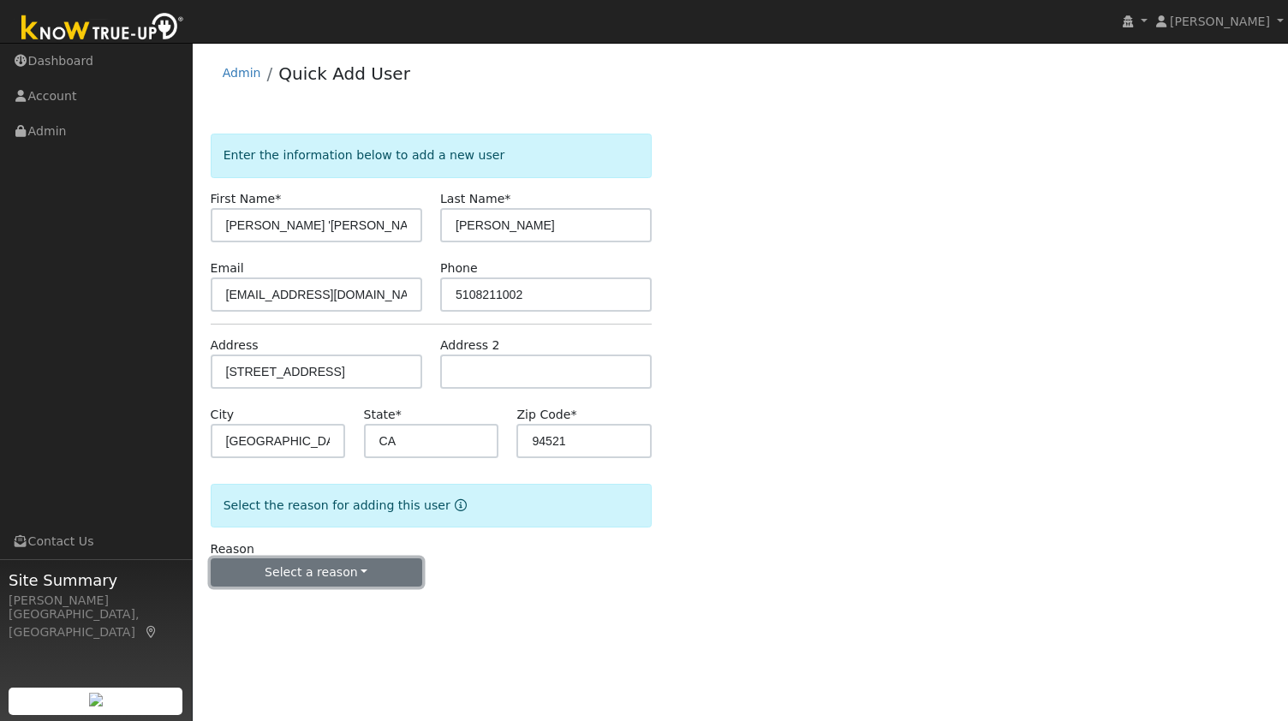
click at [290, 578] on button "Select a reason" at bounding box center [317, 572] width 212 height 29
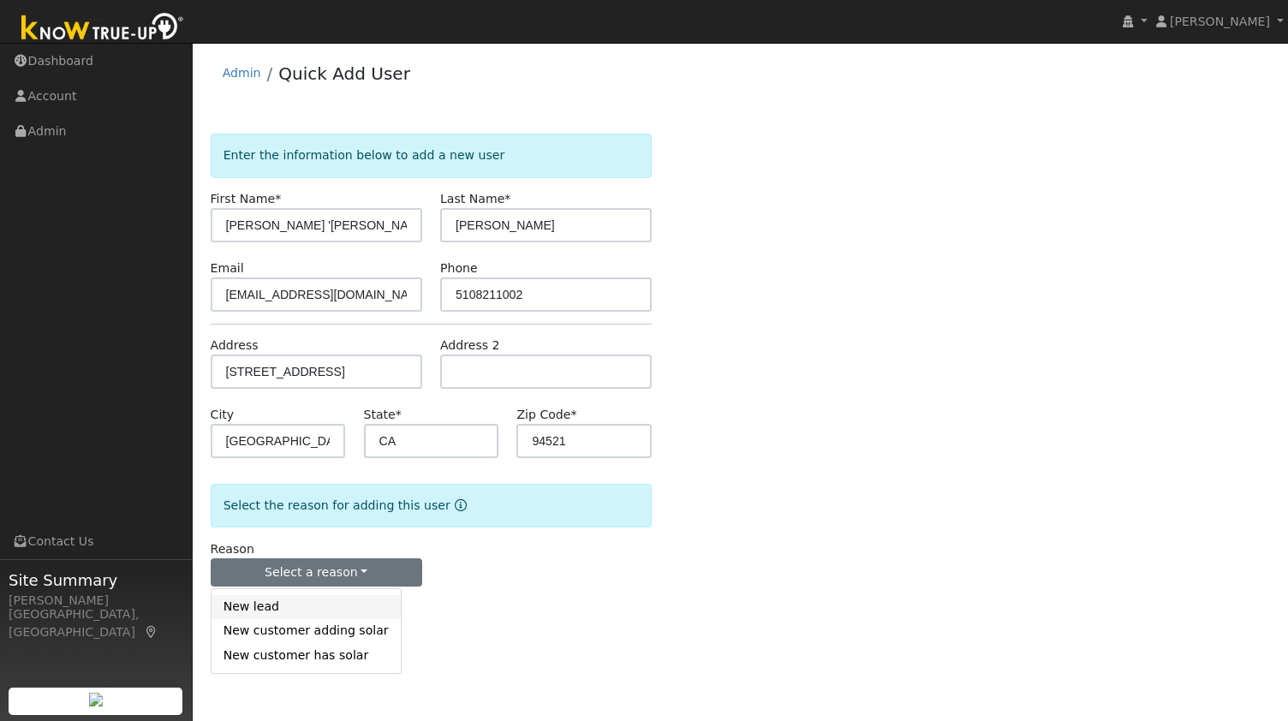
click at [283, 609] on link "New lead" at bounding box center [306, 607] width 189 height 24
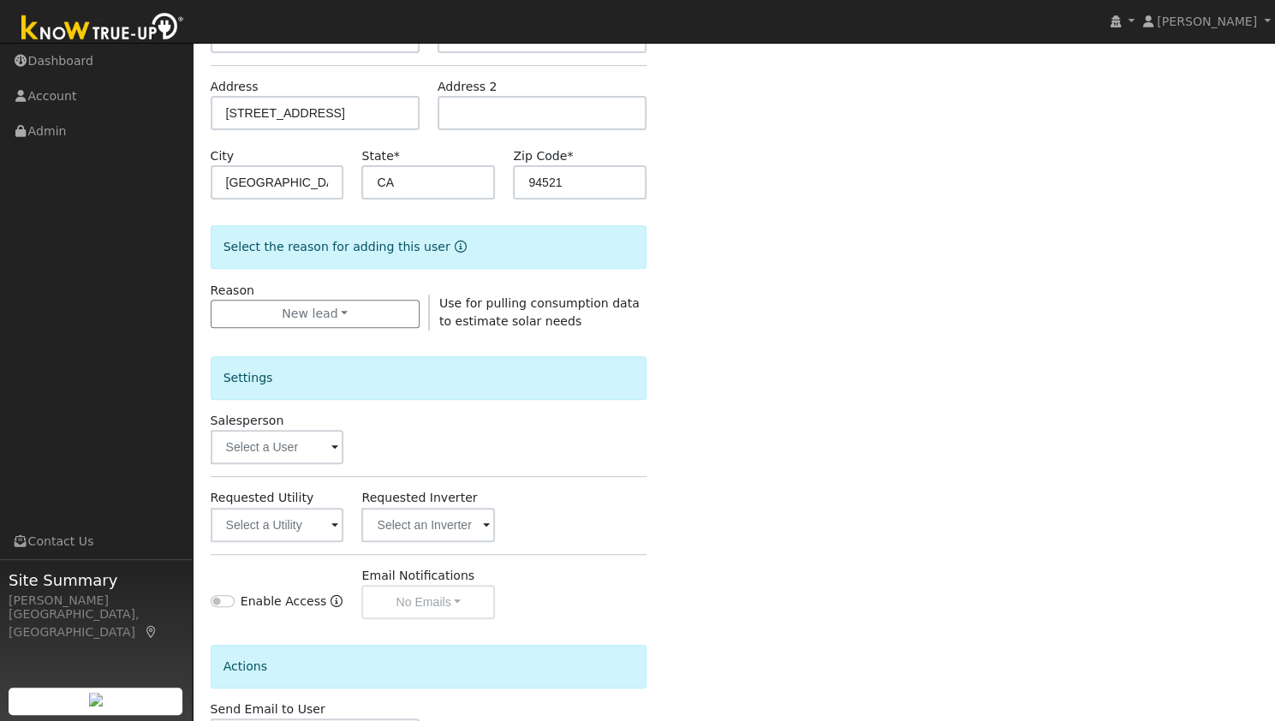
scroll to position [260, 0]
click at [281, 528] on input "text" at bounding box center [278, 523] width 134 height 34
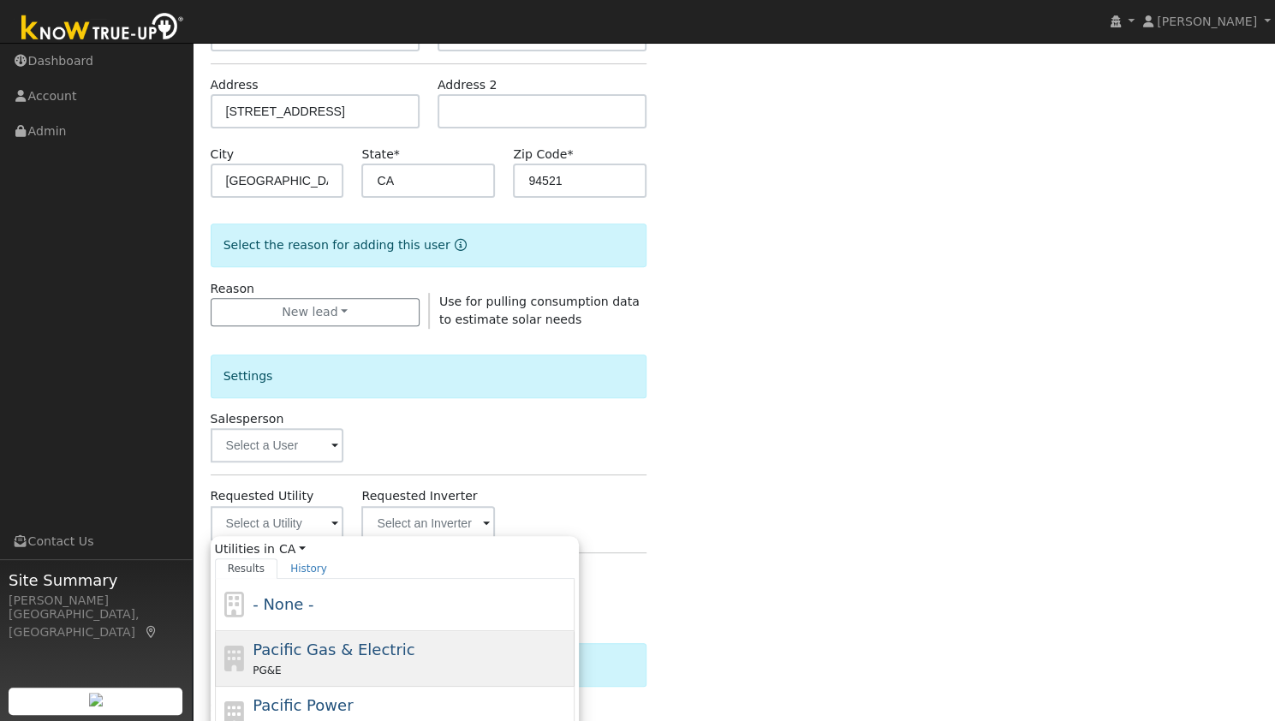
click at [379, 656] on span "Pacific Gas & Electric" at bounding box center [334, 650] width 162 height 18
type input "Pacific Gas & Electric"
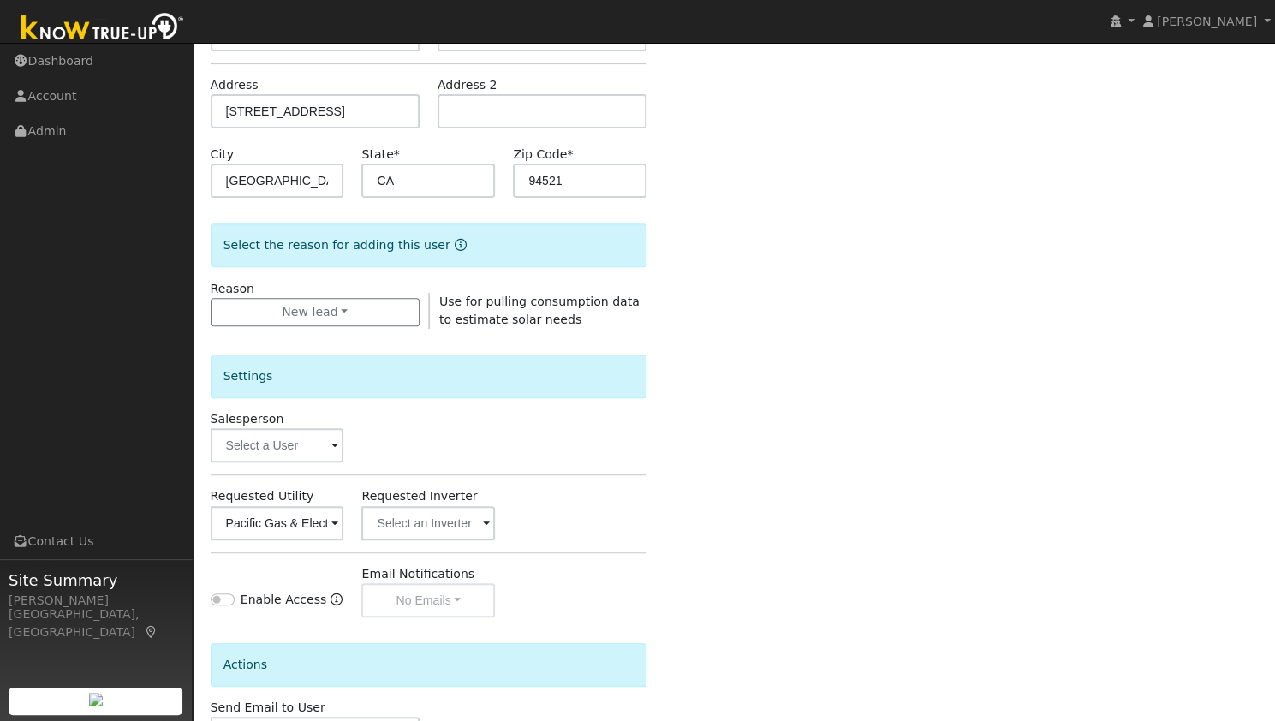
scroll to position [385, 0]
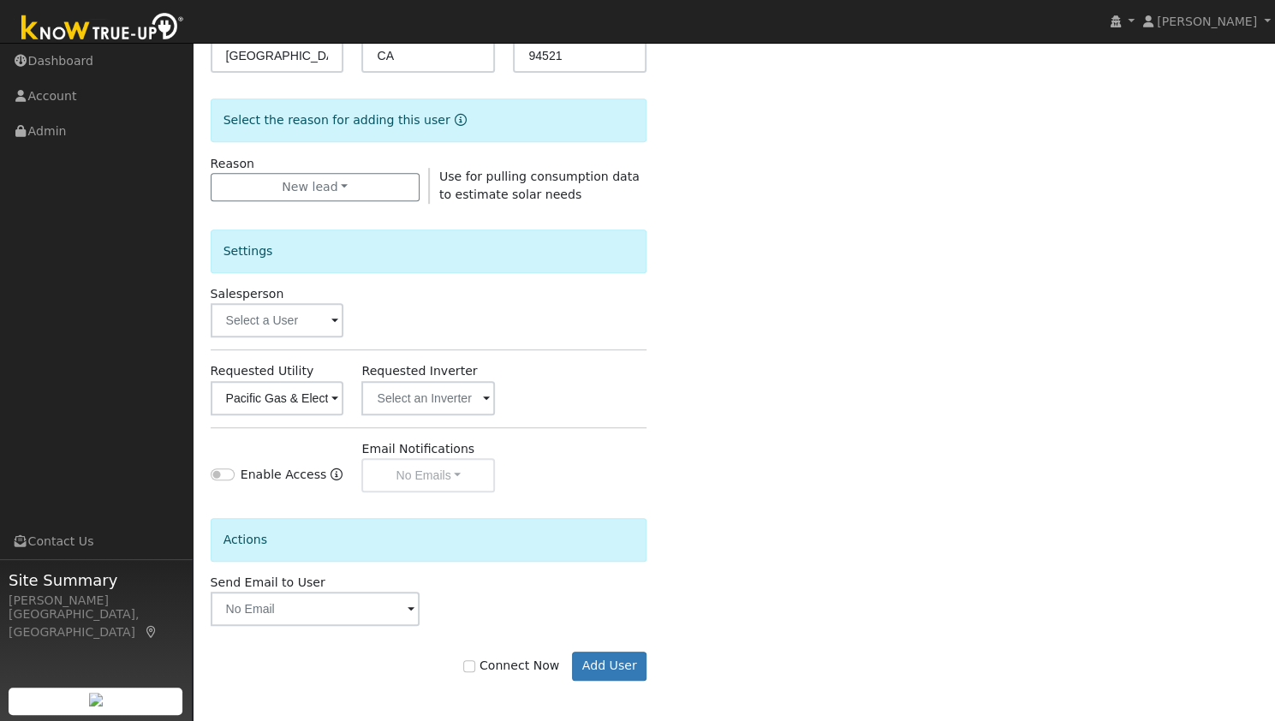
click at [522, 666] on label "Connect Now" at bounding box center [511, 666] width 96 height 18
click at [475, 666] on input "Connect Now" at bounding box center [469, 666] width 12 height 12
checkbox input "true"
click at [608, 676] on button "Add User" at bounding box center [609, 666] width 75 height 29
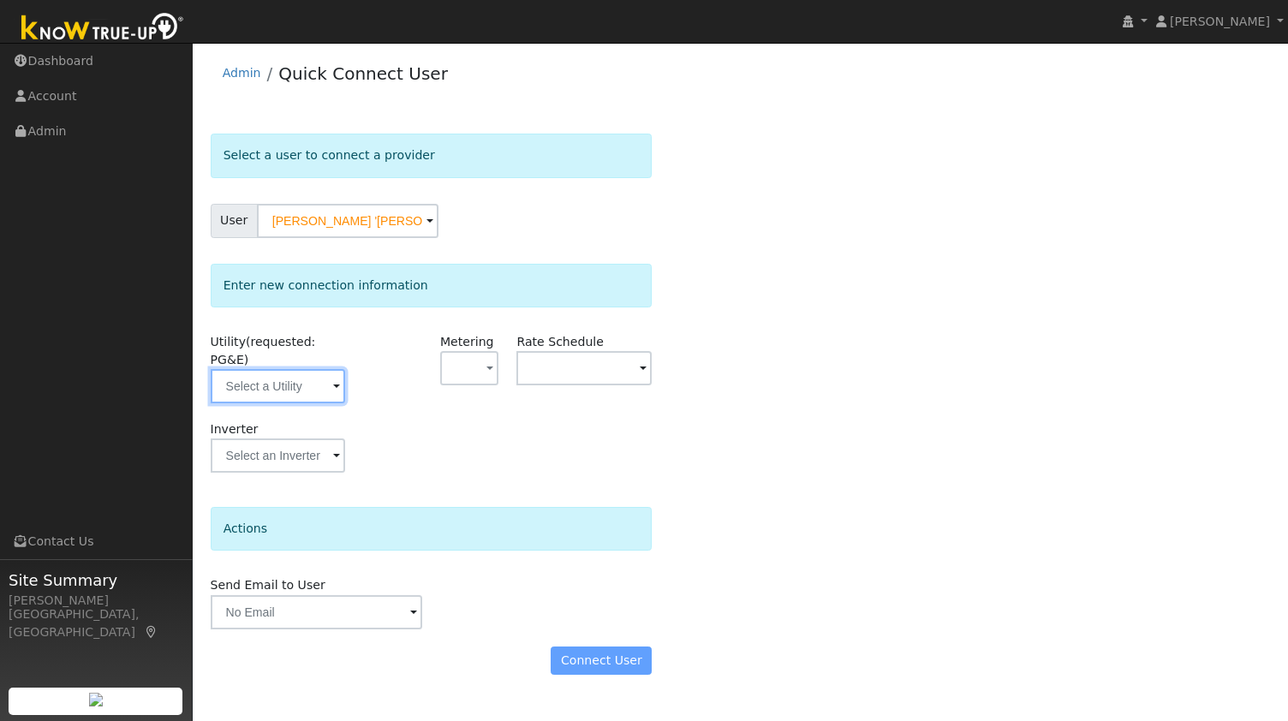
click at [293, 369] on input "text" at bounding box center [278, 386] width 135 height 34
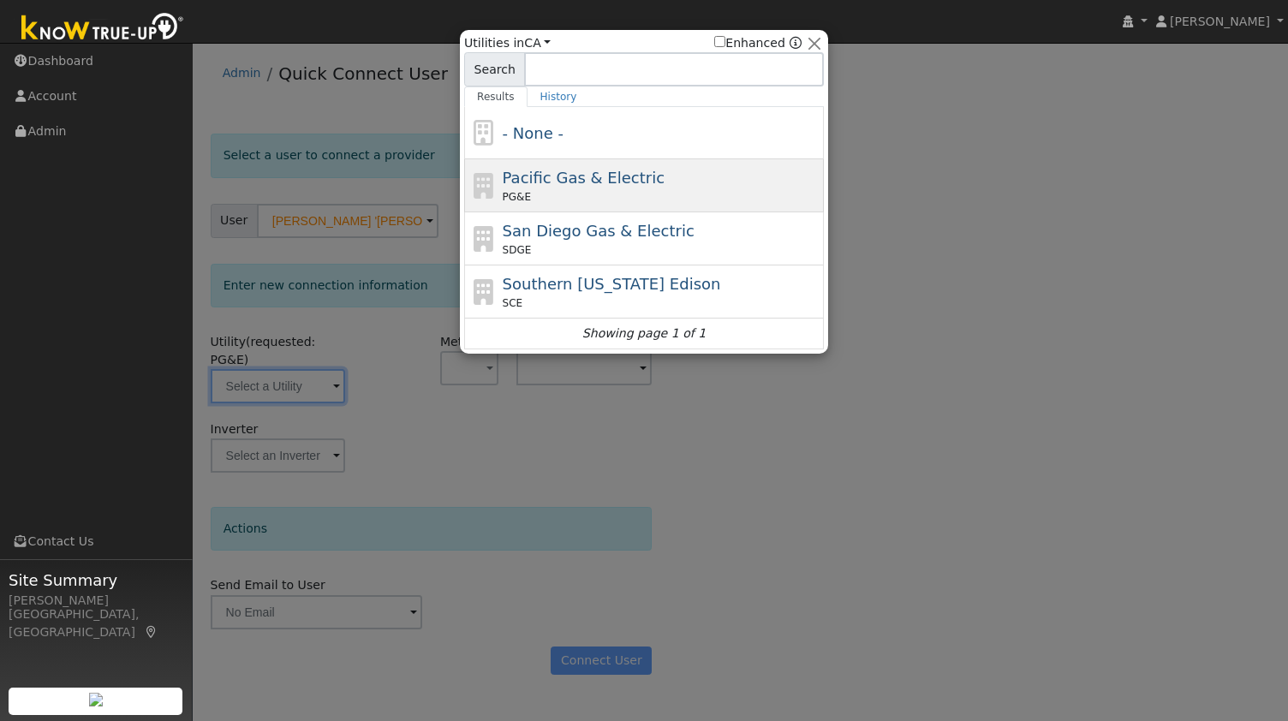
click at [552, 183] on span "Pacific Gas & Electric" at bounding box center [584, 178] width 162 height 18
type input "PG&E"
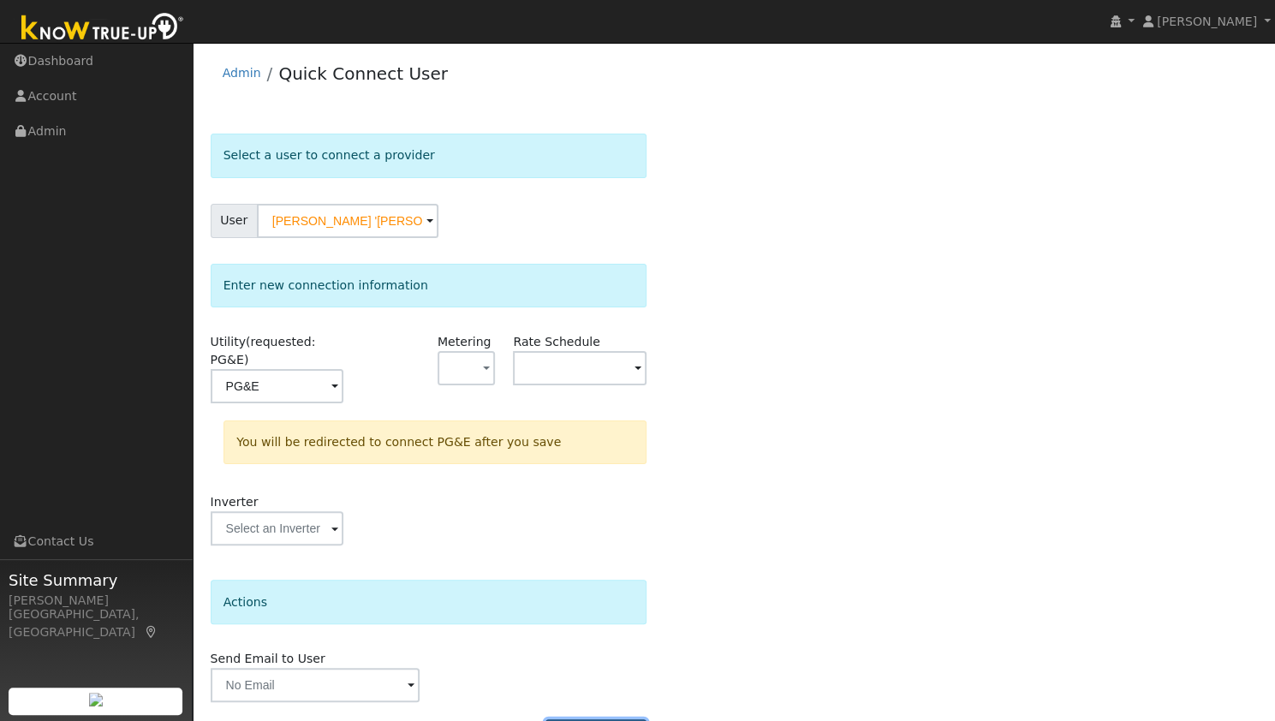
click at [605, 719] on button "Connect User" at bounding box center [596, 733] width 101 height 29
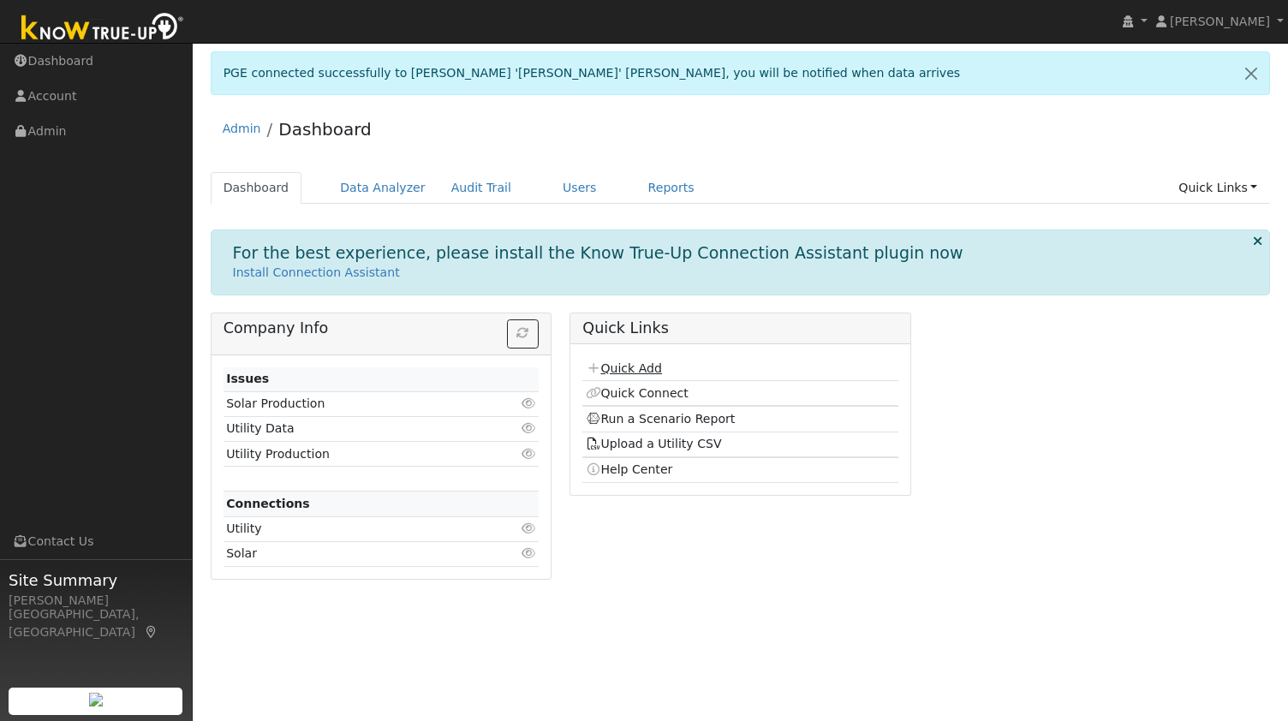
click at [620, 365] on link "Quick Add" at bounding box center [624, 368] width 76 height 14
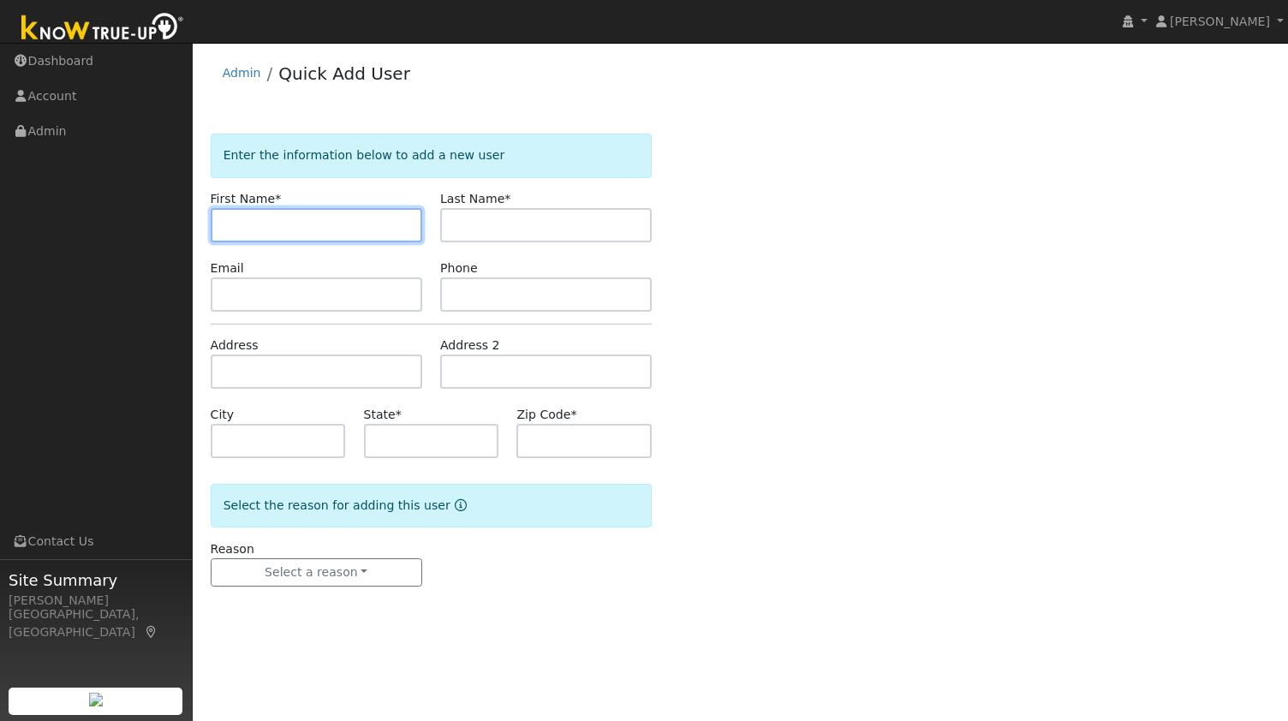
paste input "[PERSON_NAME]"
type input "[PERSON_NAME]"
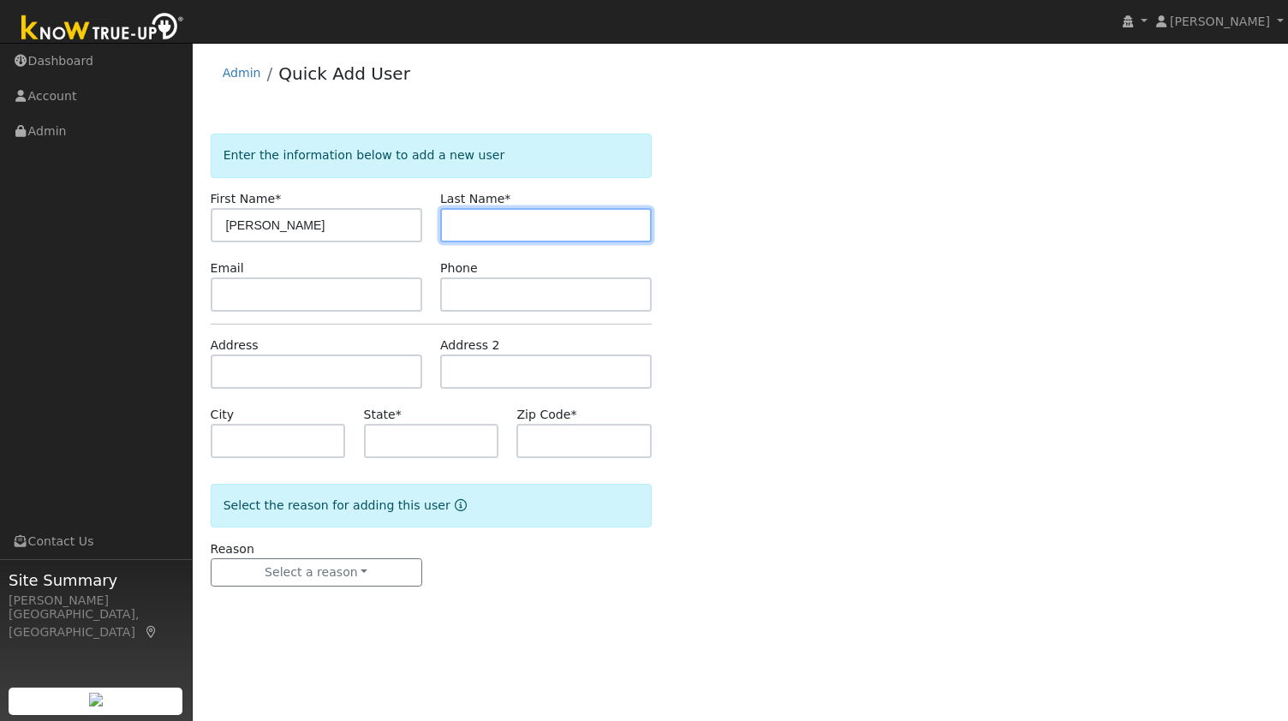
paste input "[PERSON_NAME]"
type input "[PERSON_NAME]"
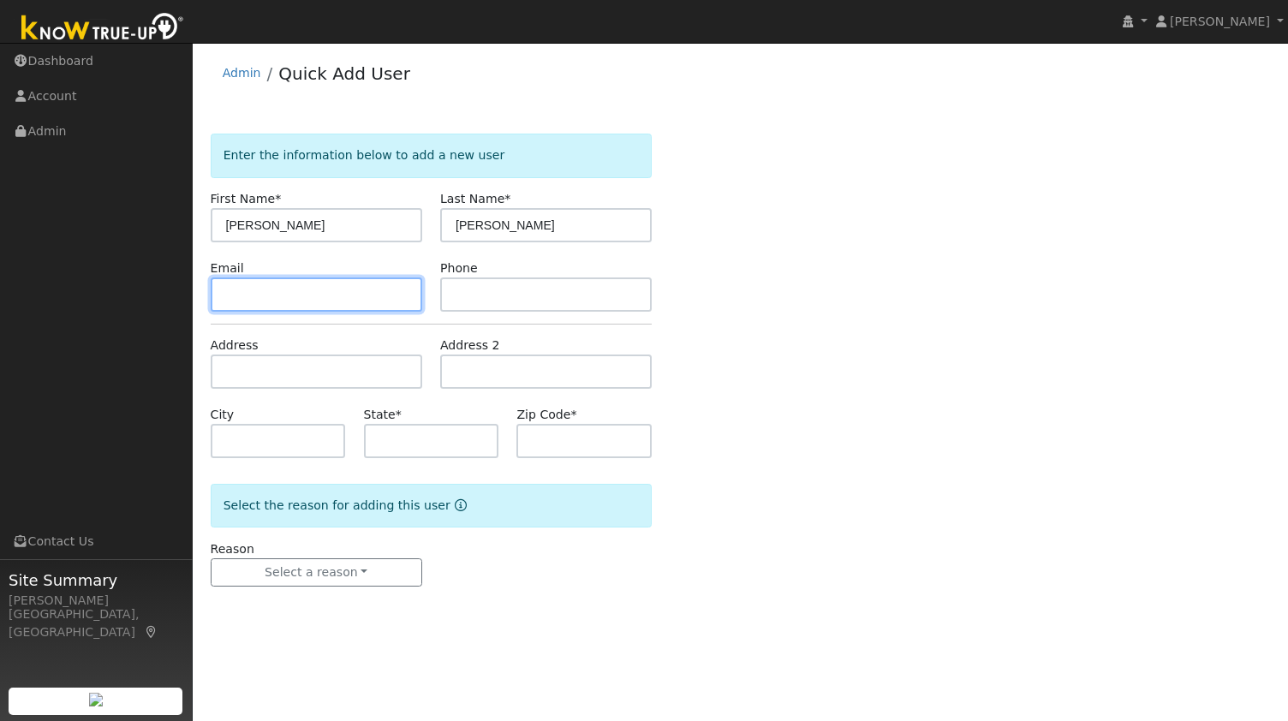
click at [329, 300] on input "text" at bounding box center [317, 294] width 212 height 34
paste input "[EMAIL_ADDRESS][DOMAIN_NAME]"
type input "[EMAIL_ADDRESS][DOMAIN_NAME]"
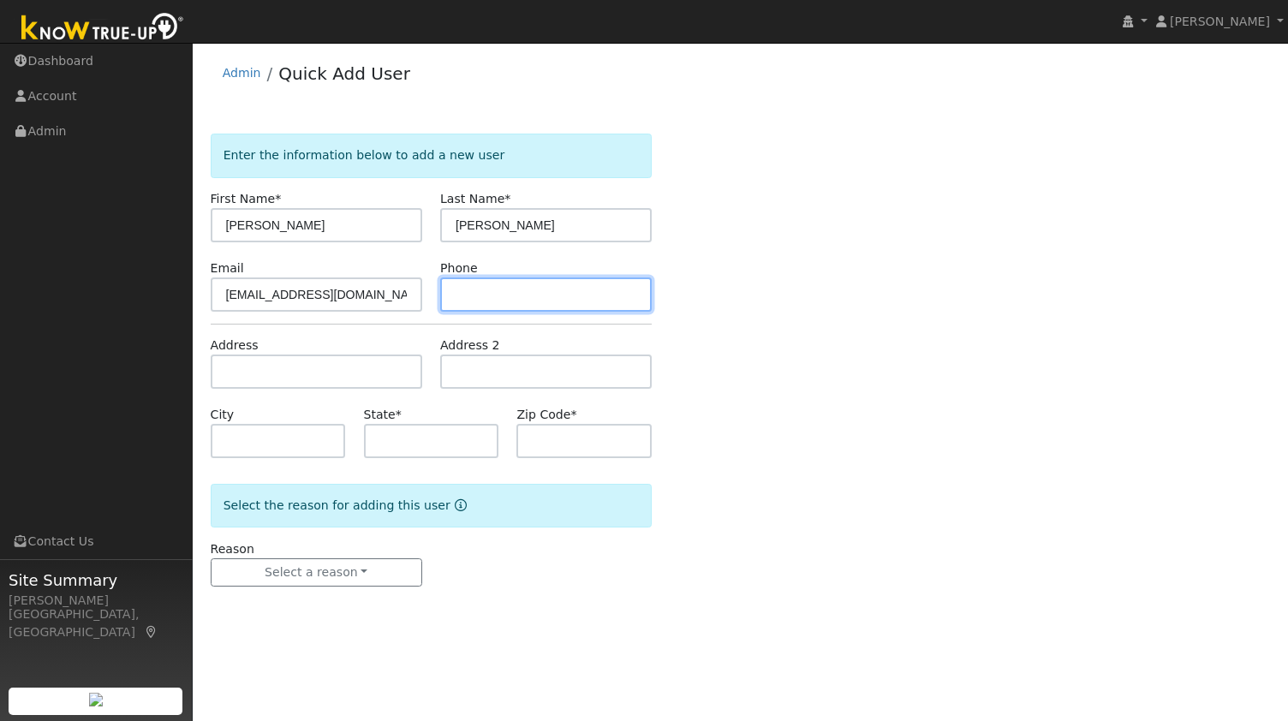
click at [565, 300] on input "text" at bounding box center [546, 294] width 212 height 34
paste input "8057911265"
type input "8057911265"
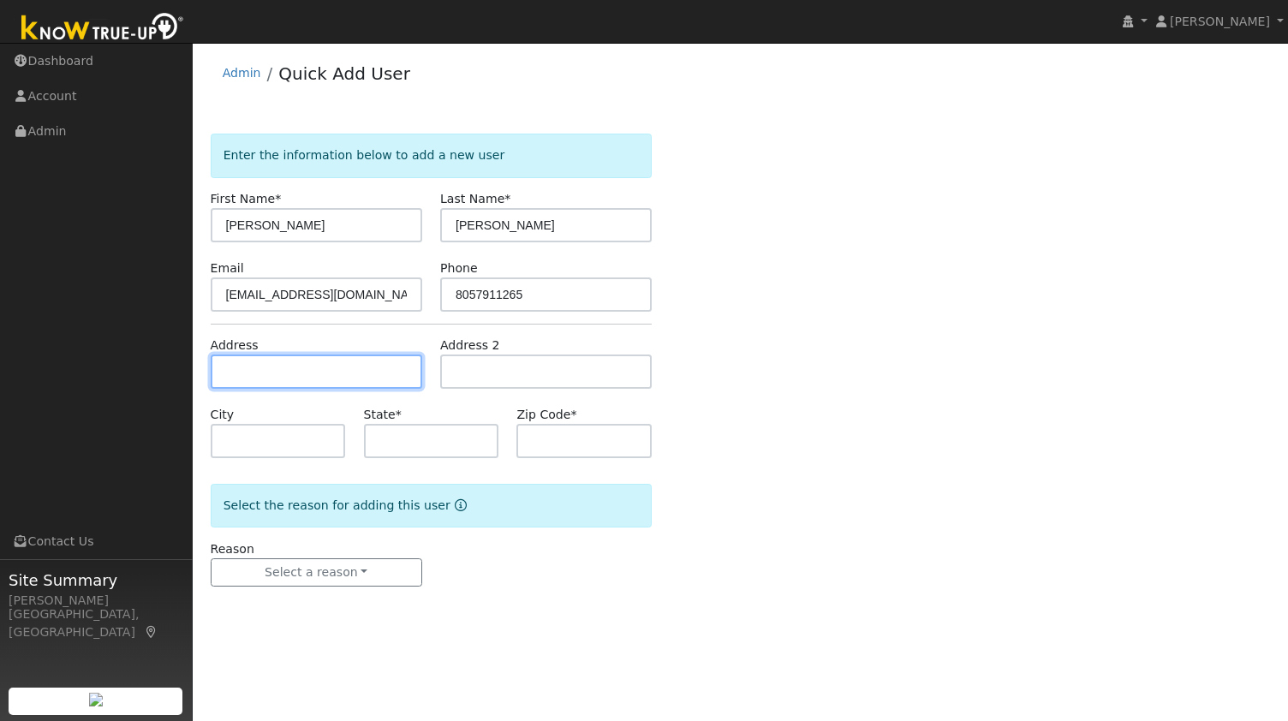
click at [341, 363] on input "text" at bounding box center [317, 372] width 212 height 34
paste input "12935 Hawkins Drive, San Ramon 94583"
type input "12935 Hawkins Drive"
type input "San Ramon"
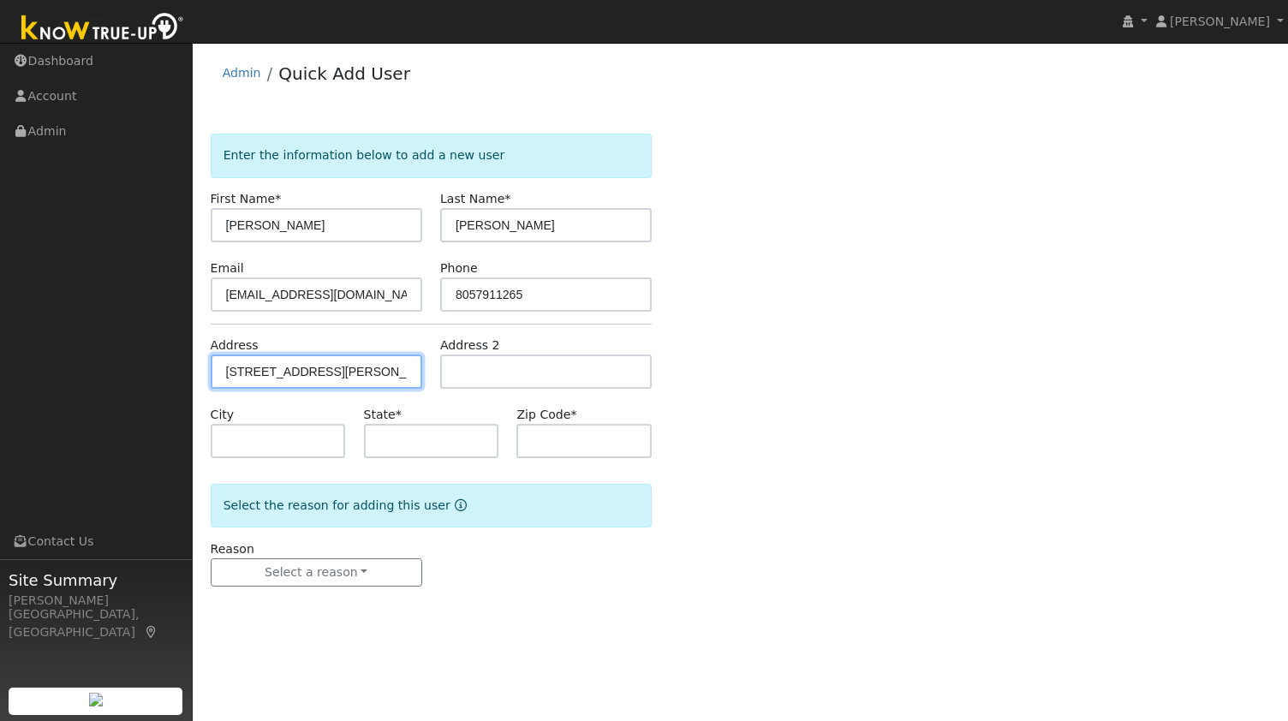
type input "CA"
type input "94583"
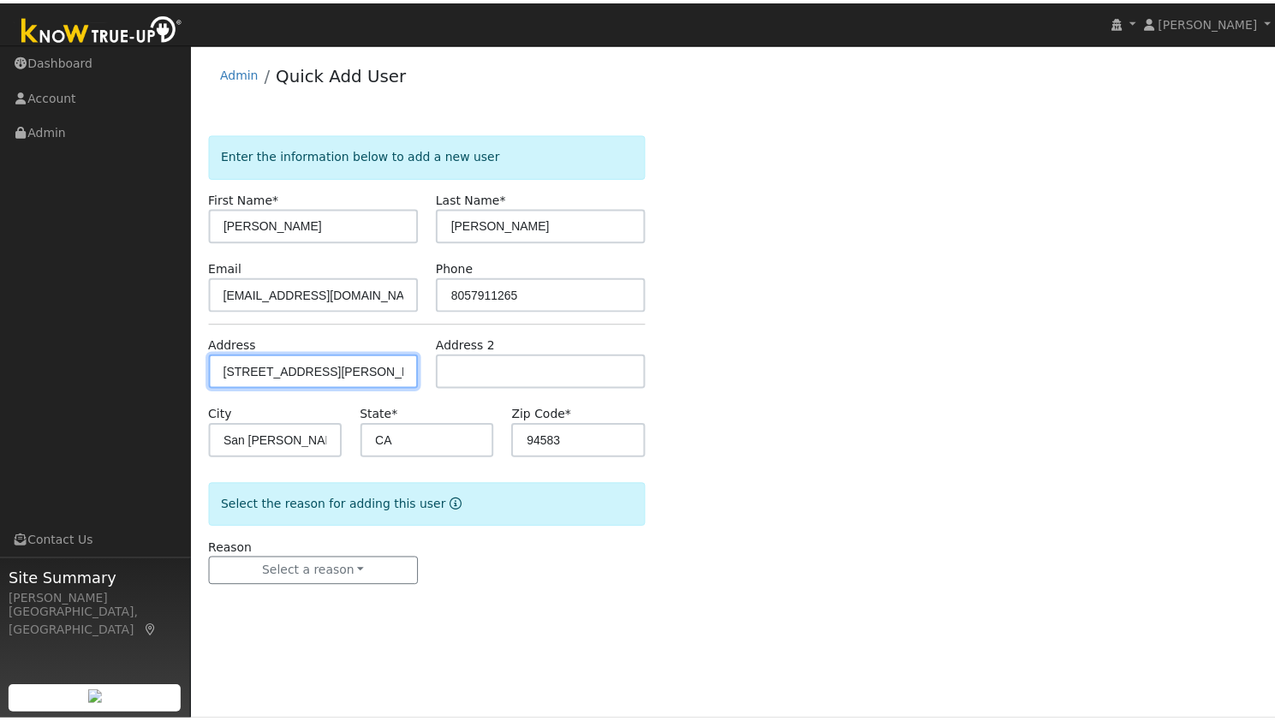
scroll to position [0, 0]
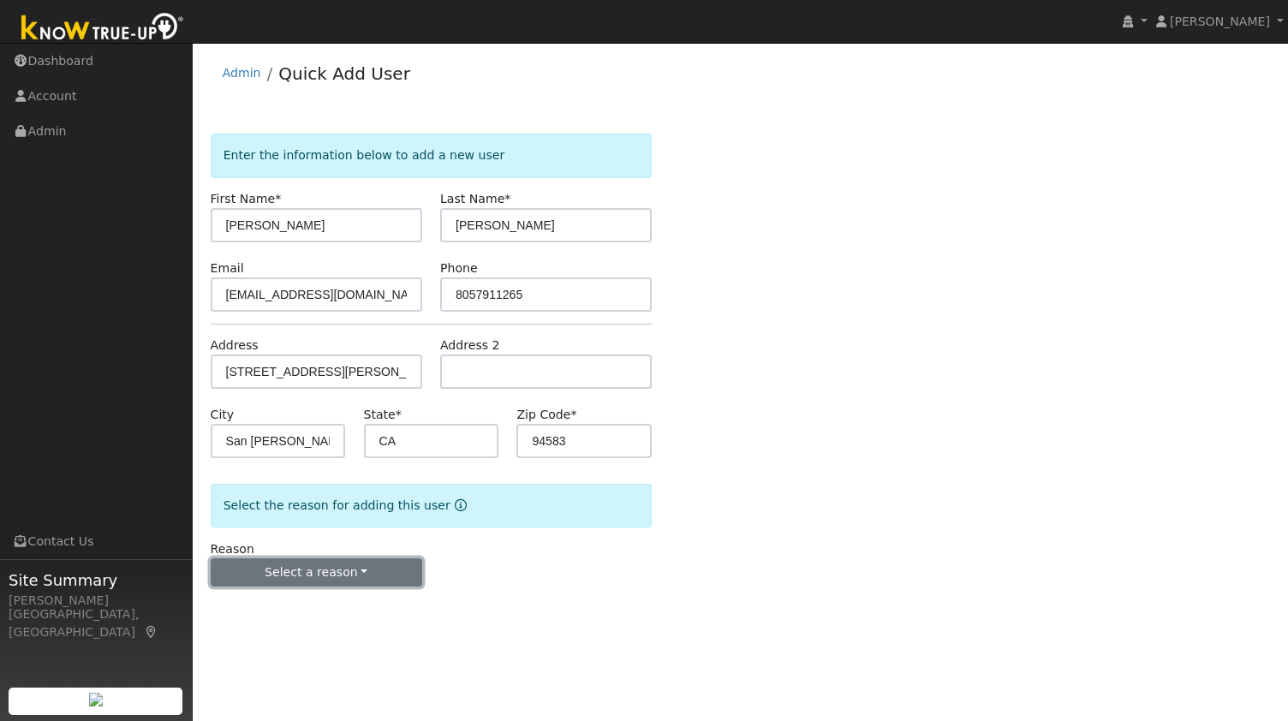
click at [321, 570] on button "Select a reason" at bounding box center [317, 572] width 212 height 29
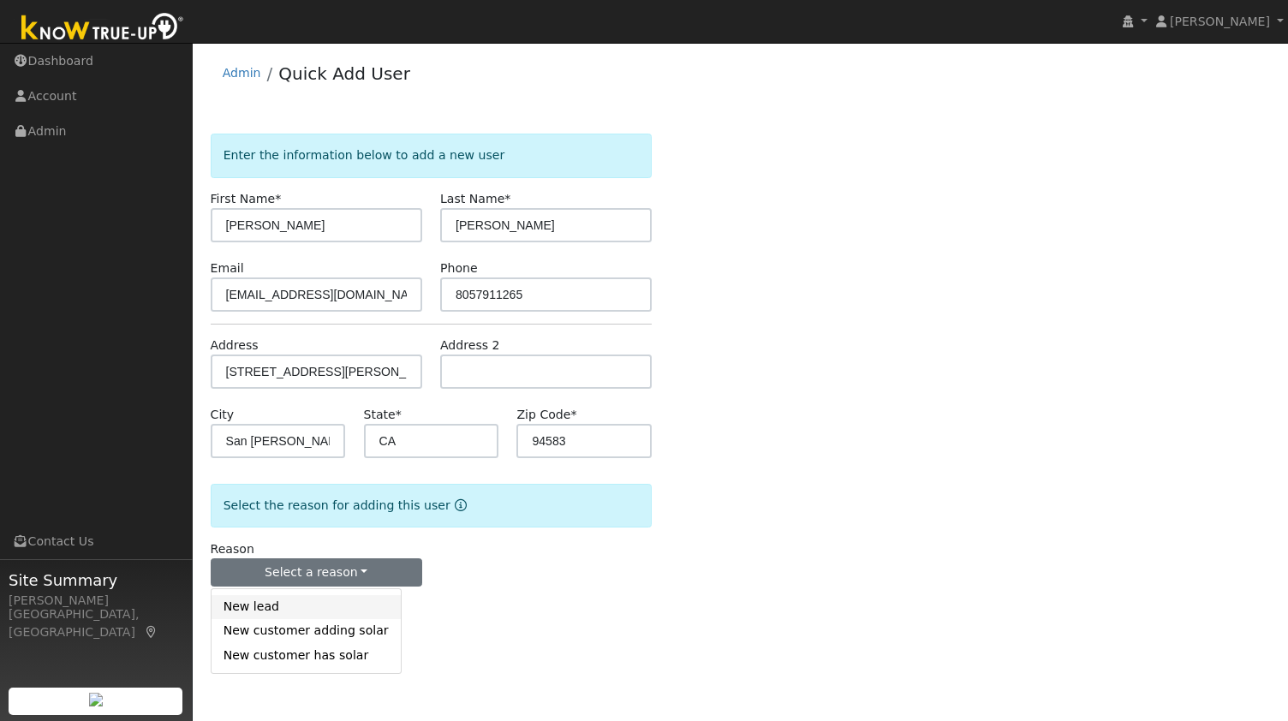
click at [283, 595] on link "New lead" at bounding box center [306, 607] width 189 height 24
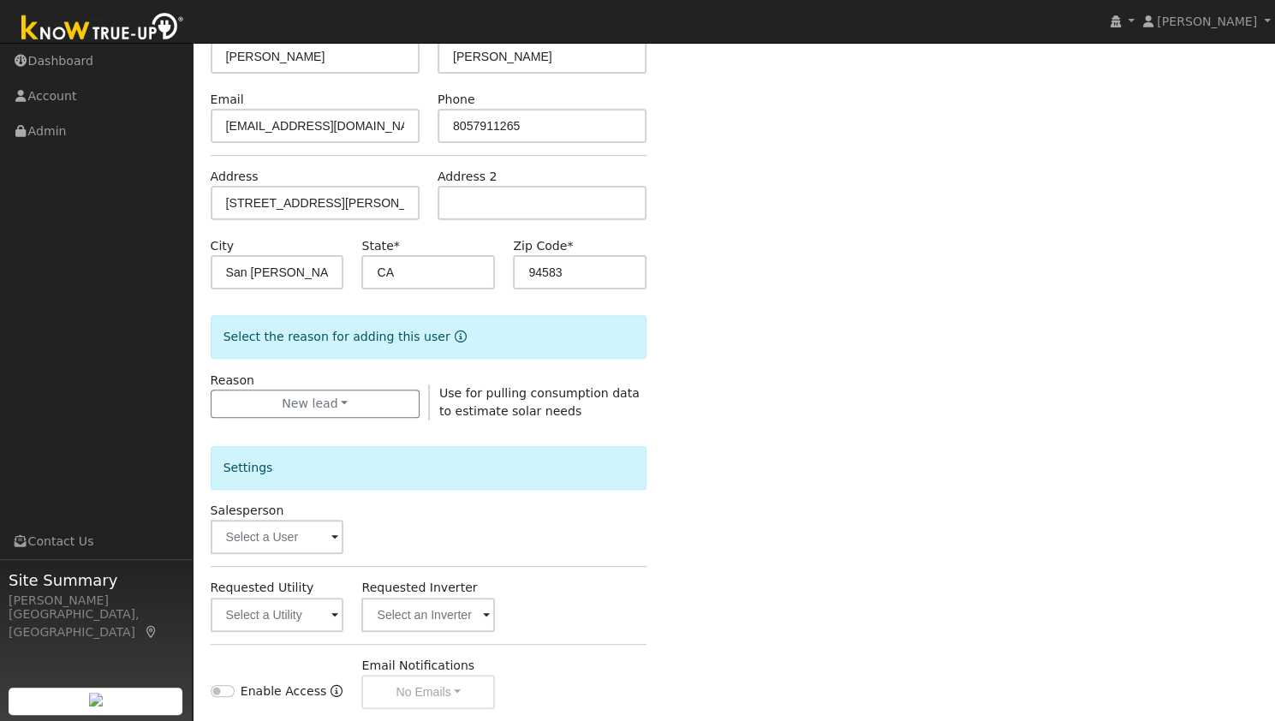
scroll to position [170, 0]
click at [284, 611] on input "text" at bounding box center [278, 614] width 134 height 34
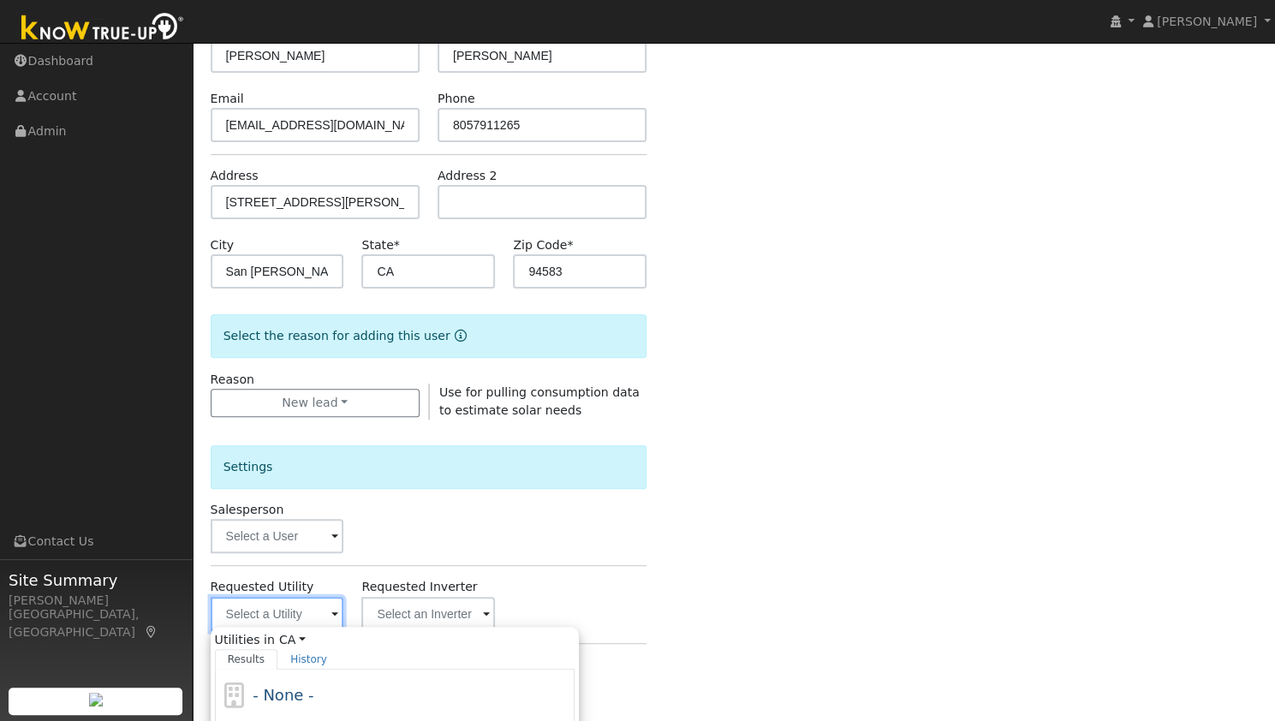
scroll to position [262, 0]
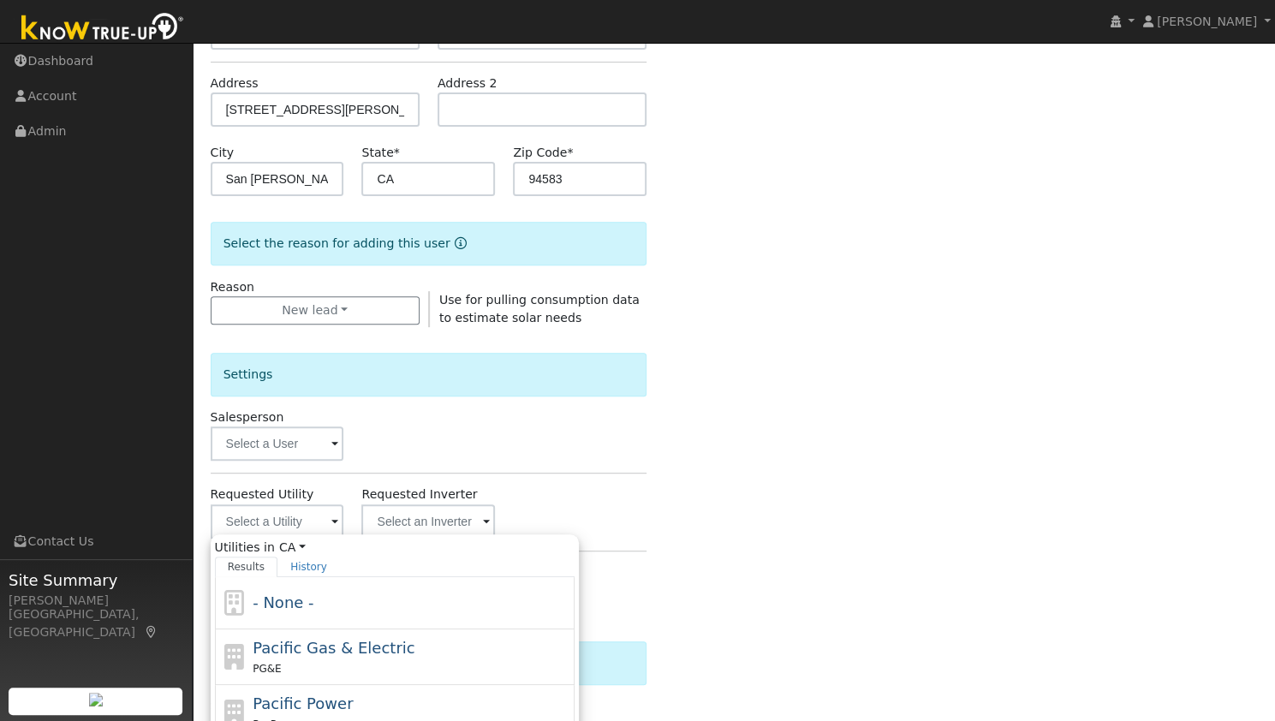
click at [298, 636] on div "Pacific Gas & Electric PG&E" at bounding box center [412, 656] width 318 height 41
type input "Pacific Gas & Electric"
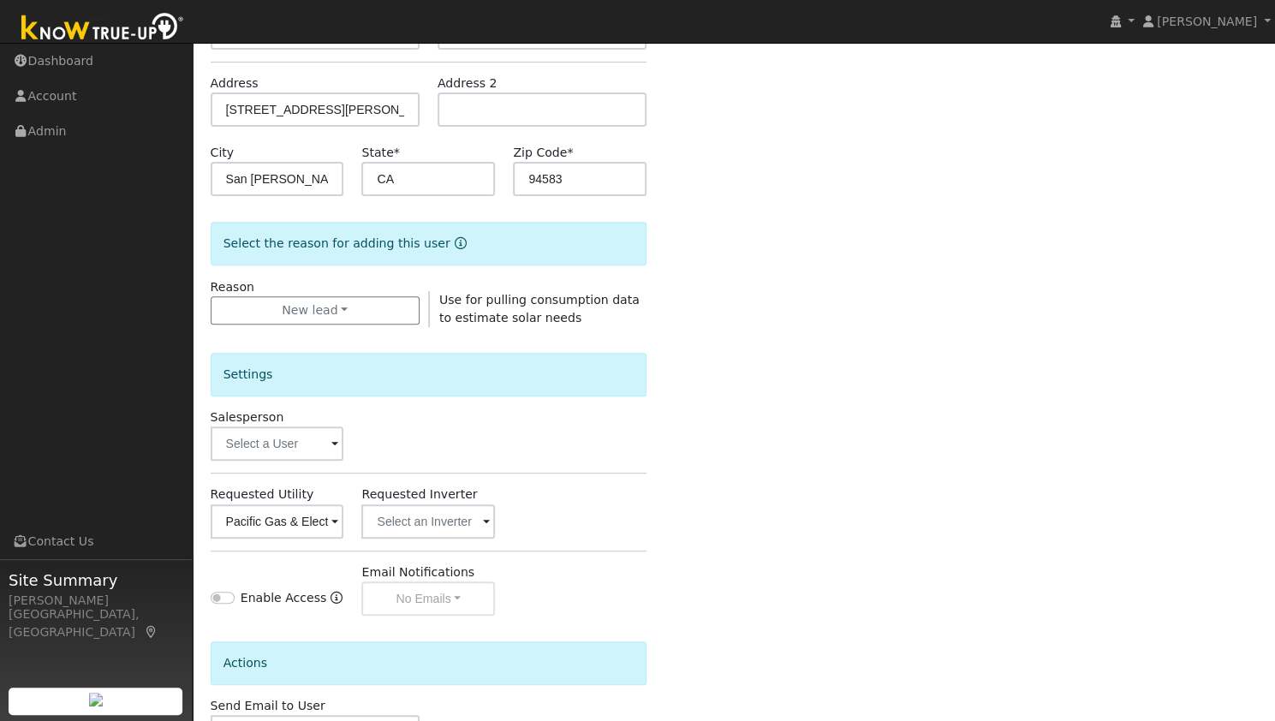
scroll to position [385, 0]
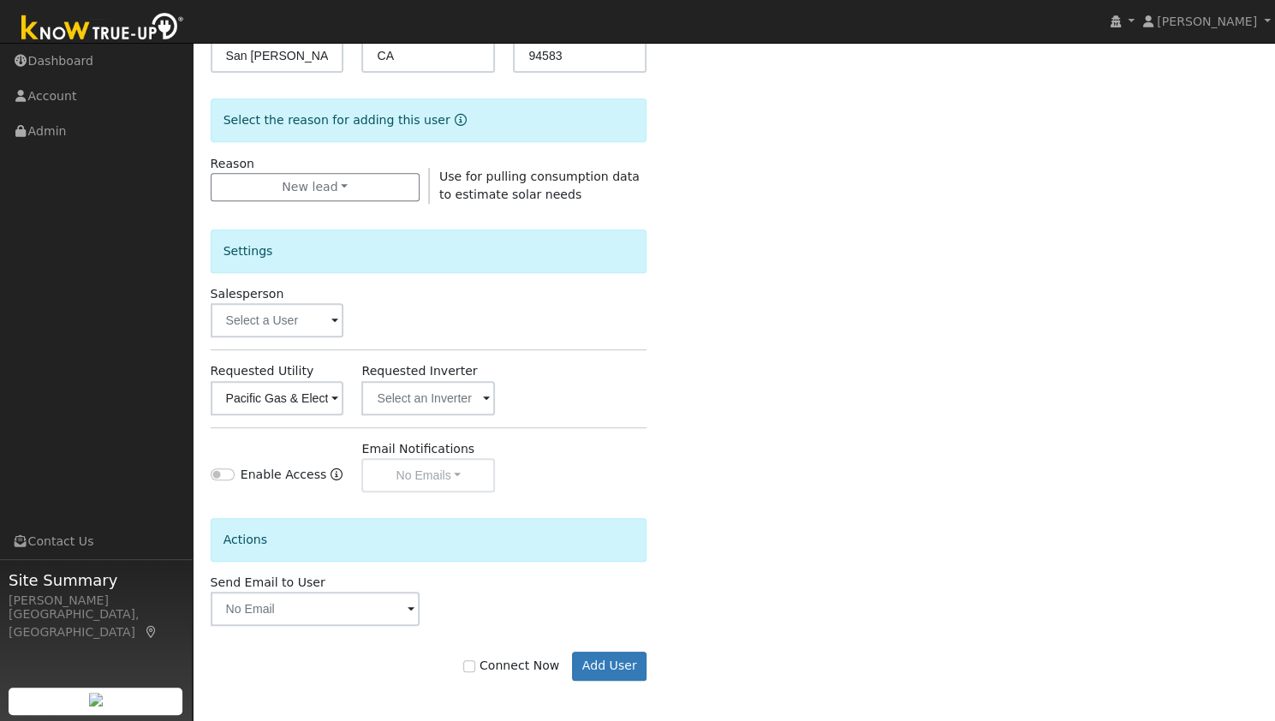
click at [497, 664] on label "Connect Now" at bounding box center [511, 666] width 96 height 18
click at [475, 664] on input "Connect Now" at bounding box center [469, 666] width 12 height 12
checkbox input "true"
click at [611, 655] on button "Add User" at bounding box center [609, 666] width 75 height 29
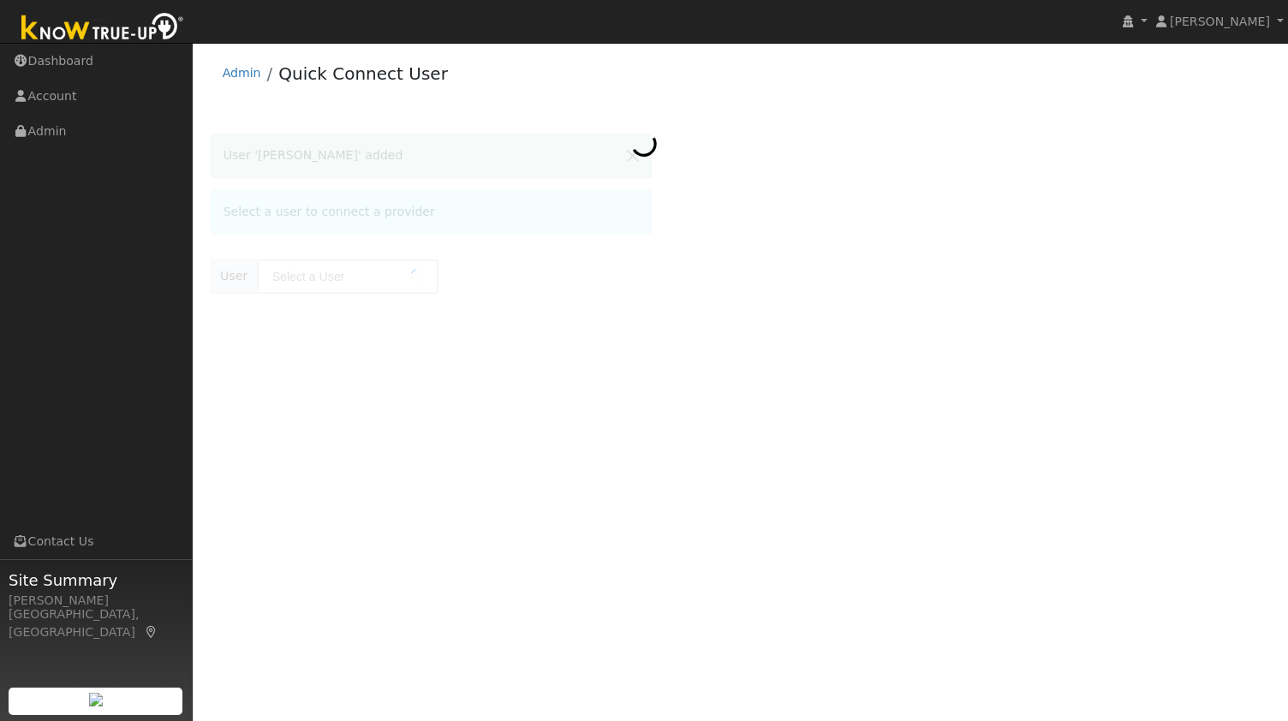
type input "[PERSON_NAME]"
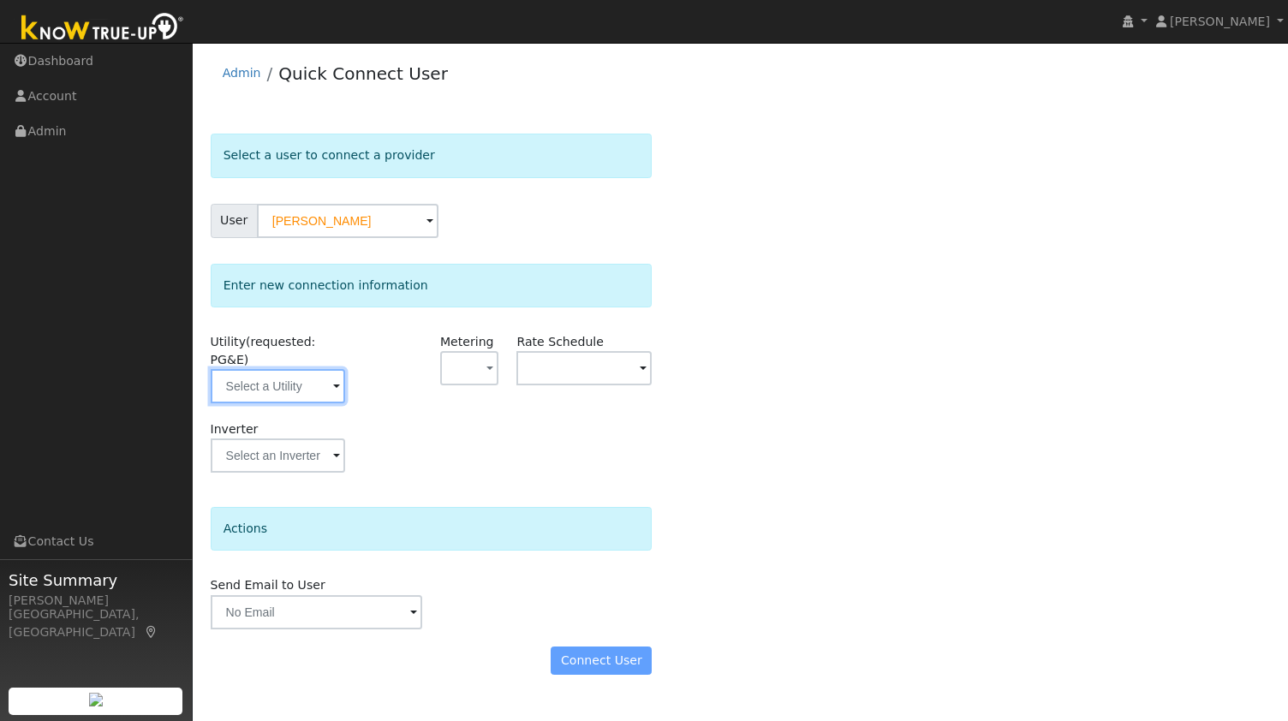
click at [284, 369] on input "text" at bounding box center [278, 386] width 135 height 34
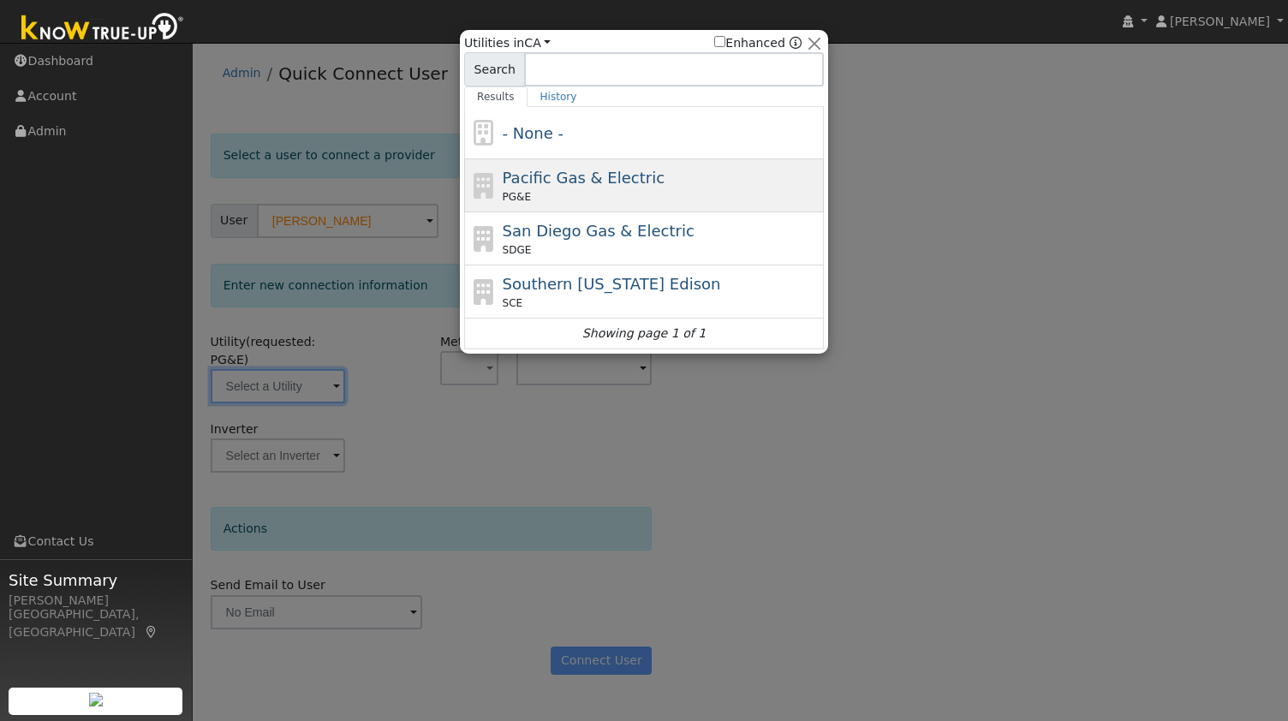
click at [584, 189] on div "PG&E" at bounding box center [662, 196] width 318 height 15
type input "PG&E"
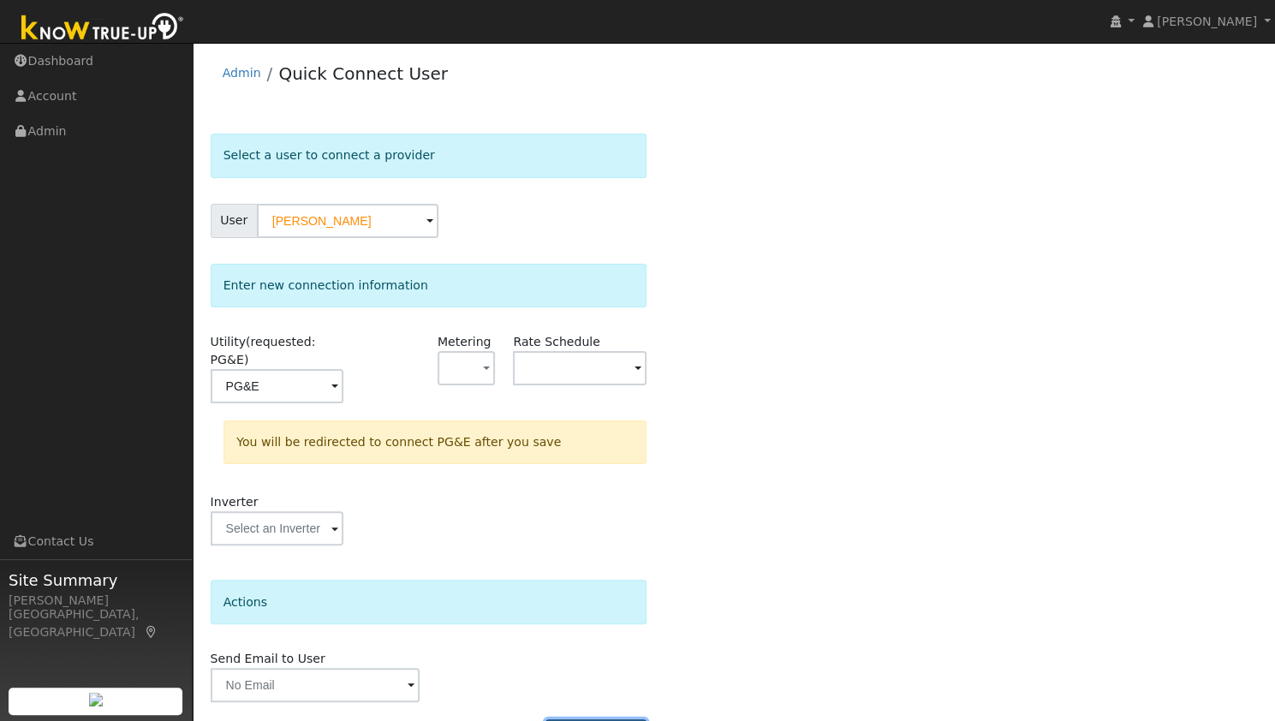
click at [608, 719] on button "Connect User" at bounding box center [596, 733] width 101 height 29
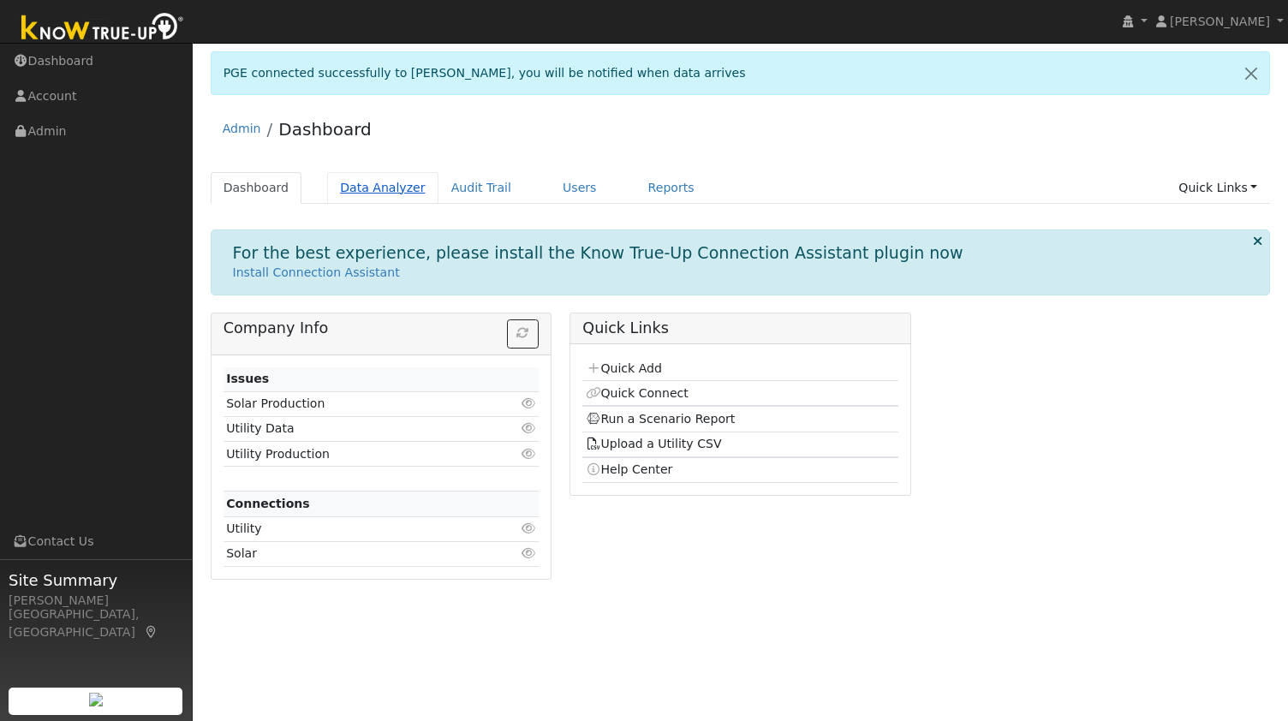
click at [356, 188] on link "Data Analyzer" at bounding box center [382, 188] width 111 height 32
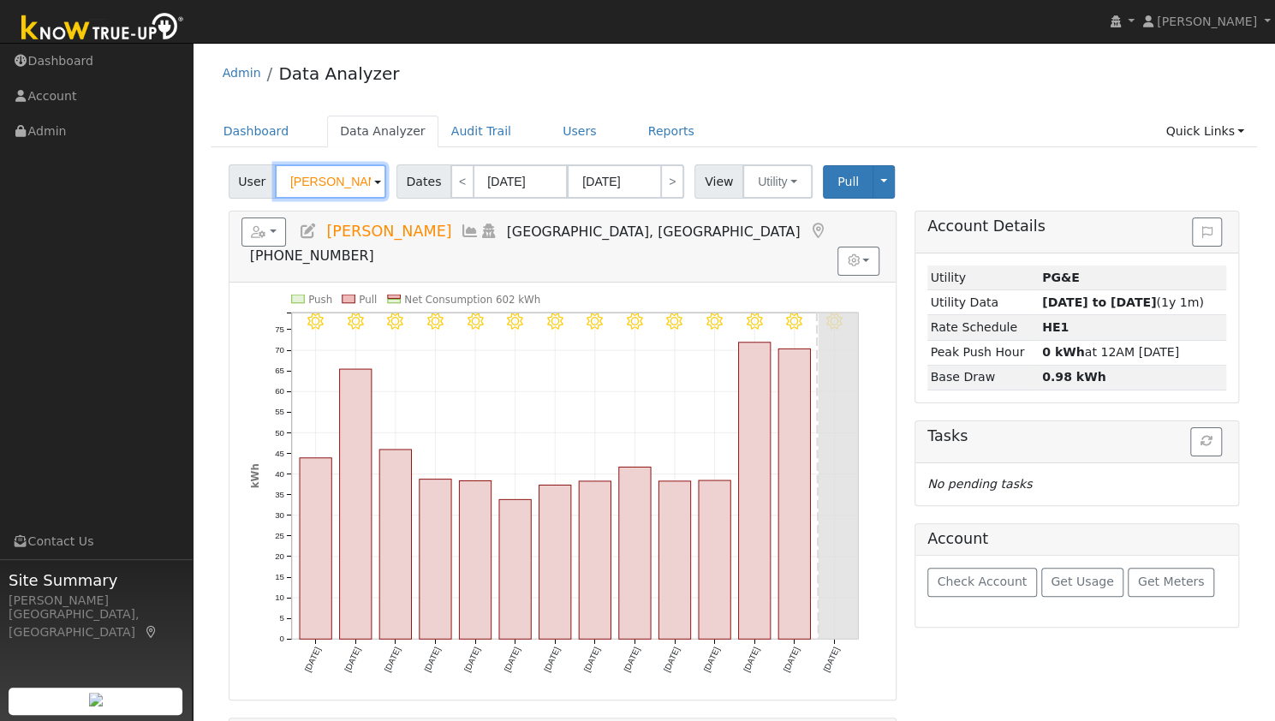
click at [349, 183] on input "[PERSON_NAME]" at bounding box center [330, 181] width 111 height 34
click at [349, 183] on input "Dheeraj Nati" at bounding box center [330, 181] width 111 height 34
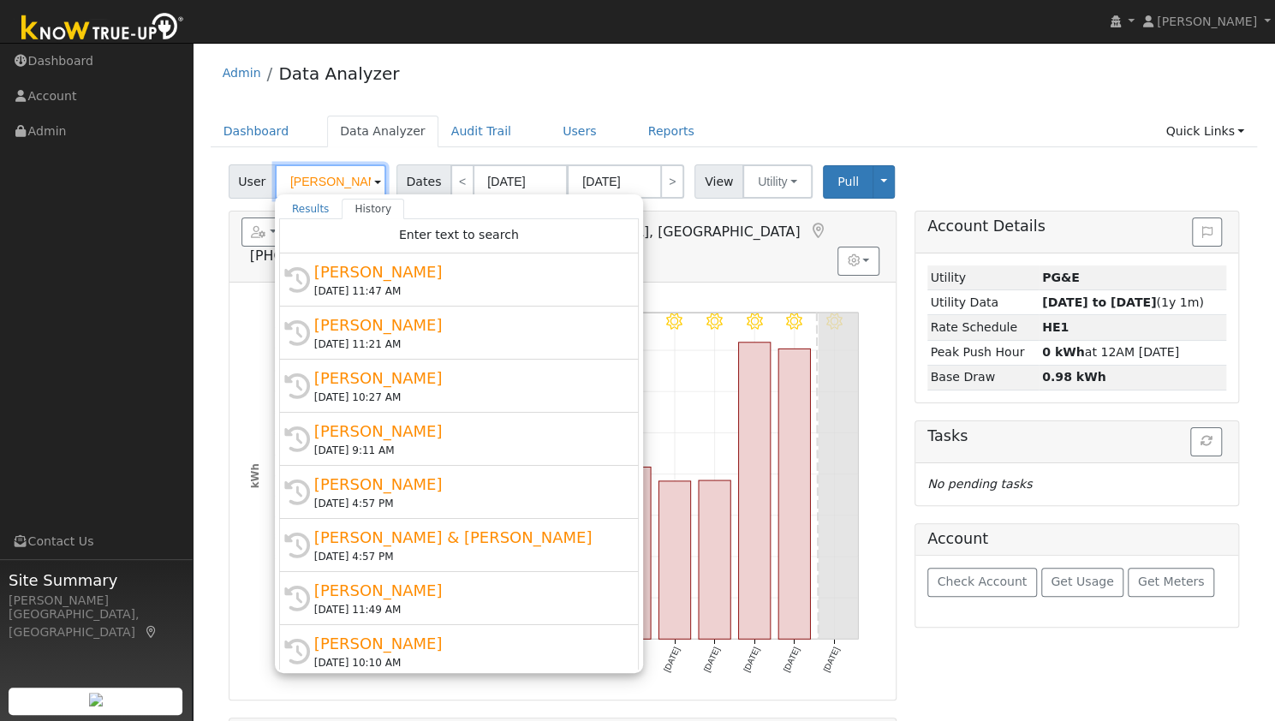
click at [349, 183] on input "Dheeraj Nati" at bounding box center [330, 181] width 111 height 34
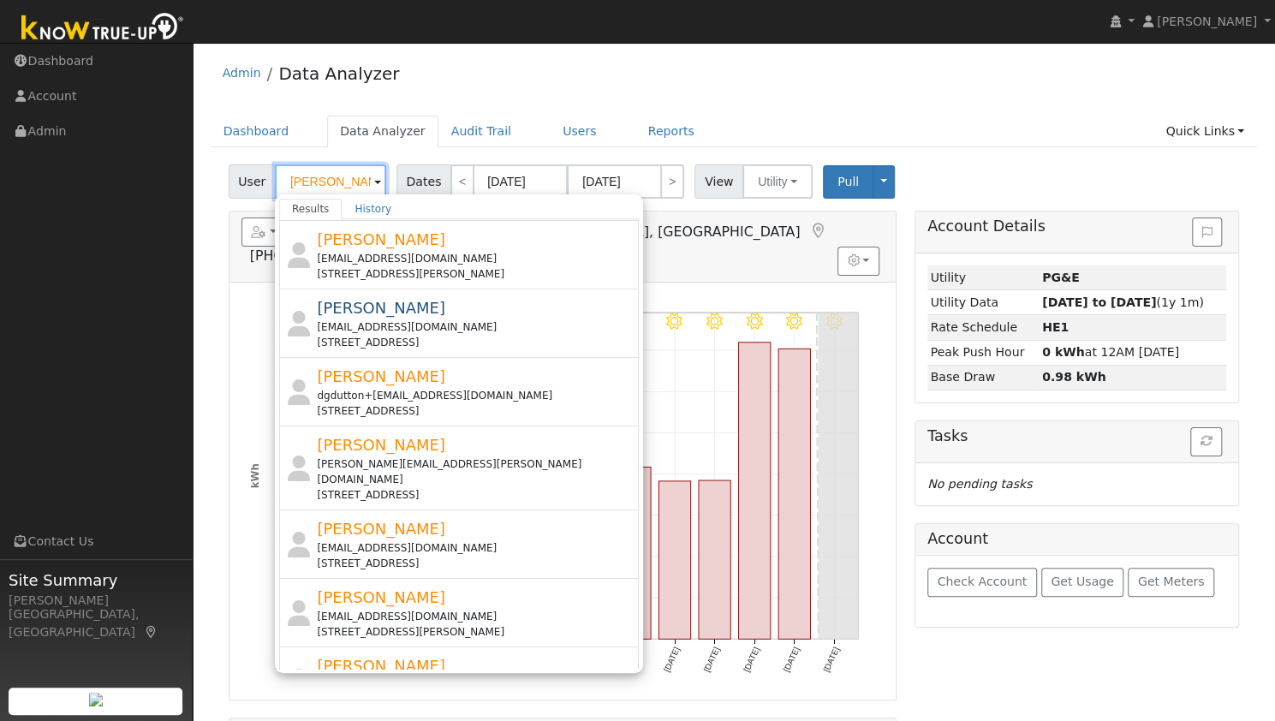
scroll to position [412, 0]
click at [259, 132] on link "Dashboard" at bounding box center [257, 132] width 92 height 32
type input "Dheeraj Nati"
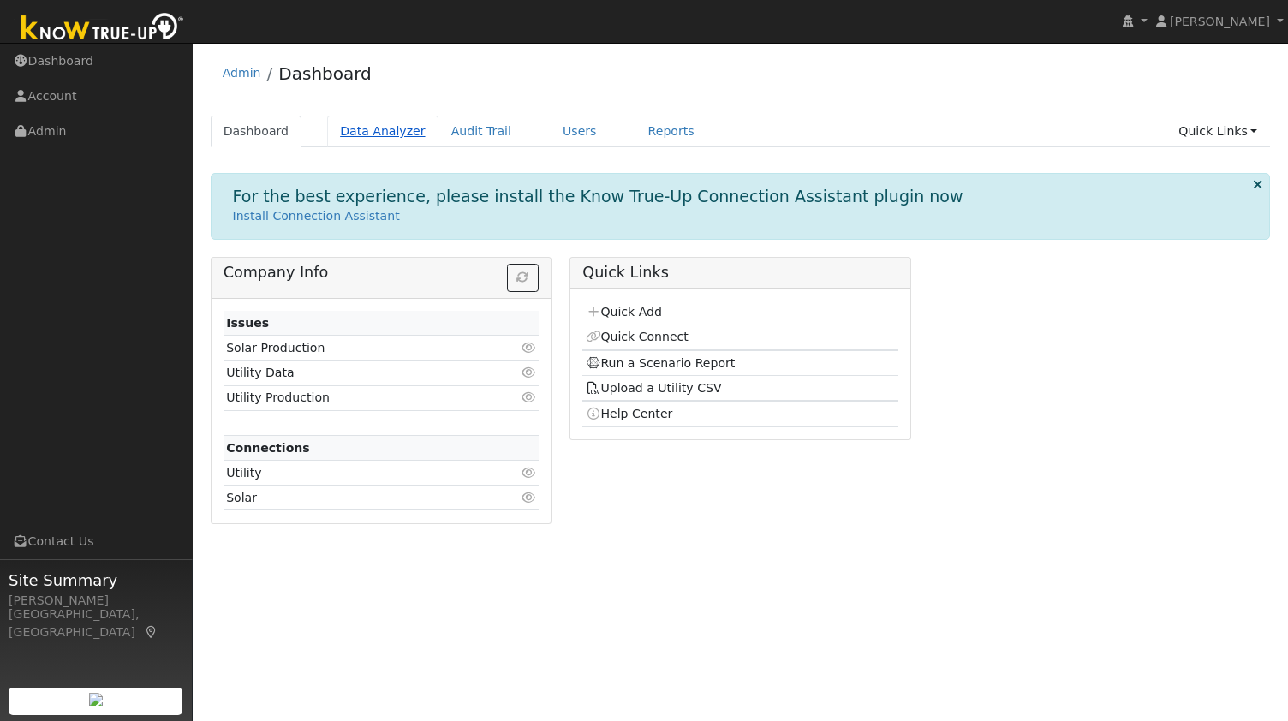
click at [384, 128] on link "Data Analyzer" at bounding box center [382, 132] width 111 height 32
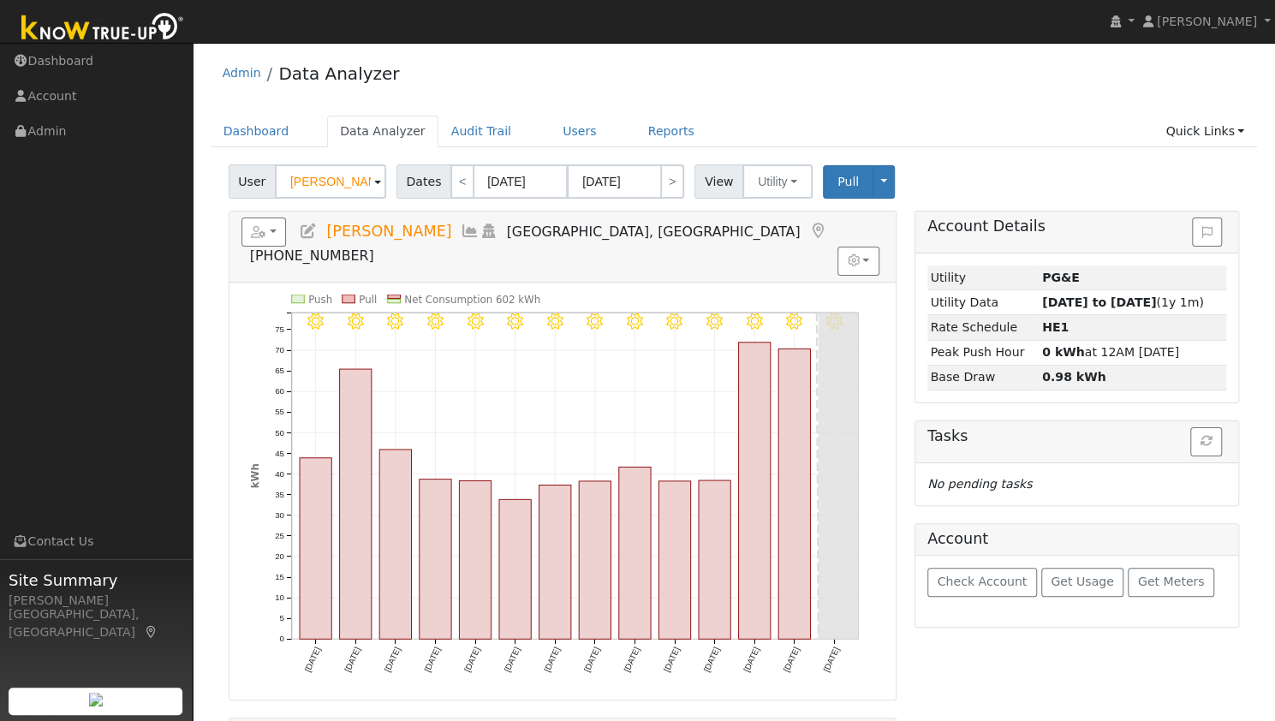
click at [300, 178] on input "[PERSON_NAME]" at bounding box center [330, 181] width 111 height 34
click at [296, 178] on input "Dheeraj Nati" at bounding box center [330, 181] width 111 height 34
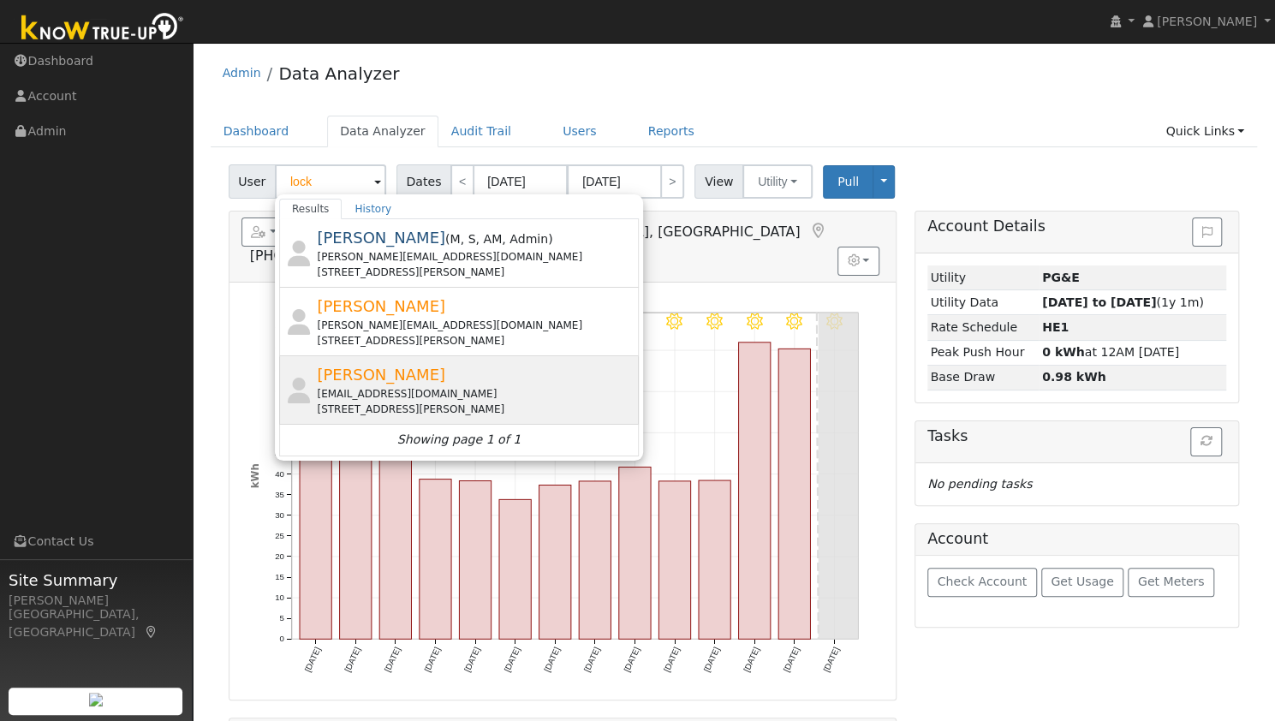
click at [406, 366] on span "David Lockhart" at bounding box center [381, 375] width 128 height 18
type input "David Lockhart"
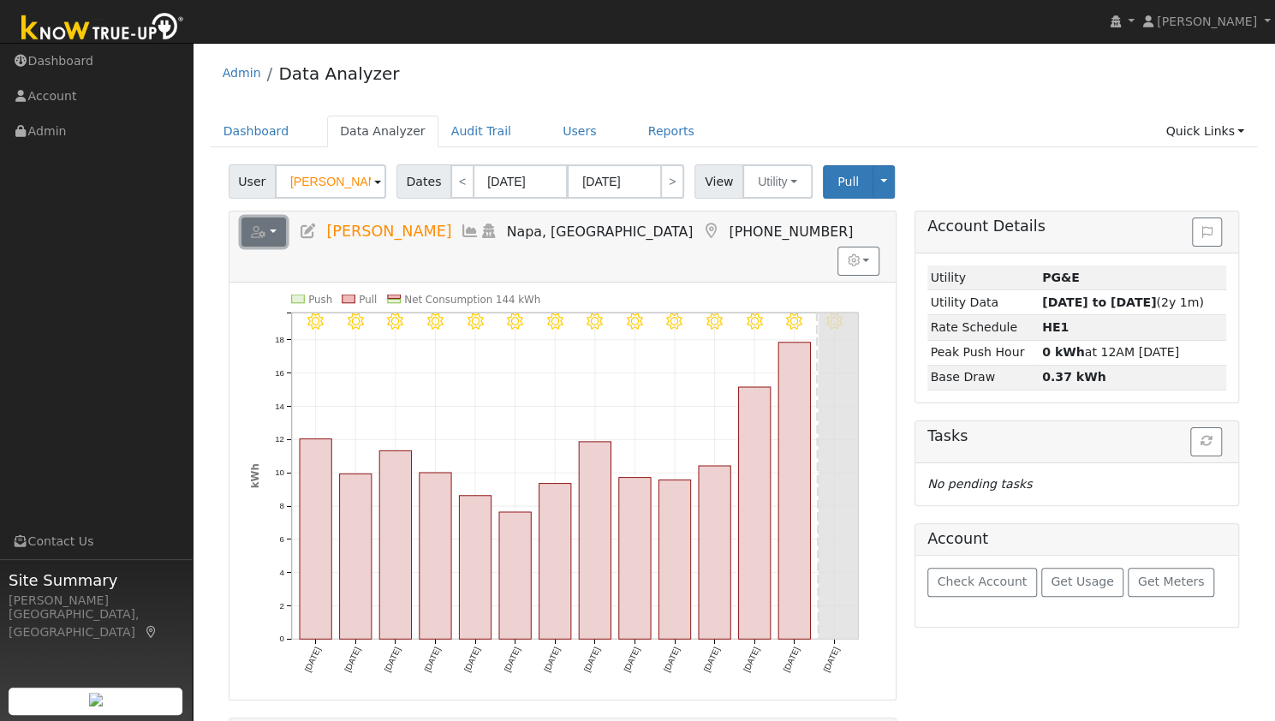
click at [276, 231] on button "button" at bounding box center [263, 232] width 45 height 29
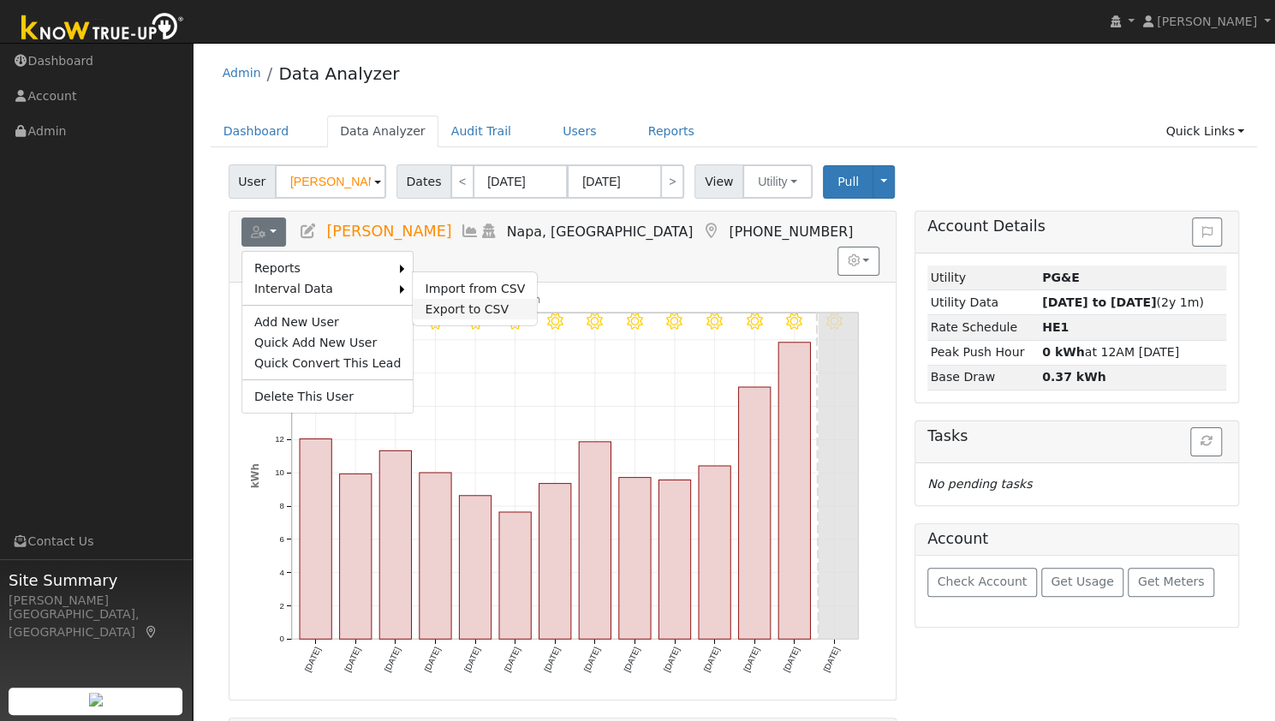
click at [413, 300] on link "Export to CSV" at bounding box center [475, 309] width 124 height 21
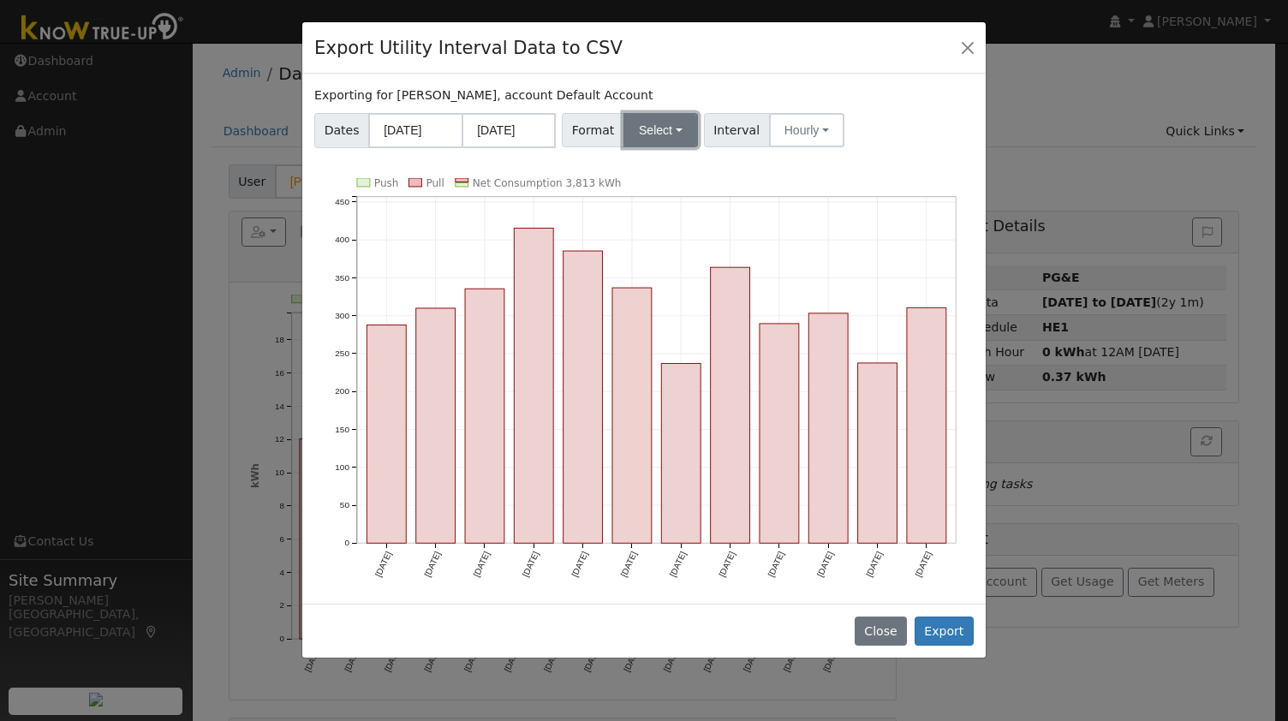
click at [658, 125] on button "Select" at bounding box center [660, 130] width 75 height 34
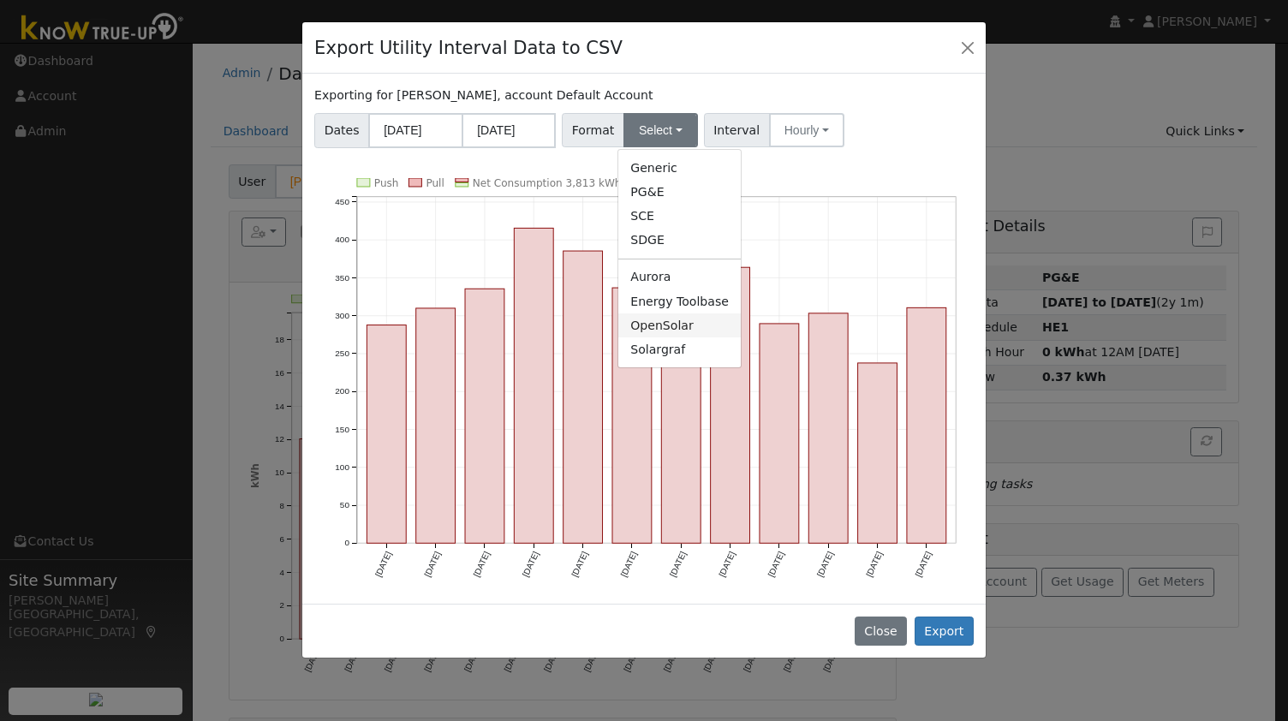
click at [661, 331] on link "OpenSolar" at bounding box center [679, 325] width 122 height 24
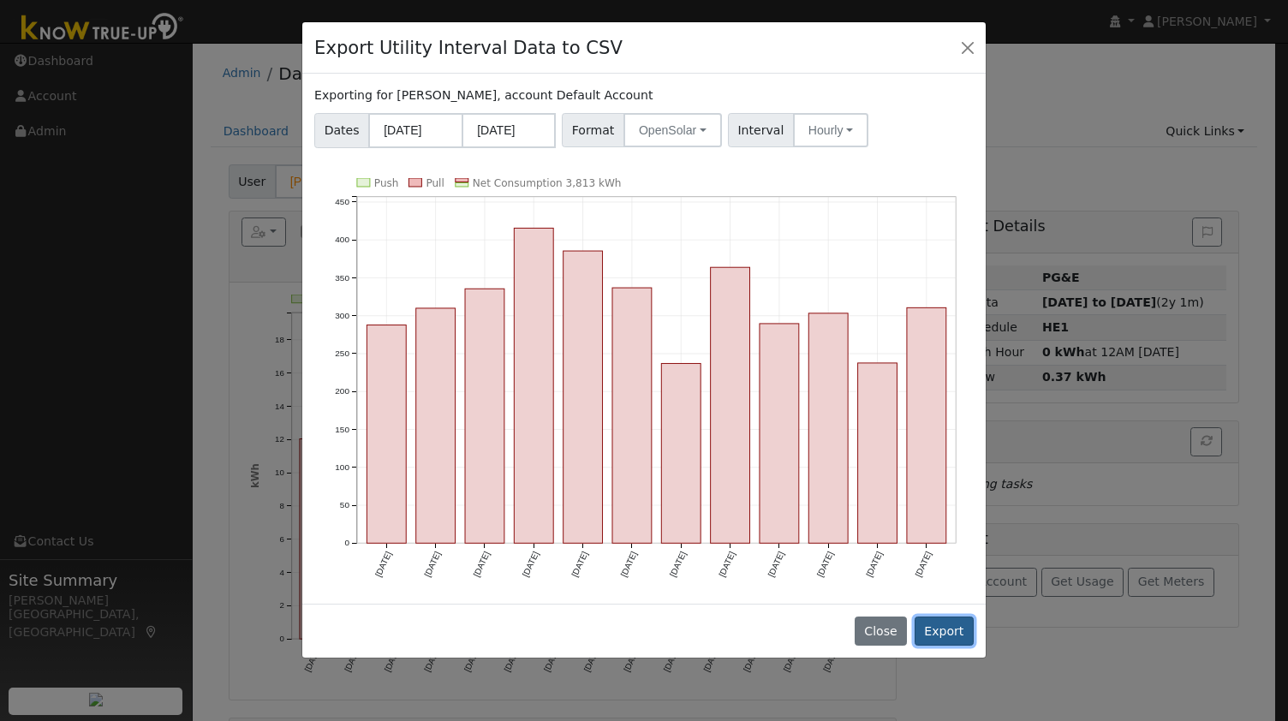
click at [932, 619] on button "Export" at bounding box center [944, 631] width 59 height 29
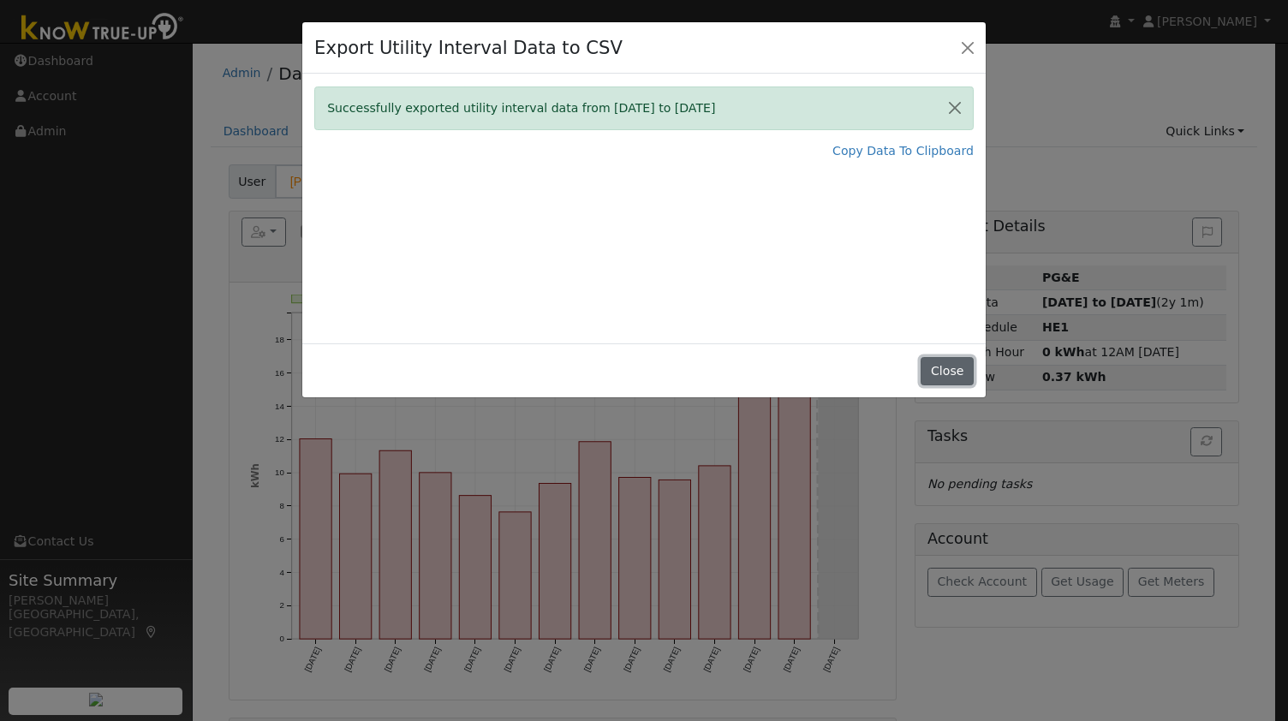
click at [944, 366] on button "Close" at bounding box center [947, 371] width 52 height 29
